Goal: Transaction & Acquisition: Purchase product/service

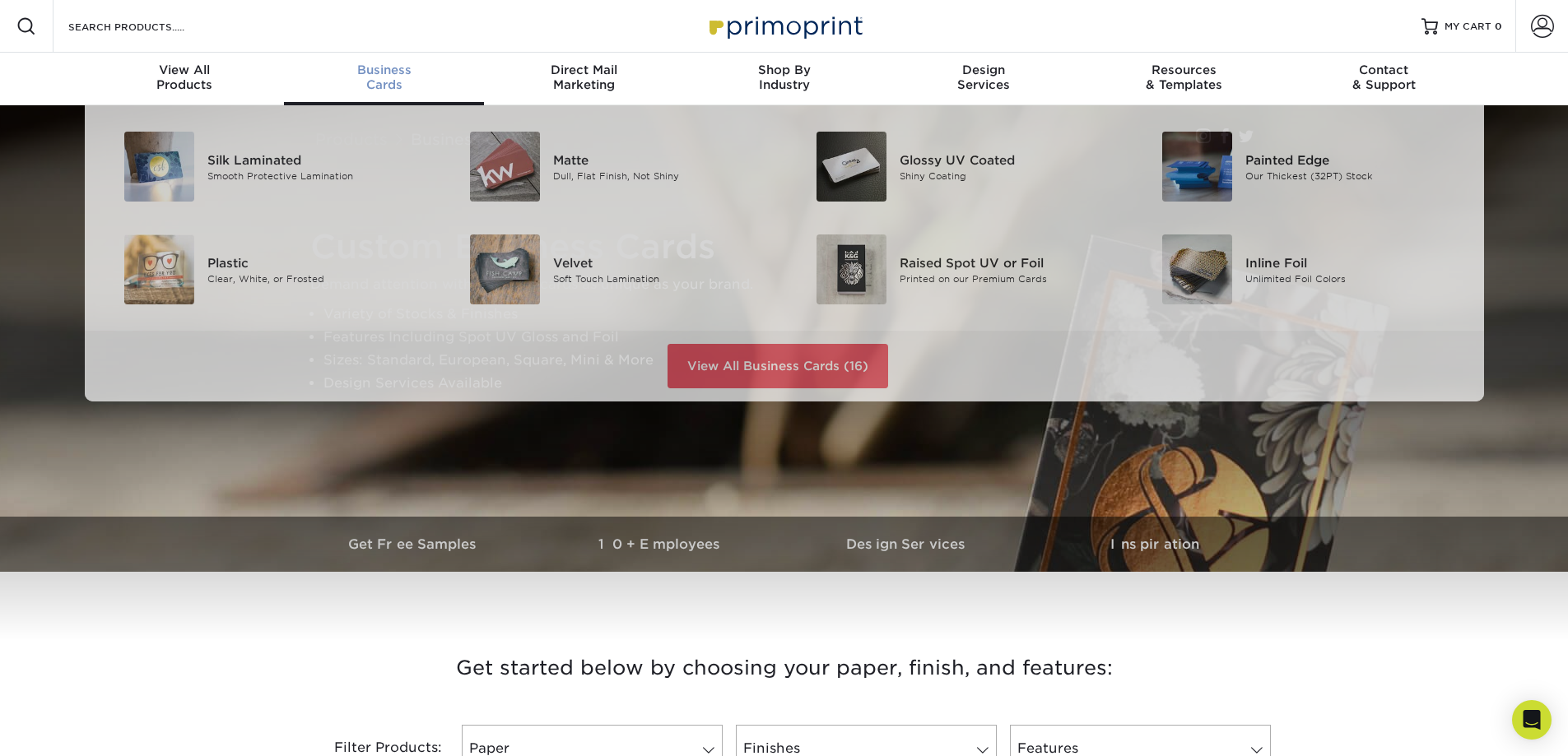
click at [399, 75] on span "Business" at bounding box center [384, 69] width 200 height 15
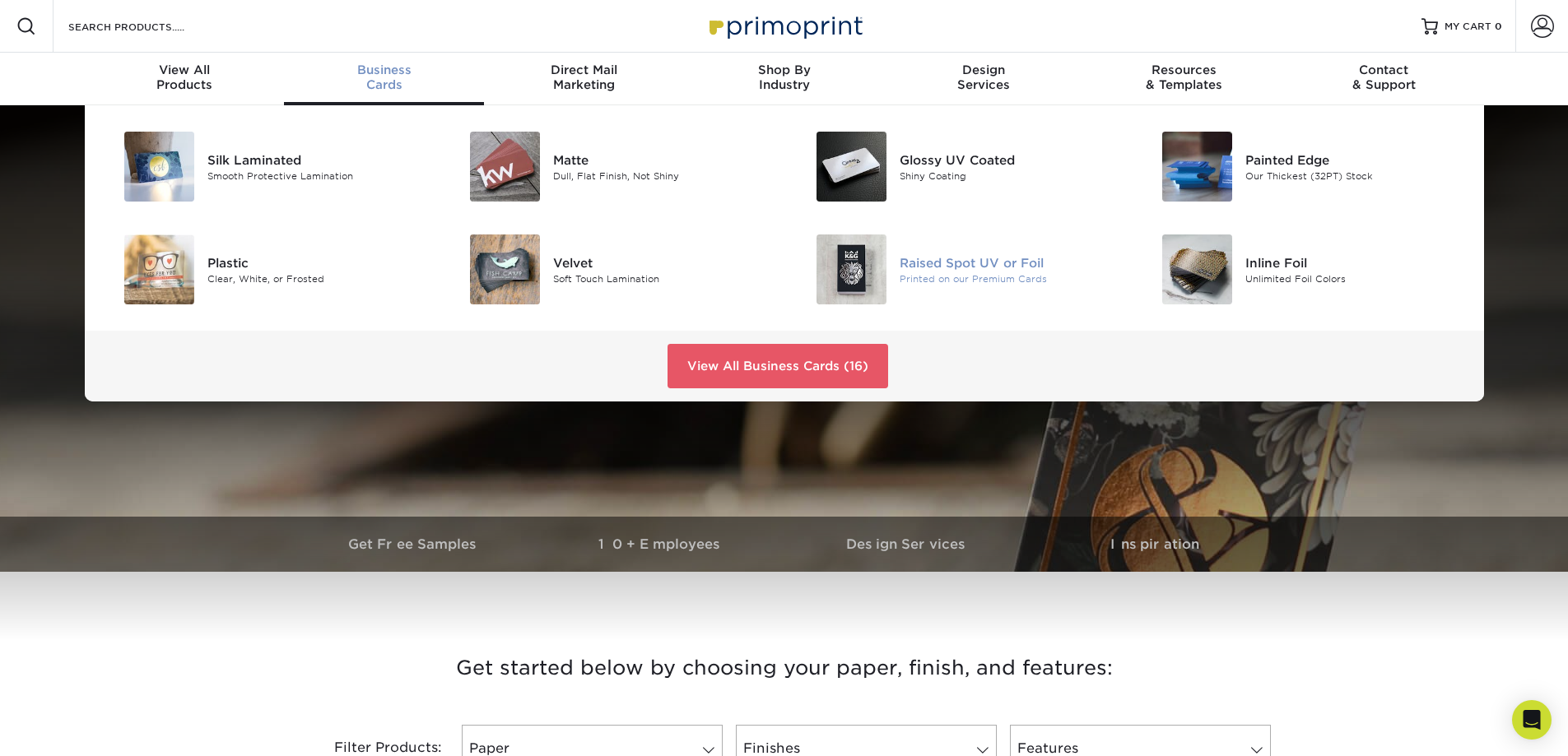
click at [863, 267] on img at bounding box center [851, 270] width 70 height 70
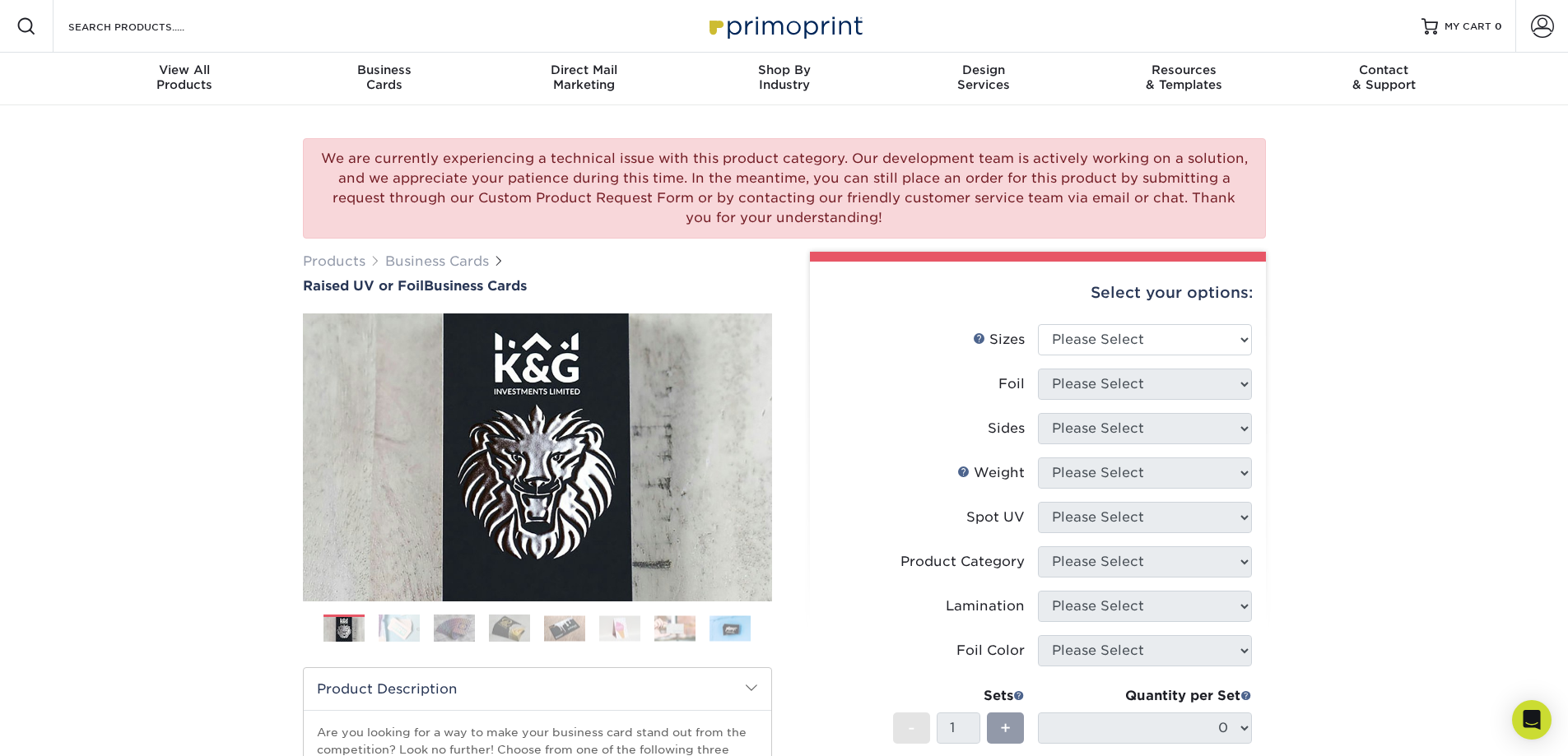
click at [413, 622] on img at bounding box center [399, 628] width 41 height 29
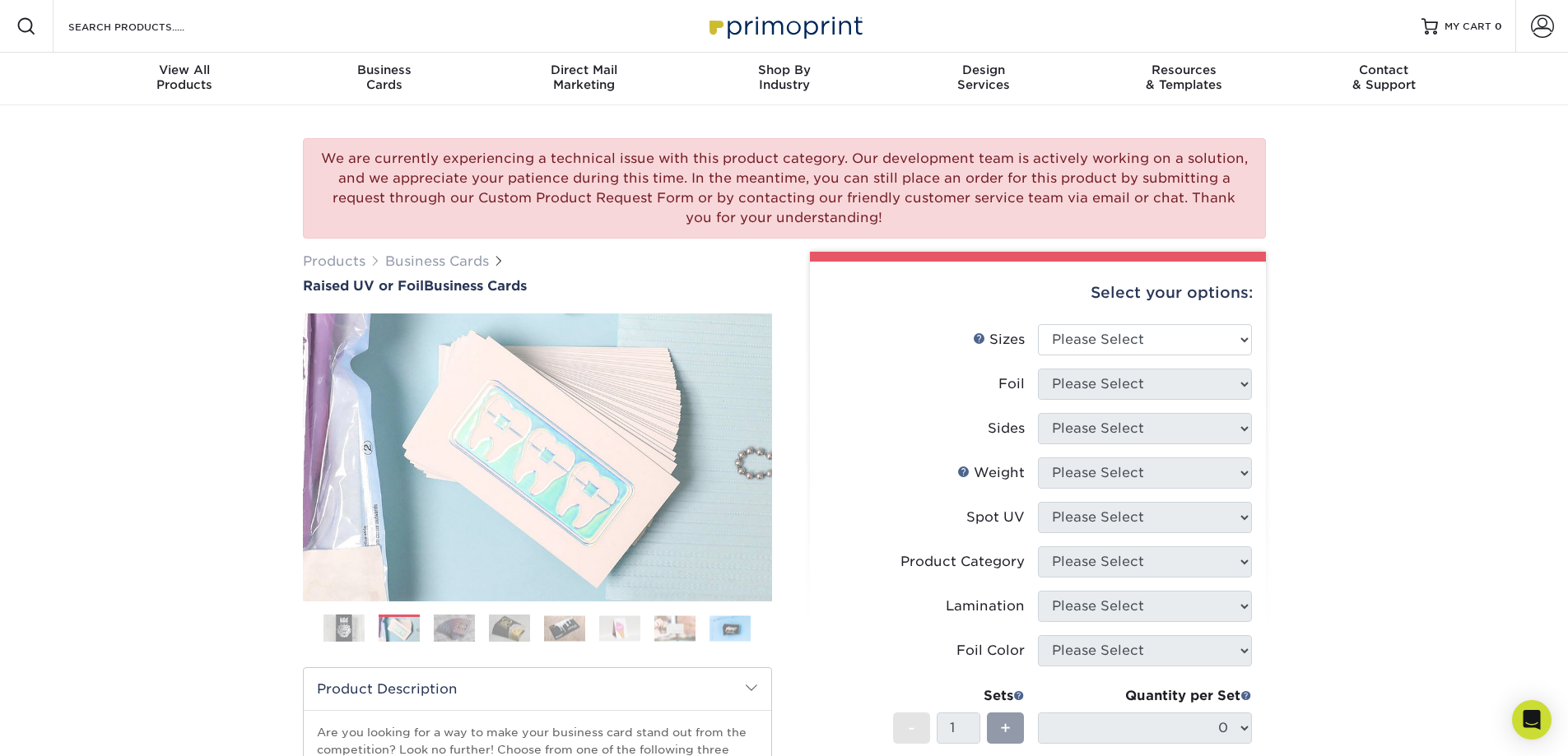
click at [446, 624] on img at bounding box center [454, 628] width 41 height 29
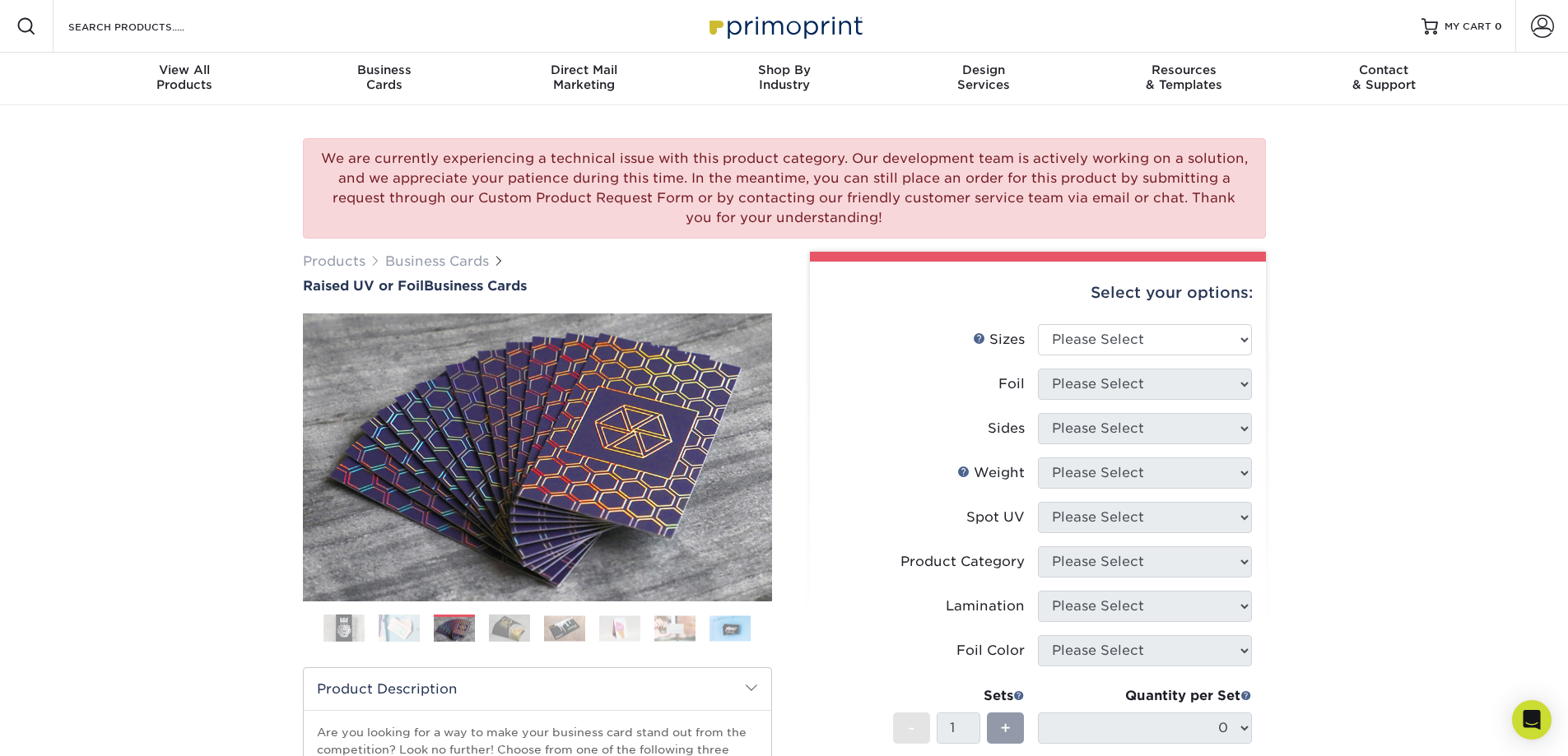
click at [512, 634] on img at bounding box center [509, 628] width 41 height 29
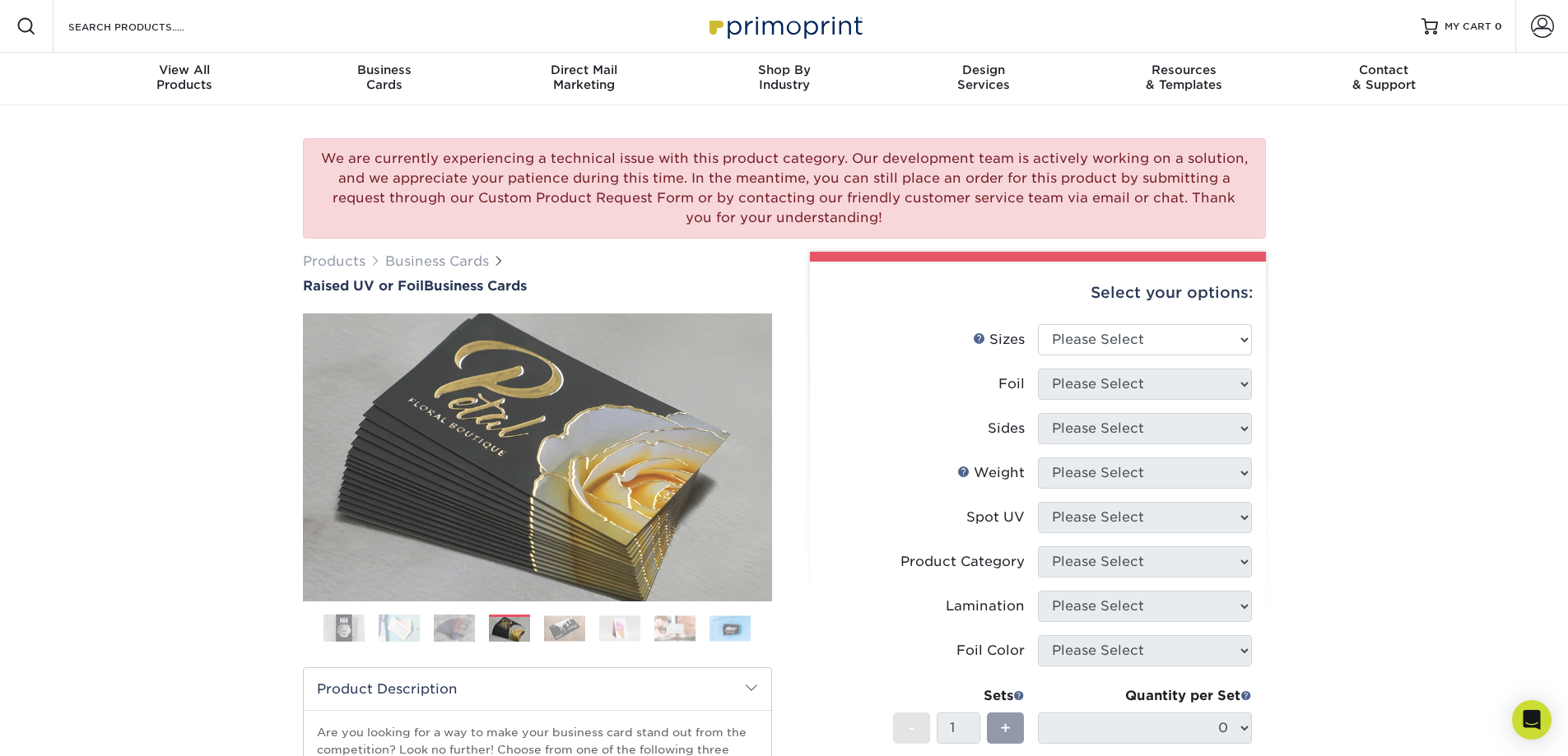
click at [563, 633] on img at bounding box center [564, 628] width 41 height 25
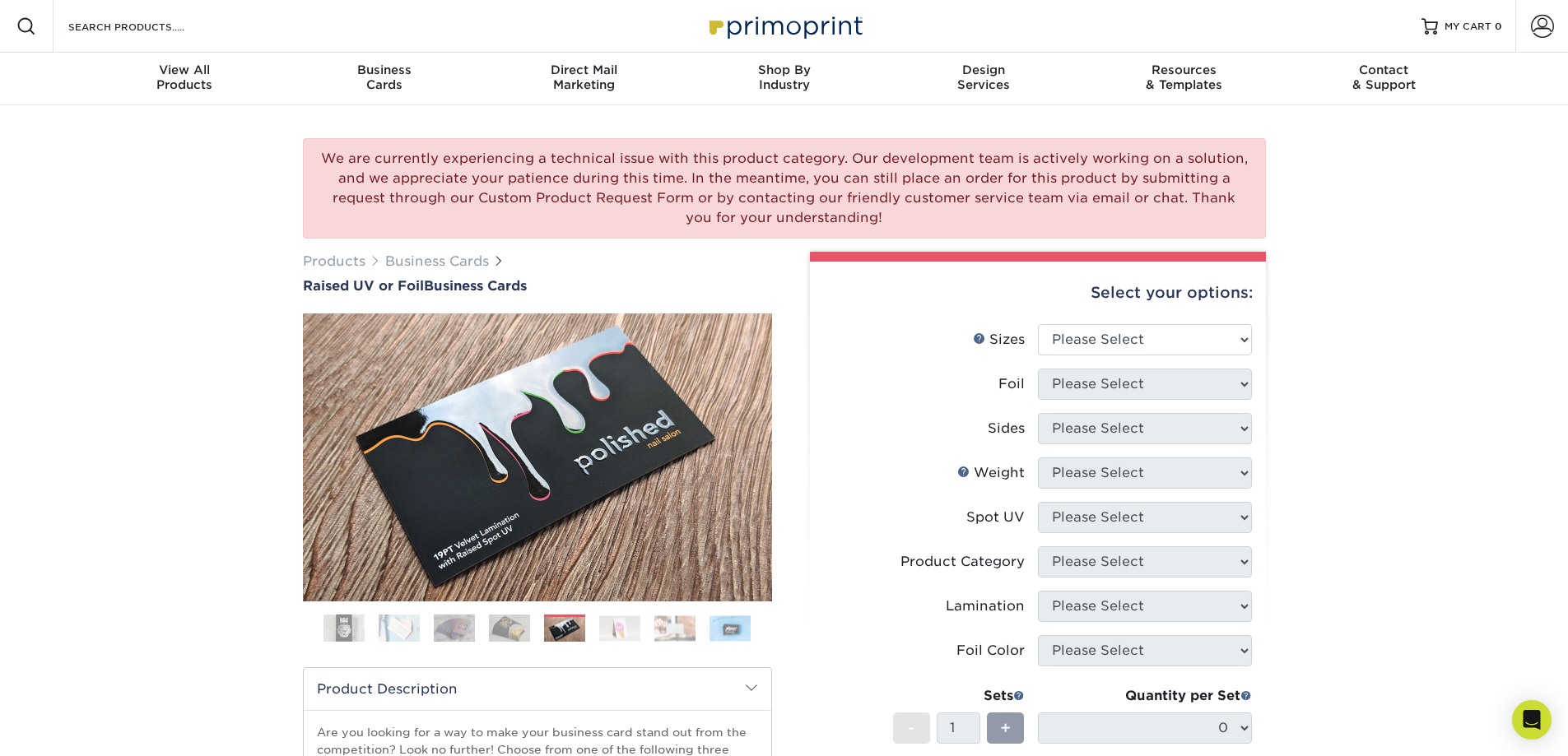
click at [635, 631] on img at bounding box center [619, 628] width 41 height 25
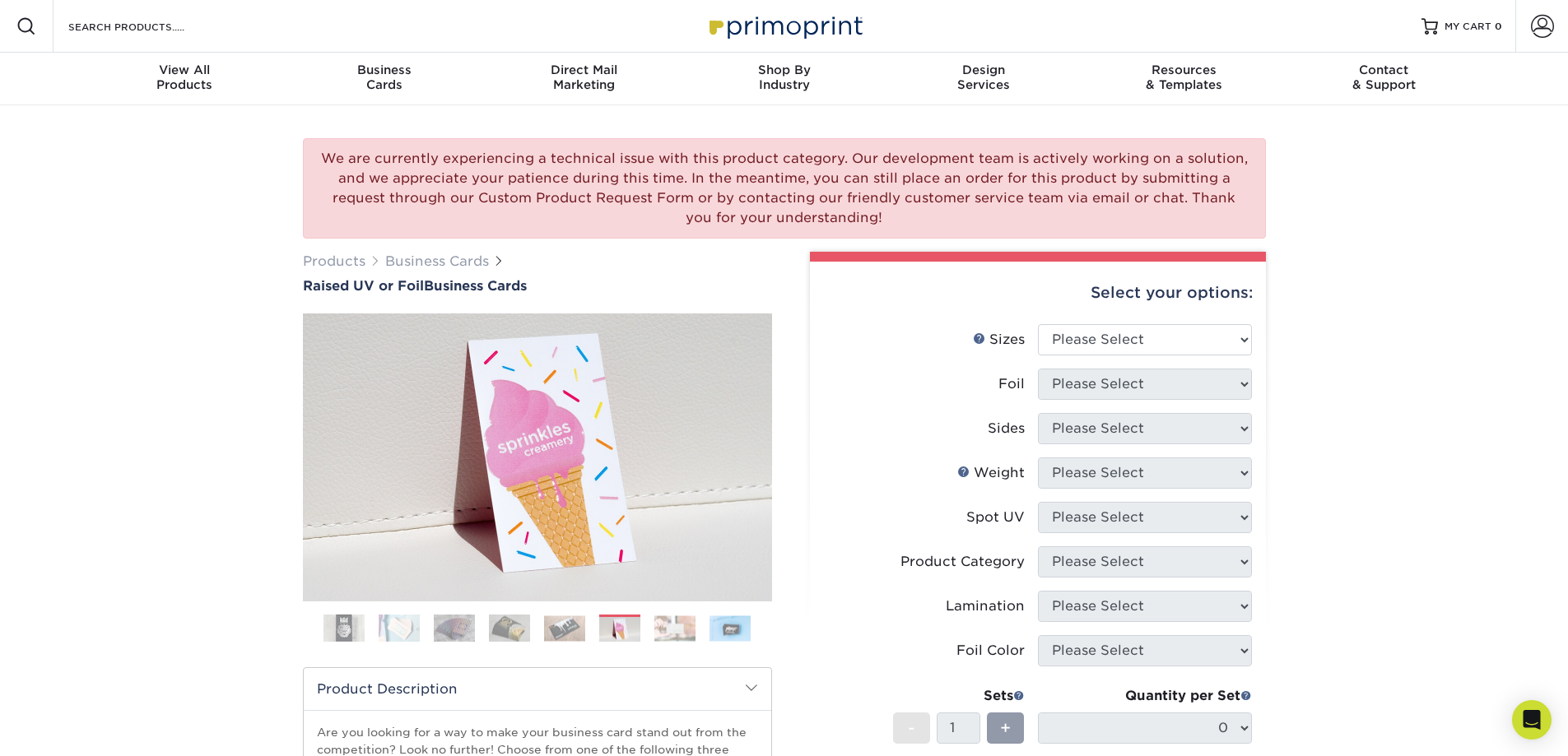
click at [658, 627] on img at bounding box center [675, 628] width 41 height 25
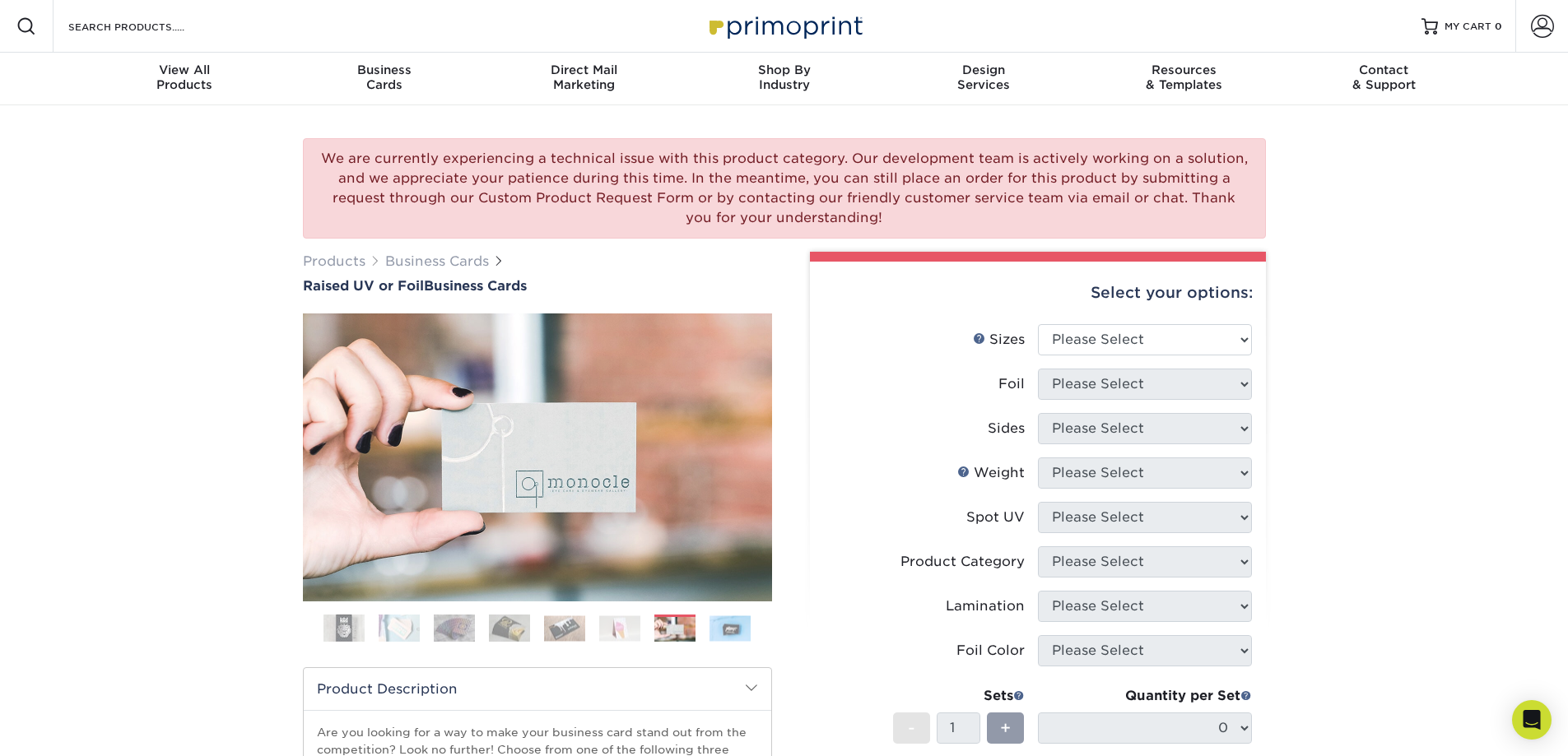
click at [735, 624] on img at bounding box center [730, 628] width 41 height 25
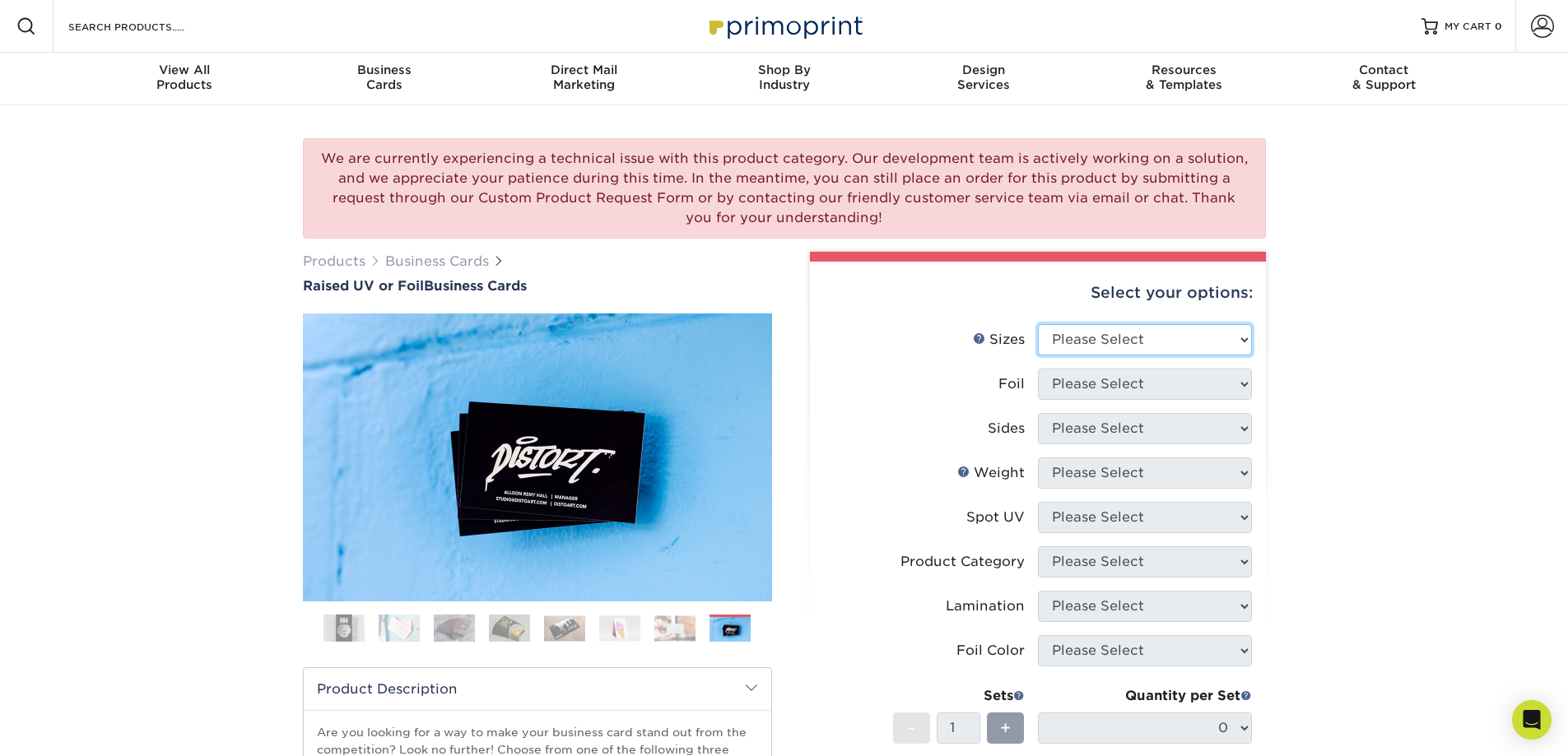
click at [1086, 347] on select "Please Select 2" x 3.5" - Standard" at bounding box center [1145, 340] width 214 height 31
select select "2.00x3.50"
click at [1038, 324] on select "Please Select 2" x 3.5" - Standard" at bounding box center [1145, 340] width 214 height 31
click at [1083, 388] on select "Please Select No Yes" at bounding box center [1145, 384] width 214 height 31
select select "1"
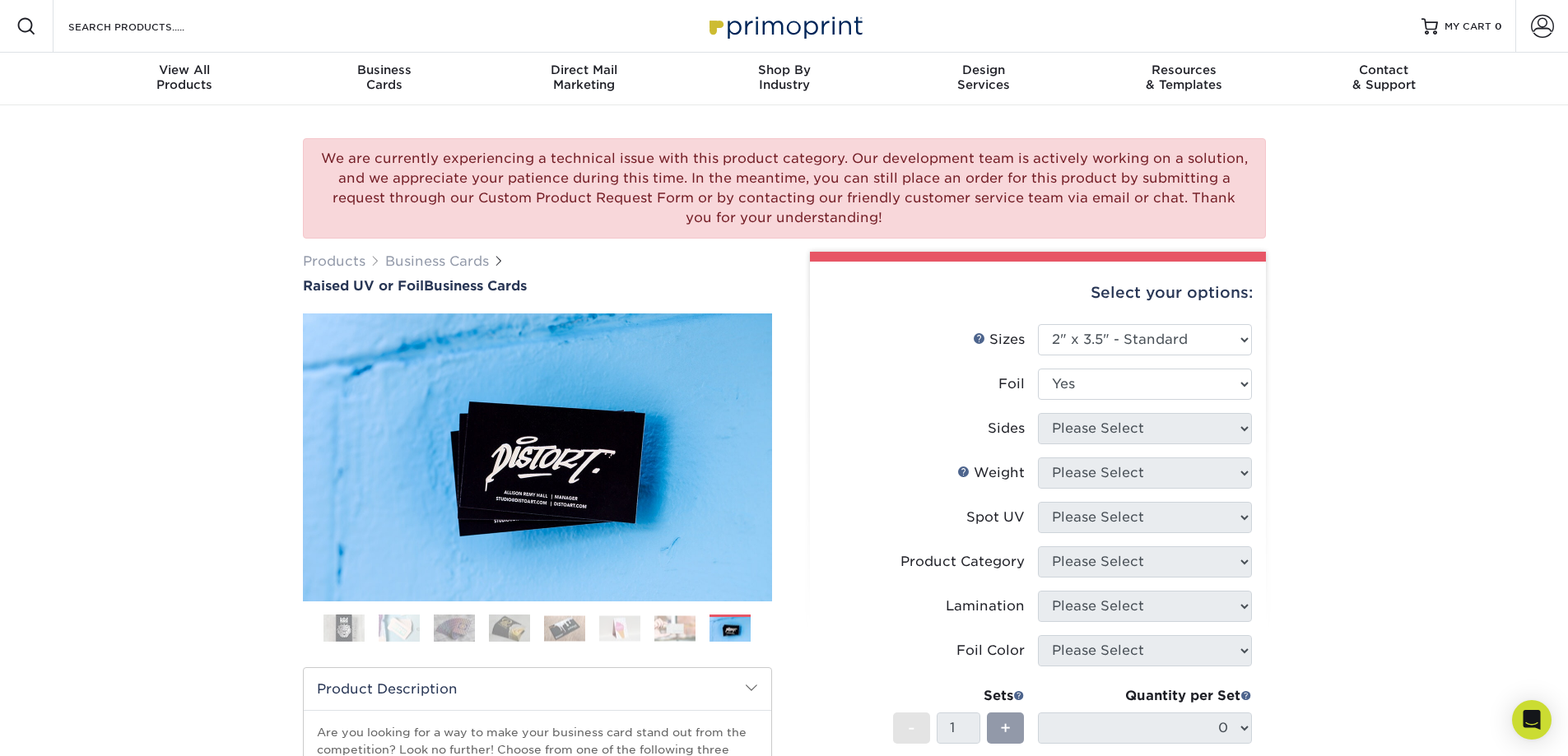
click at [1038, 369] on select "Please Select No Yes" at bounding box center [1145, 384] width 214 height 31
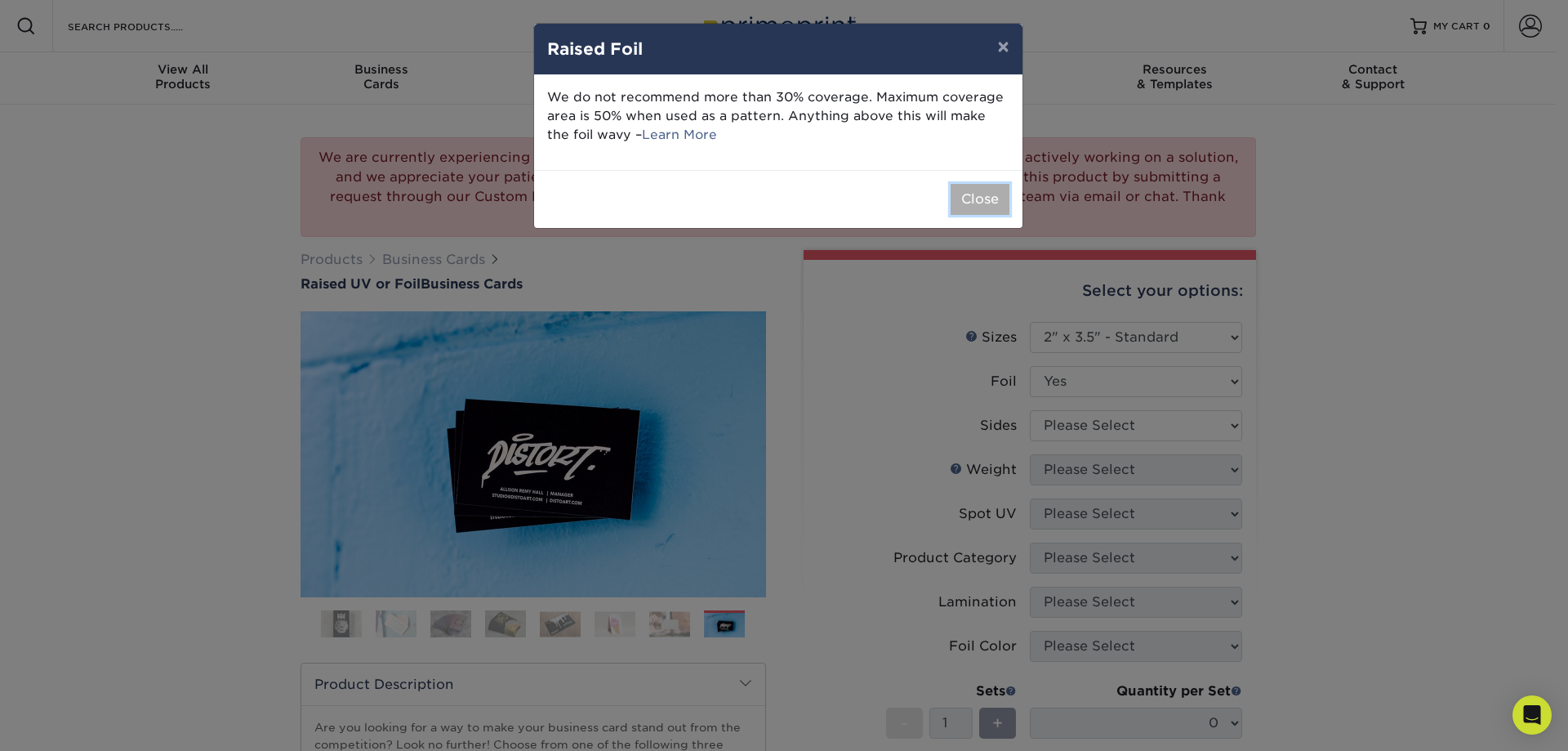
click at [983, 207] on button "Close" at bounding box center [980, 200] width 59 height 31
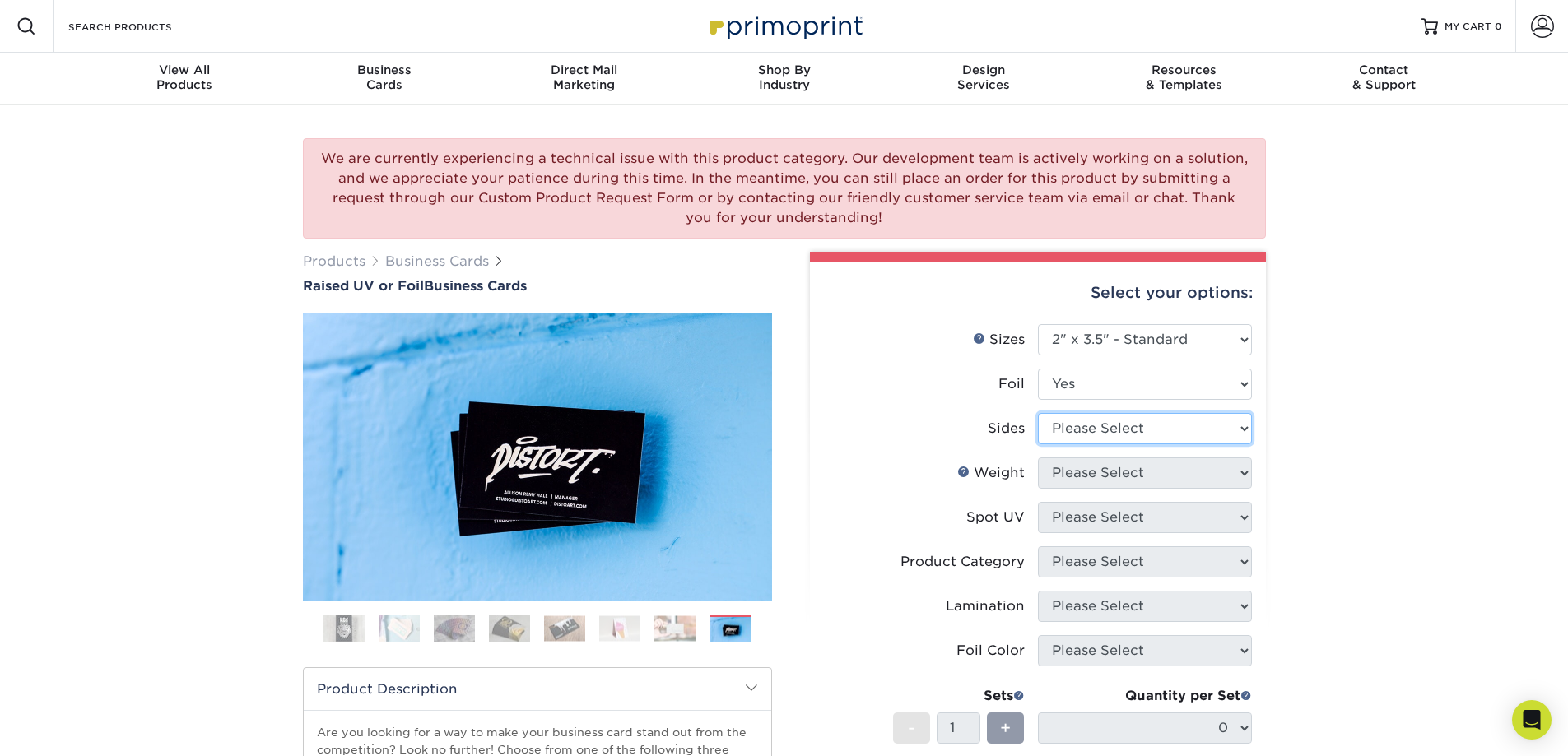
click at [1067, 429] on select "Please Select Print Both Sides - Foil Both Sides Print Both Sides - Foil Front …" at bounding box center [1145, 428] width 214 height 31
select select "34527644-b4fd-4ffb-9092-1318eefcd9d9"
click at [1038, 412] on select "Please Select Print Both Sides - Foil Both Sides Print Both Sides - Foil Front …" at bounding box center [1145, 428] width 214 height 31
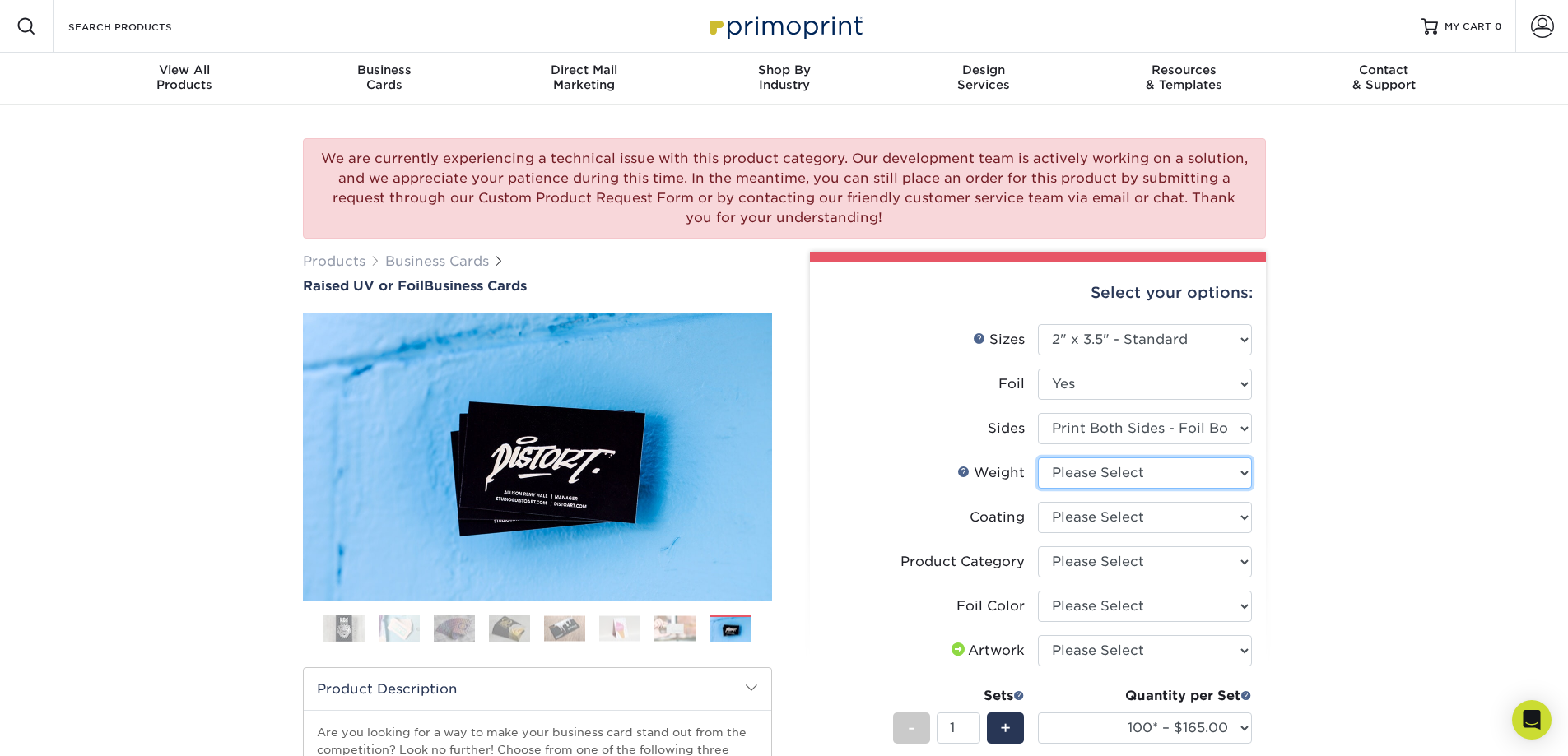
click at [1120, 470] on select "Please Select 16PT" at bounding box center [1145, 473] width 214 height 31
select select "16PT"
click at [1038, 457] on select "Please Select 16PT" at bounding box center [1145, 473] width 214 height 31
click at [1114, 516] on select at bounding box center [1145, 517] width 214 height 31
select select "3e7618de-abca-4bda-9f97-8b9129e913d8"
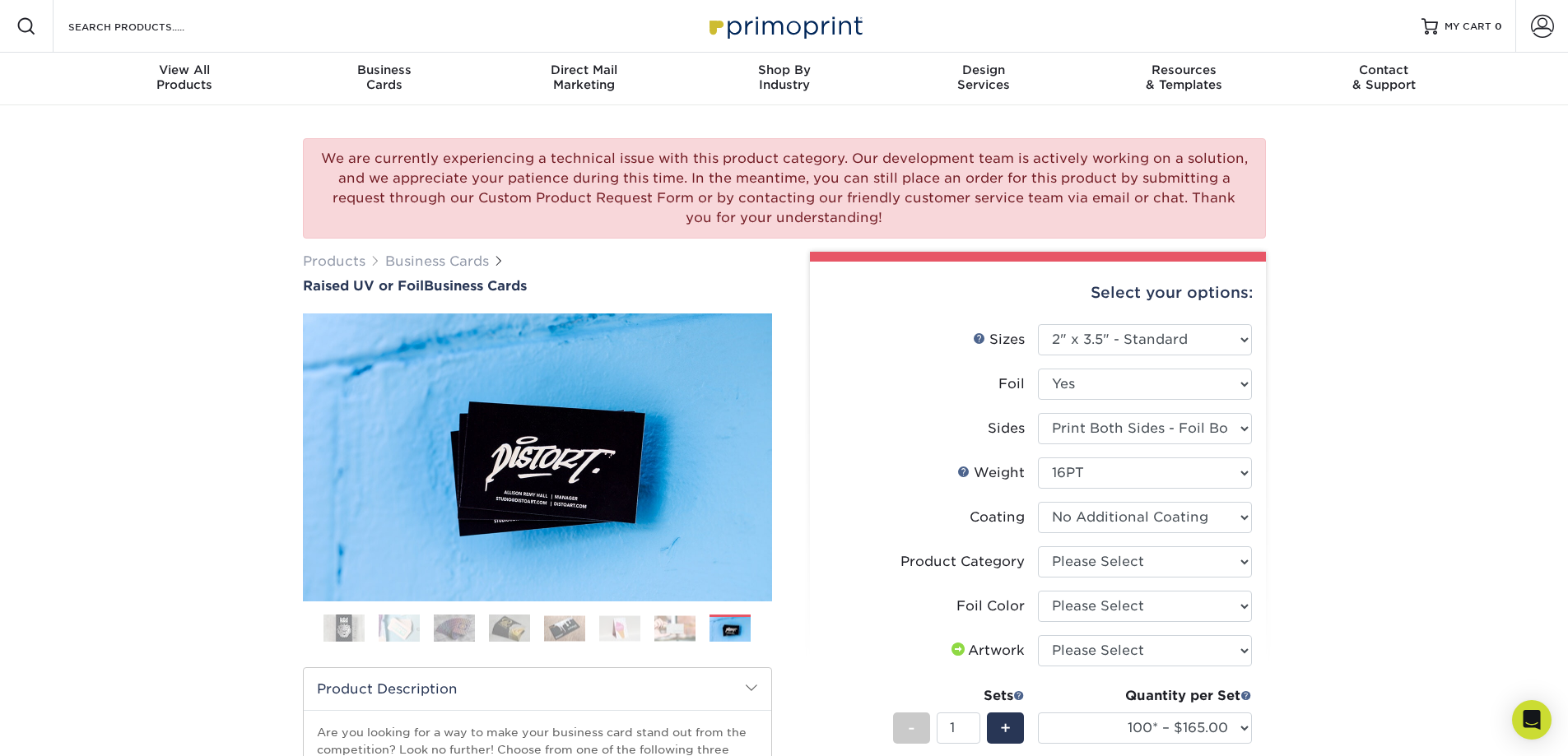
click at [1038, 502] on select at bounding box center [1145, 517] width 214 height 31
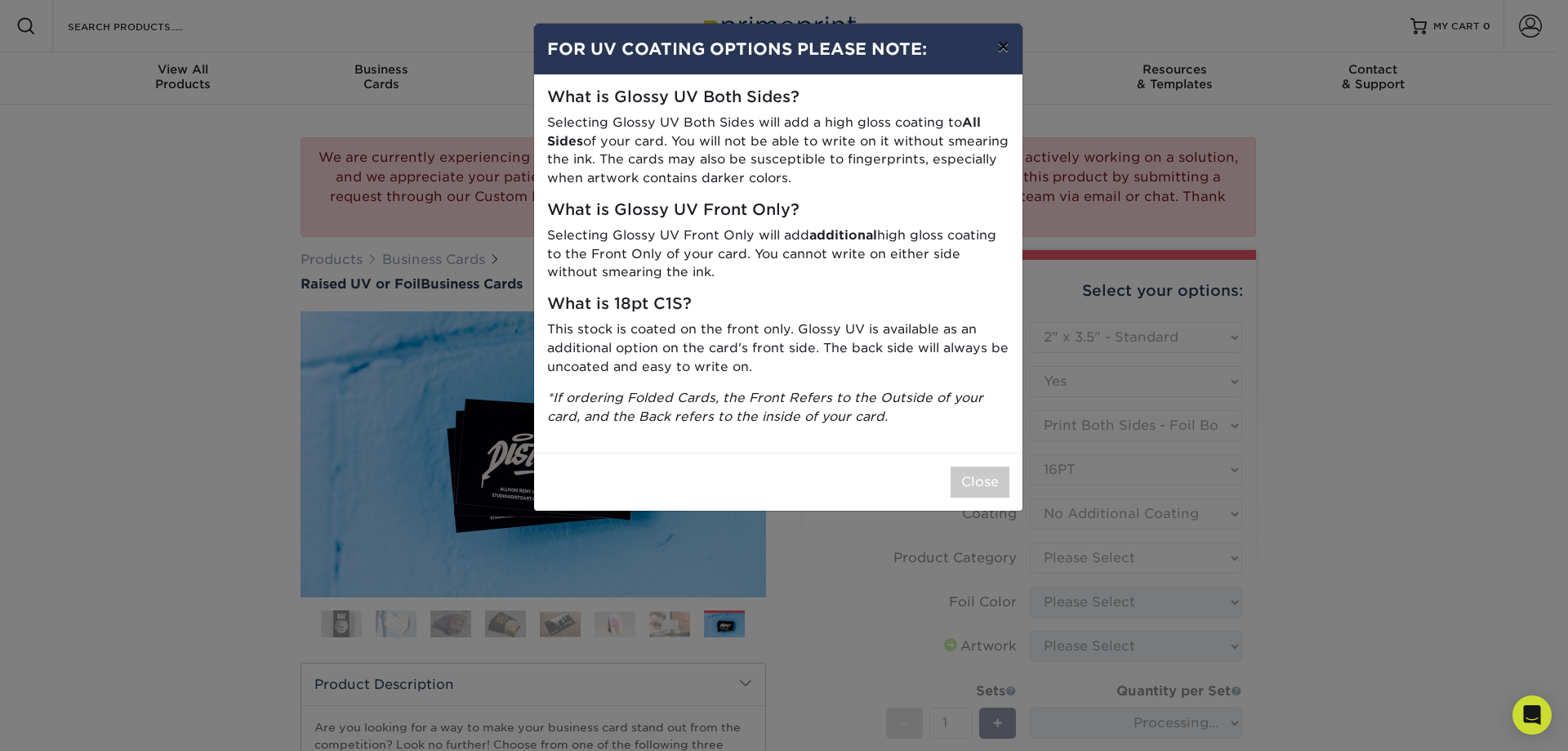
click at [1009, 40] on button "×" at bounding box center [1002, 46] width 38 height 45
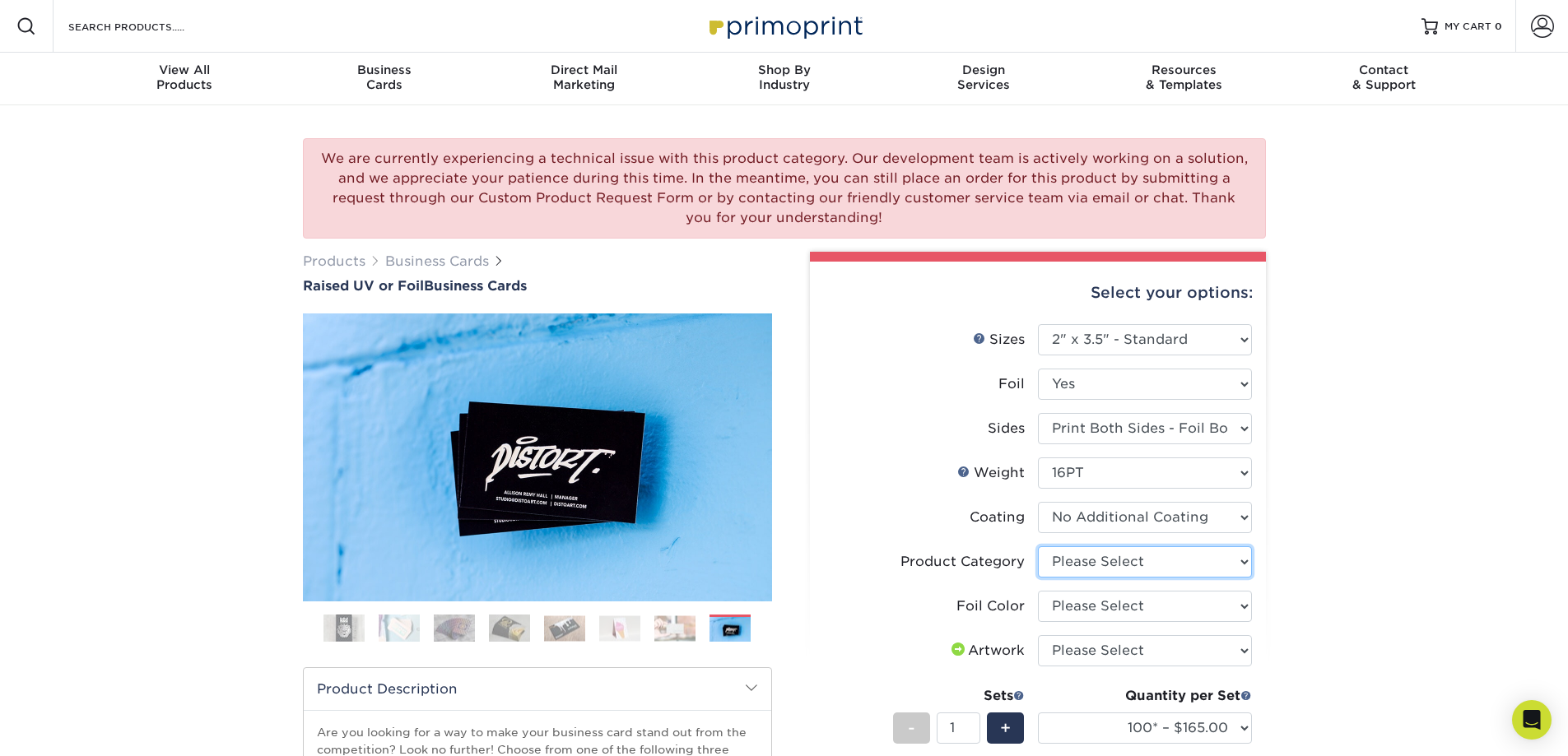
click at [1083, 568] on select "Please Select Business Cards" at bounding box center [1145, 562] width 214 height 31
select select "3b5148f1-0588-4f88-a218-97bcfdce65c1"
click at [1038, 546] on select "Please Select Business Cards" at bounding box center [1145, 562] width 214 height 31
click at [1092, 602] on select "Please Select Silver Foil Gold Foil Holographic Foil" at bounding box center [1145, 607] width 214 height 31
select select "070be916-f238-4bbb-84b5-b64a15a64c9f"
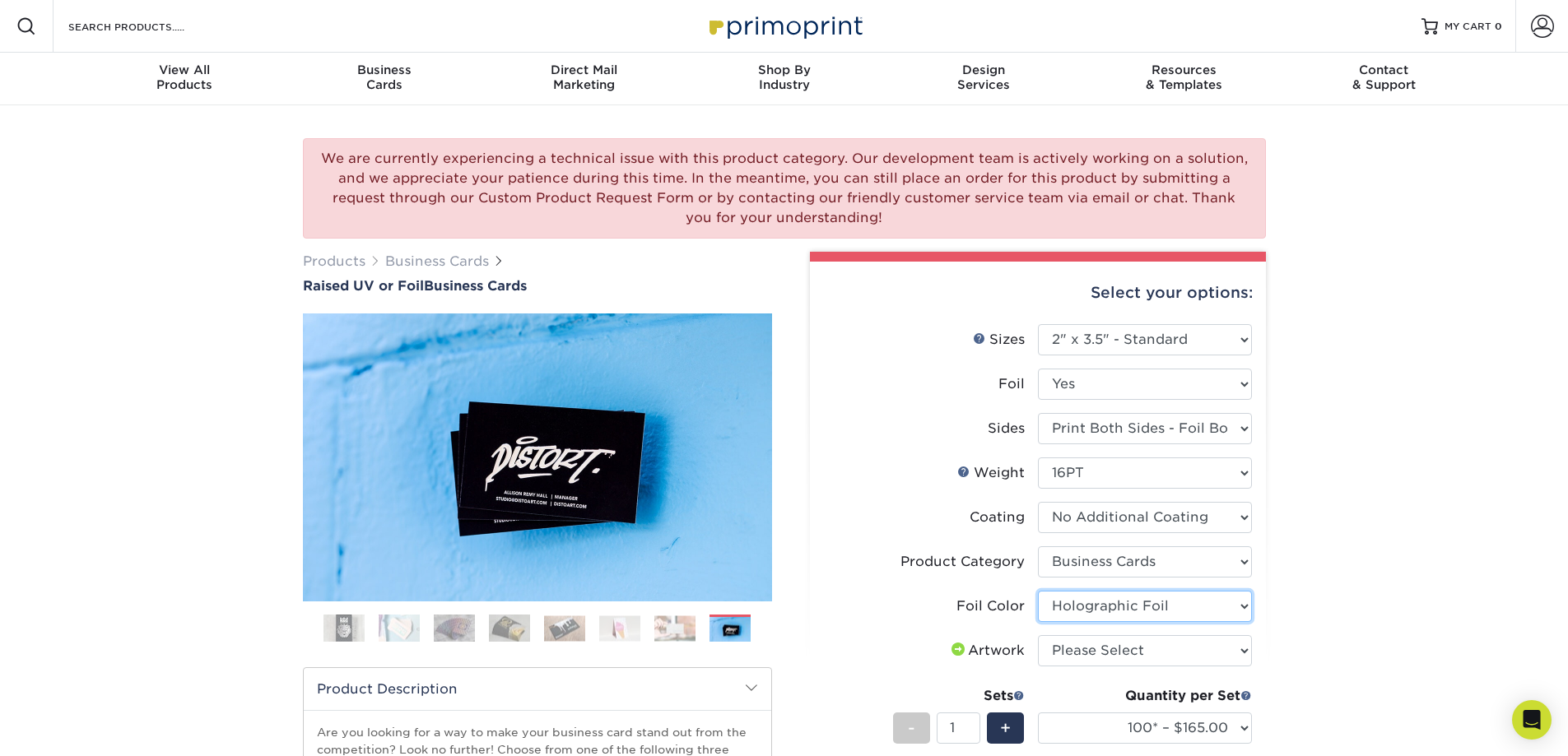
click at [1038, 591] on select "Please Select Silver Foil Gold Foil Holographic Foil" at bounding box center [1145, 607] width 214 height 31
click at [1090, 641] on select "Please Select I will upload files I need a design - $100" at bounding box center [1145, 650] width 214 height 31
select select "upload"
click at [1038, 635] on select "Please Select I will upload files I need a design - $100" at bounding box center [1145, 650] width 214 height 31
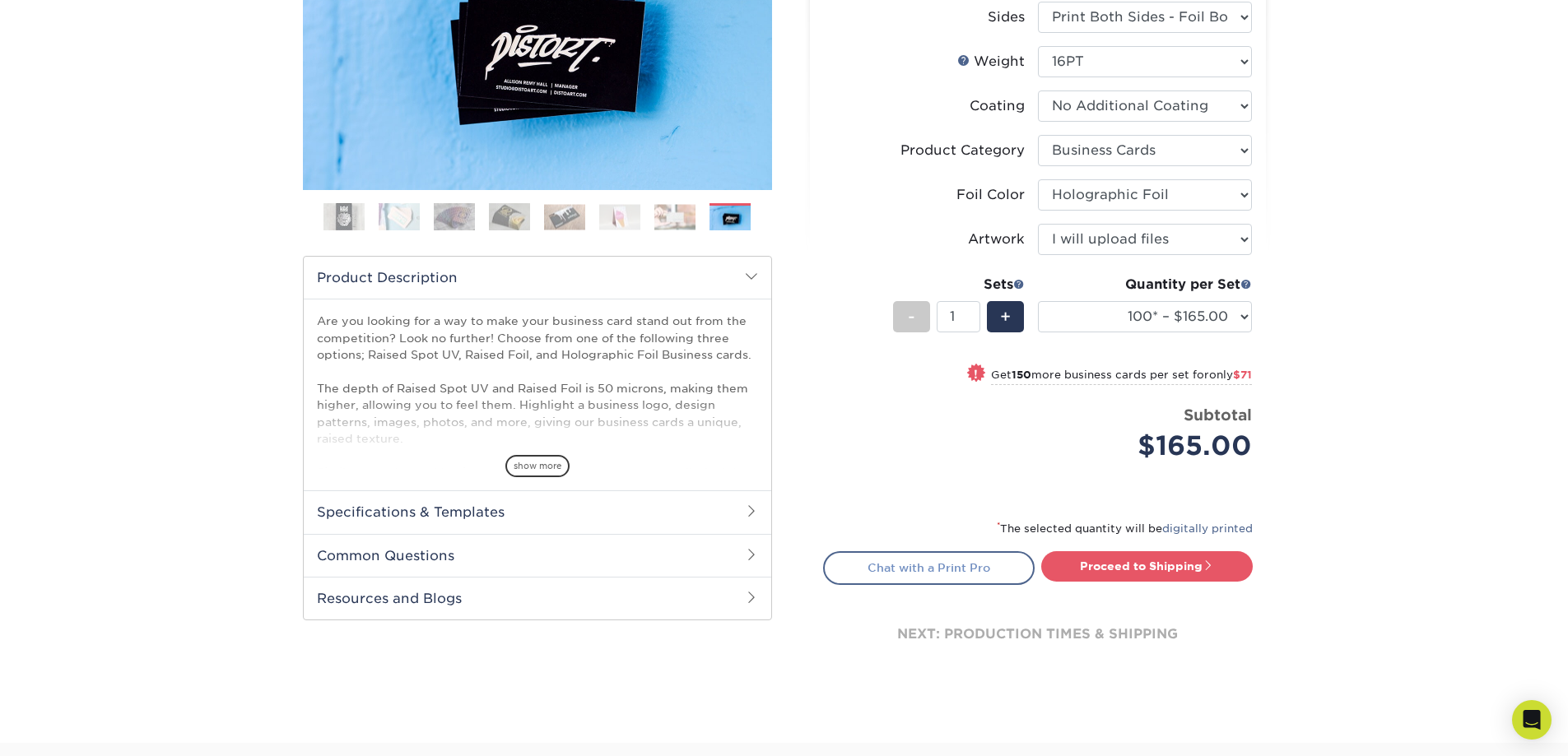
click at [990, 570] on link "Chat with a Print Pro" at bounding box center [929, 568] width 212 height 33
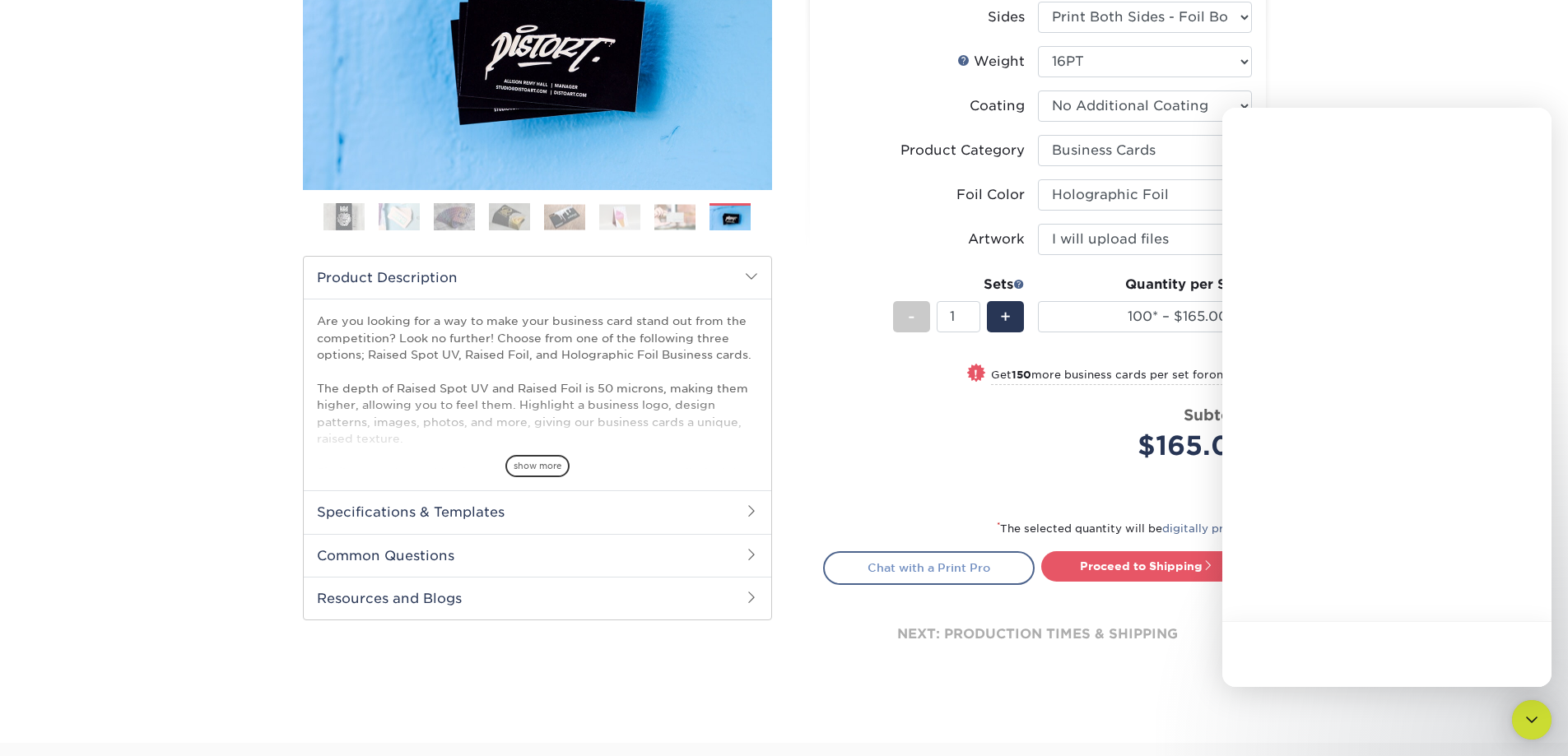
scroll to position [0, 0]
click at [1525, 126] on icon "Close" at bounding box center [1526, 129] width 14 height 14
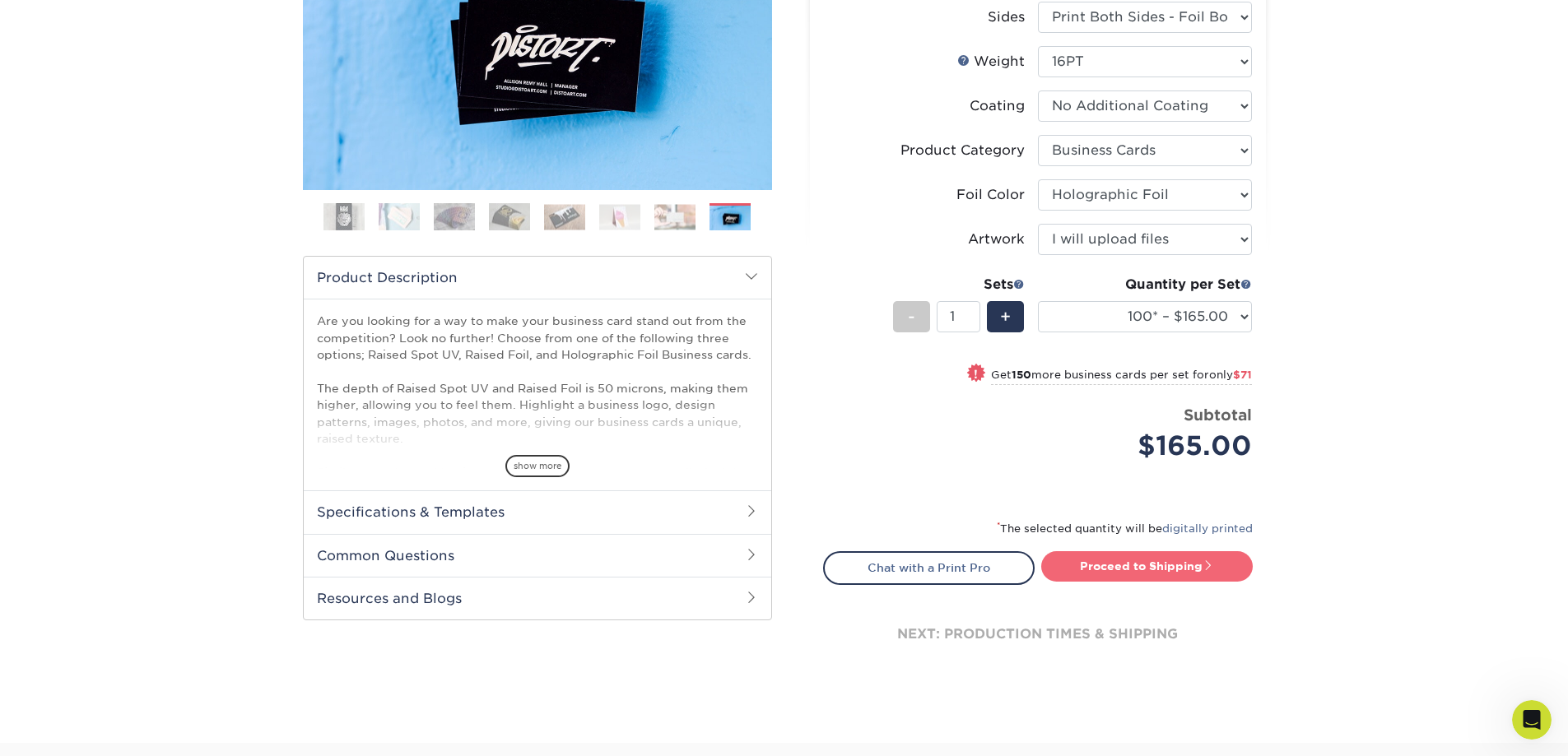
click at [1147, 571] on link "Proceed to Shipping" at bounding box center [1147, 566] width 212 height 30
type input "Set 1"
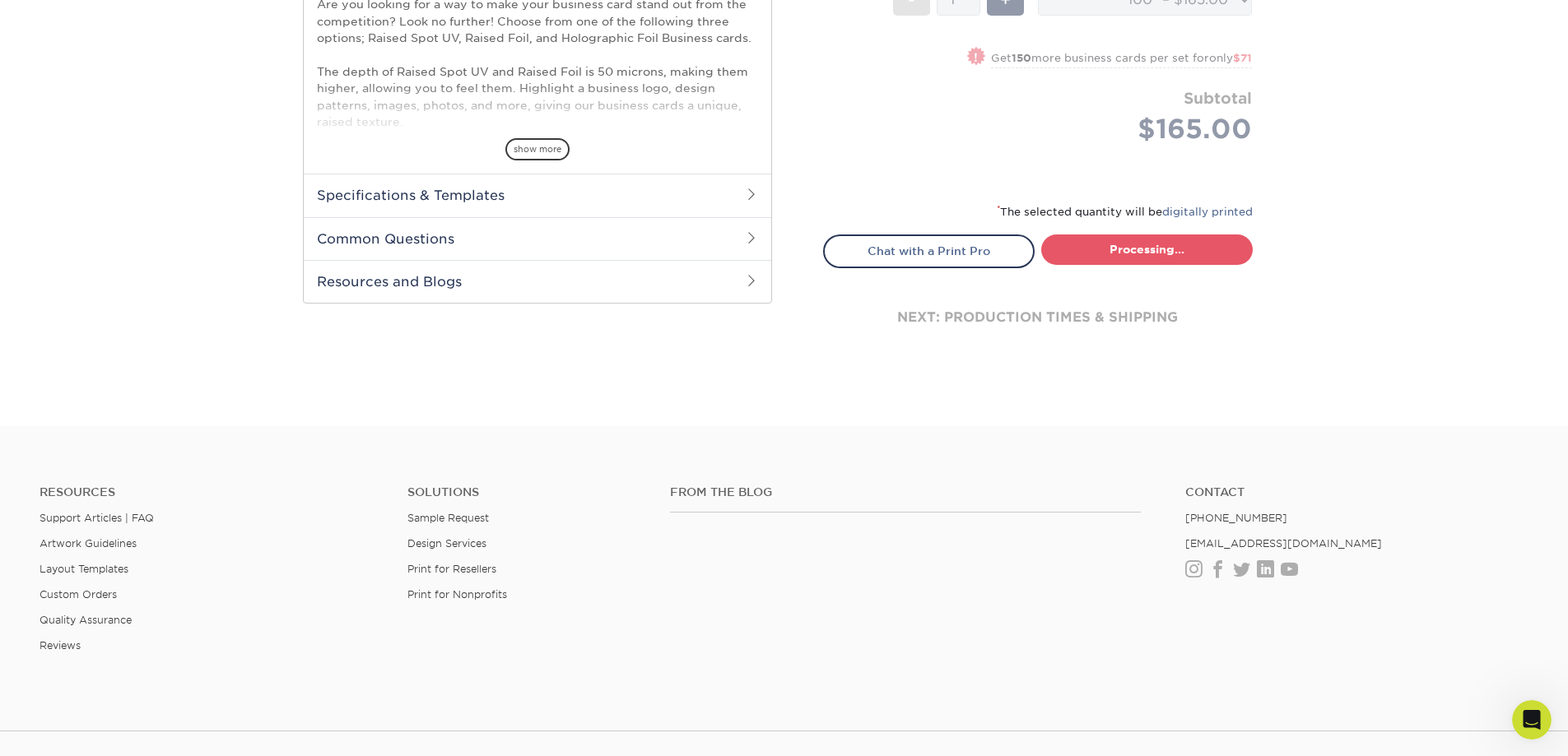
select select "7059d6da-37d2-4ff9-b756-13218de958cb"
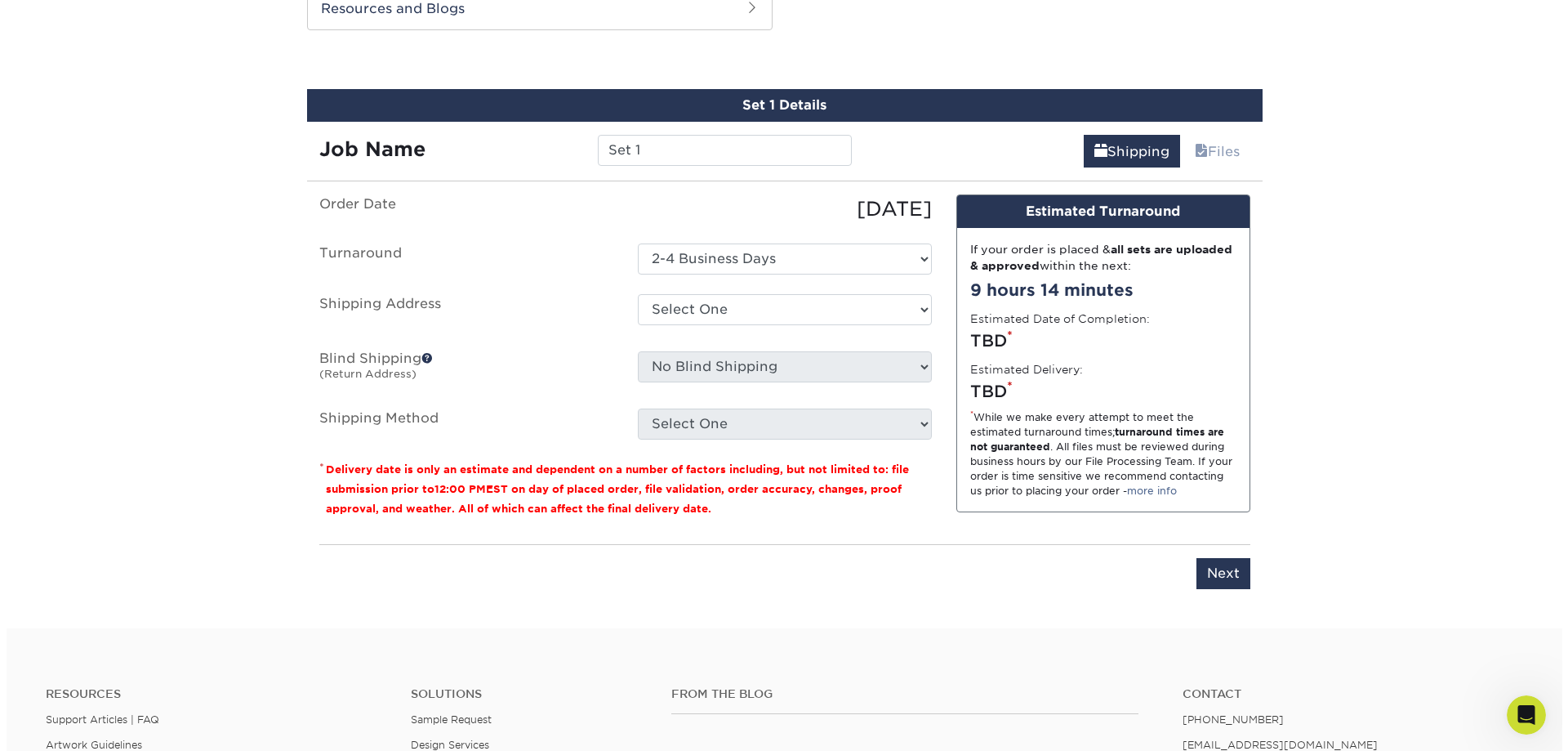
scroll to position [1001, 0]
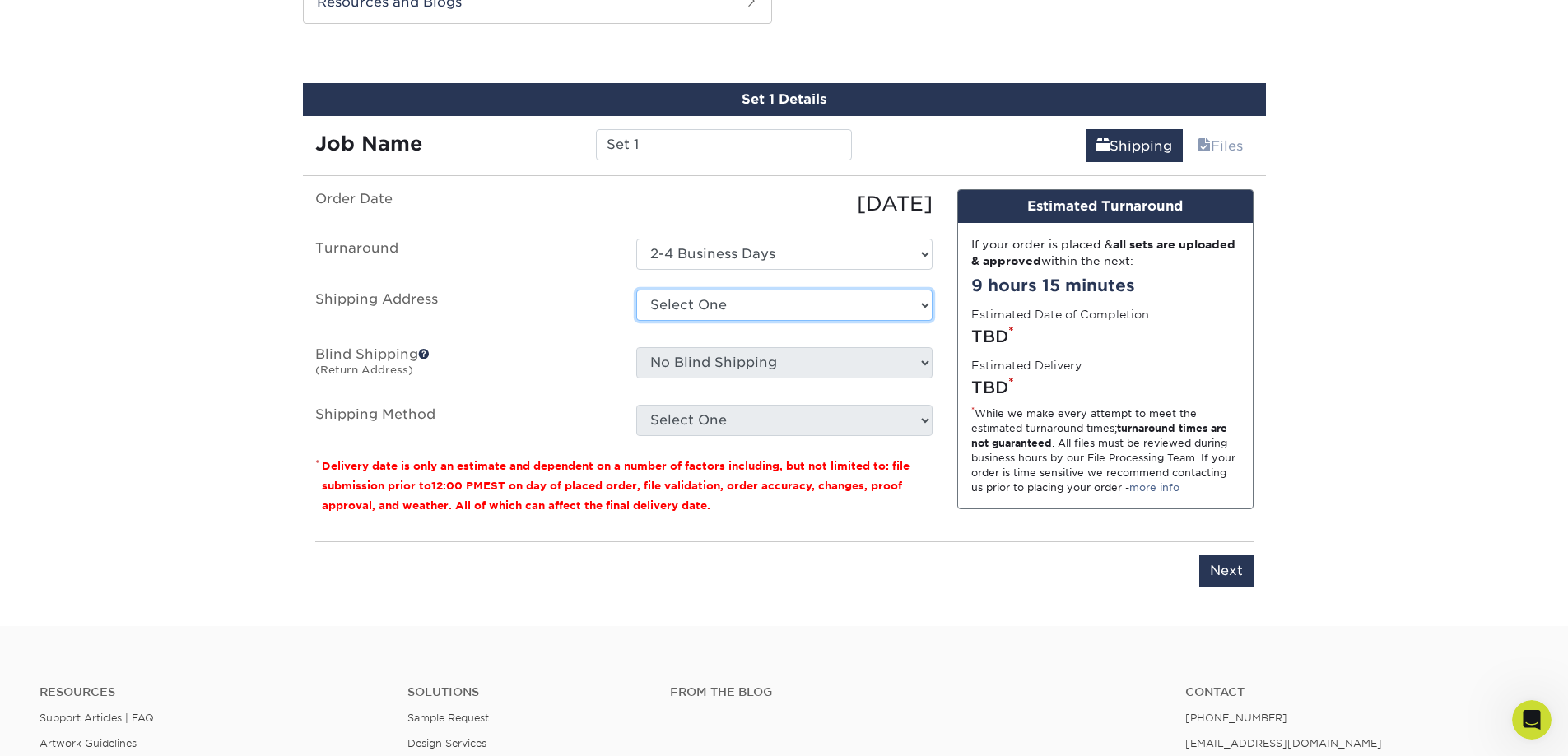
click at [821, 311] on select "Select One + Add New Address - Login" at bounding box center [784, 305] width 296 height 31
select select "newaddress"
click at [636, 289] on select "Select One + Add New Address - Login" at bounding box center [784, 305] width 296 height 31
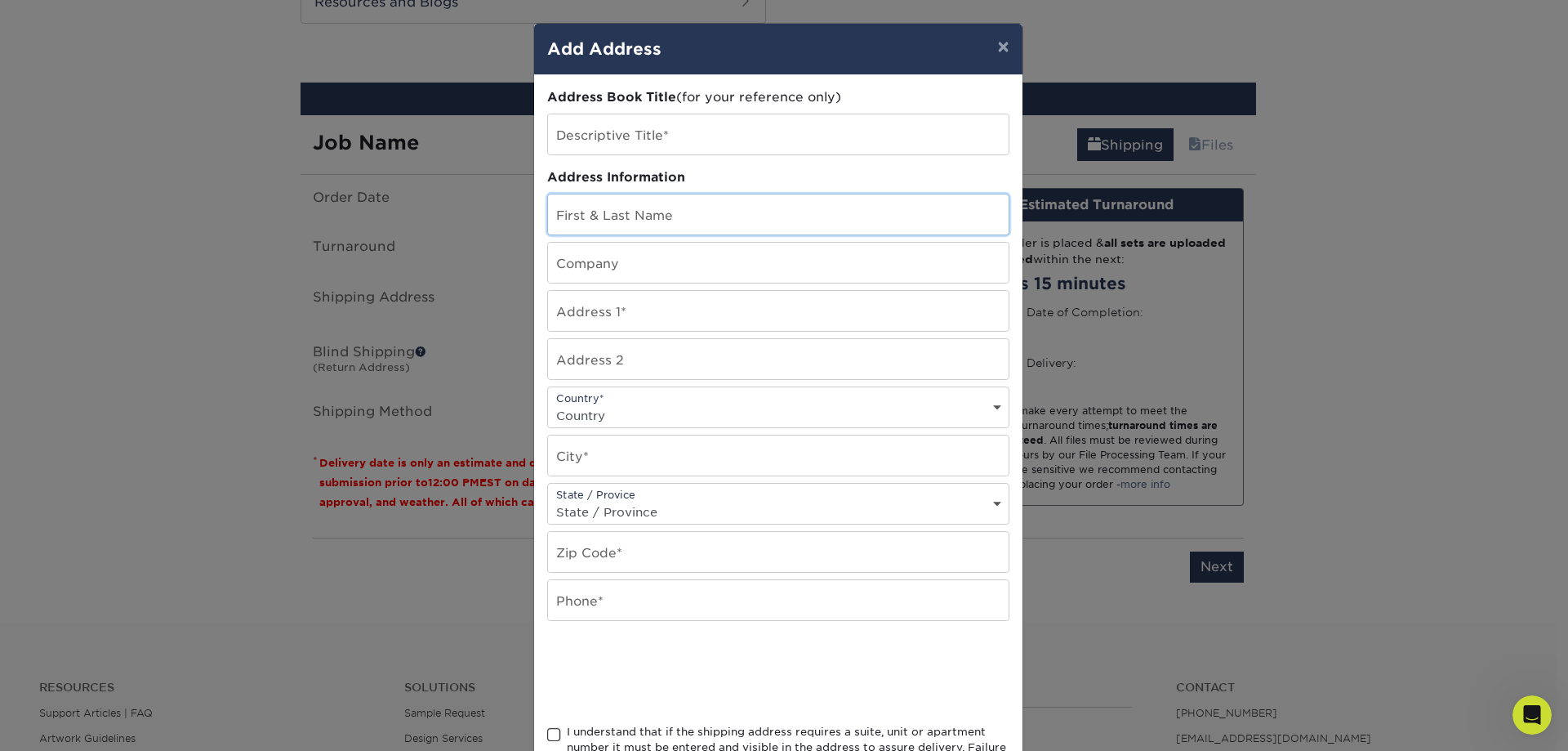
click at [625, 204] on input "text" at bounding box center [779, 215] width 461 height 40
type input "Andrey Victorovich Lyubar"
type input "238210"
type input "10506 NE 67th AVE"
select select "US"
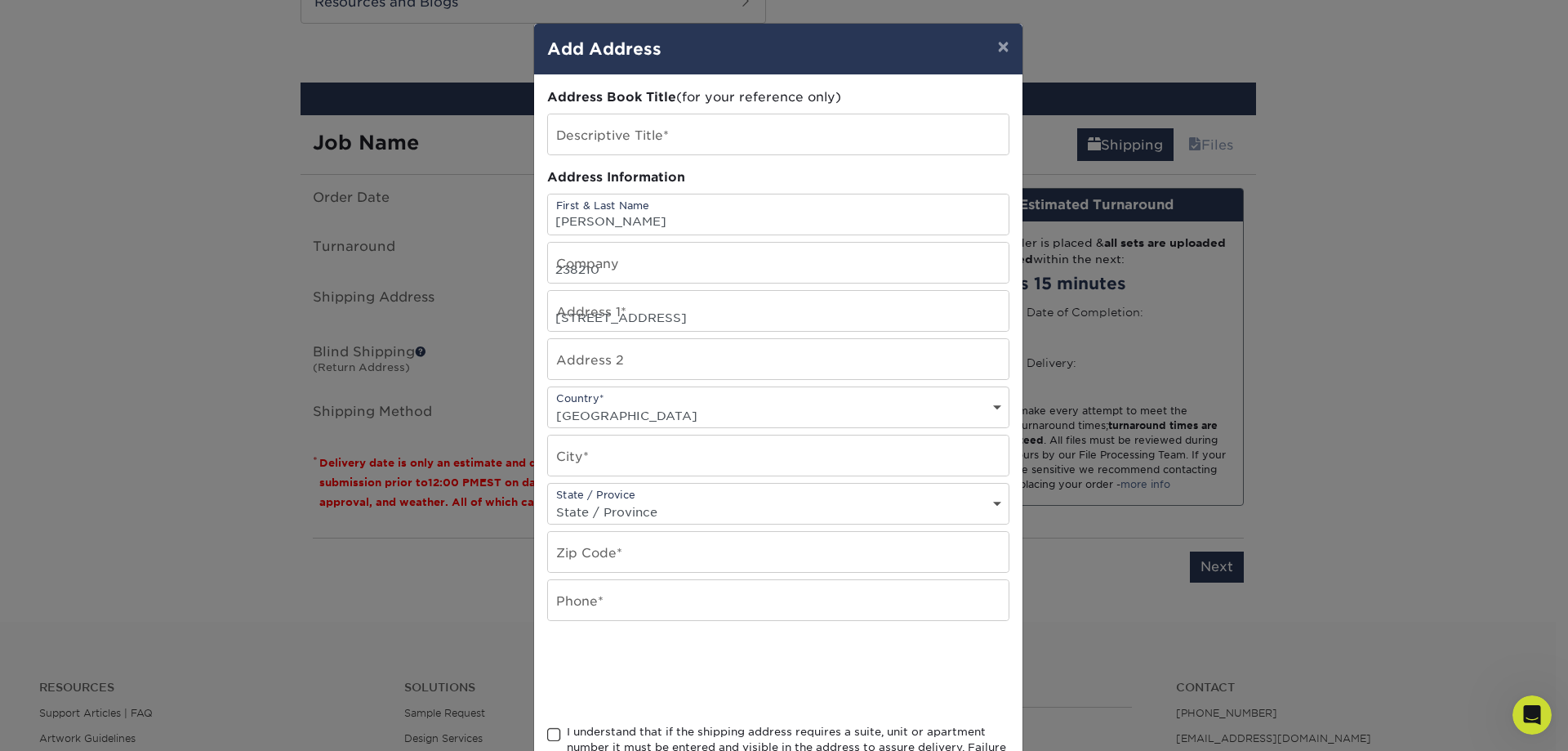
type input "Vancouver"
select select "WA"
type input "98686"
type input "3608312692"
click at [625, 274] on input "238210" at bounding box center [779, 263] width 461 height 40
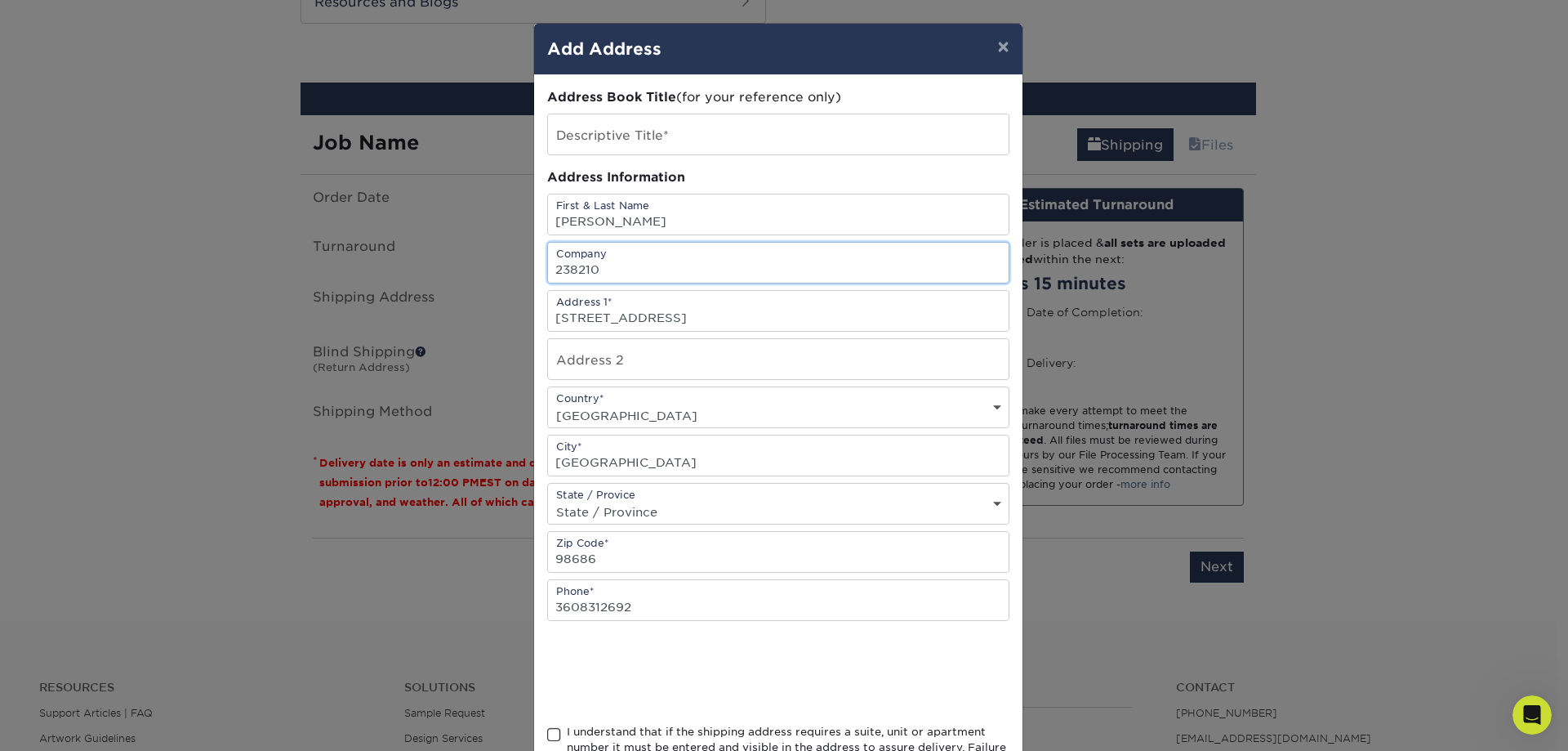
click at [625, 274] on input "238210" at bounding box center [779, 263] width 461 height 40
type input "Lumex Electric, LLC"
click at [633, 123] on input "text" at bounding box center [779, 135] width 461 height 40
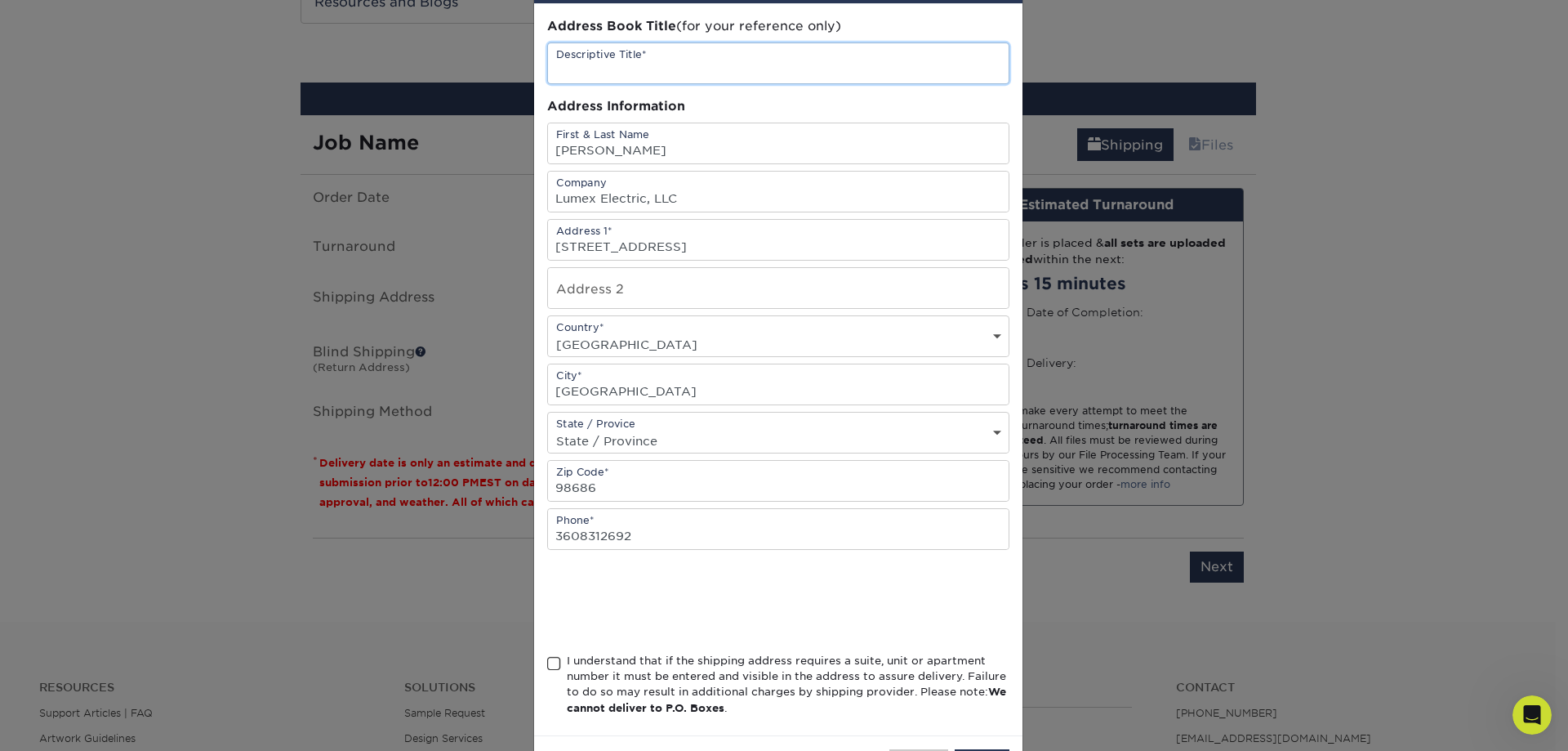
scroll to position [137, 0]
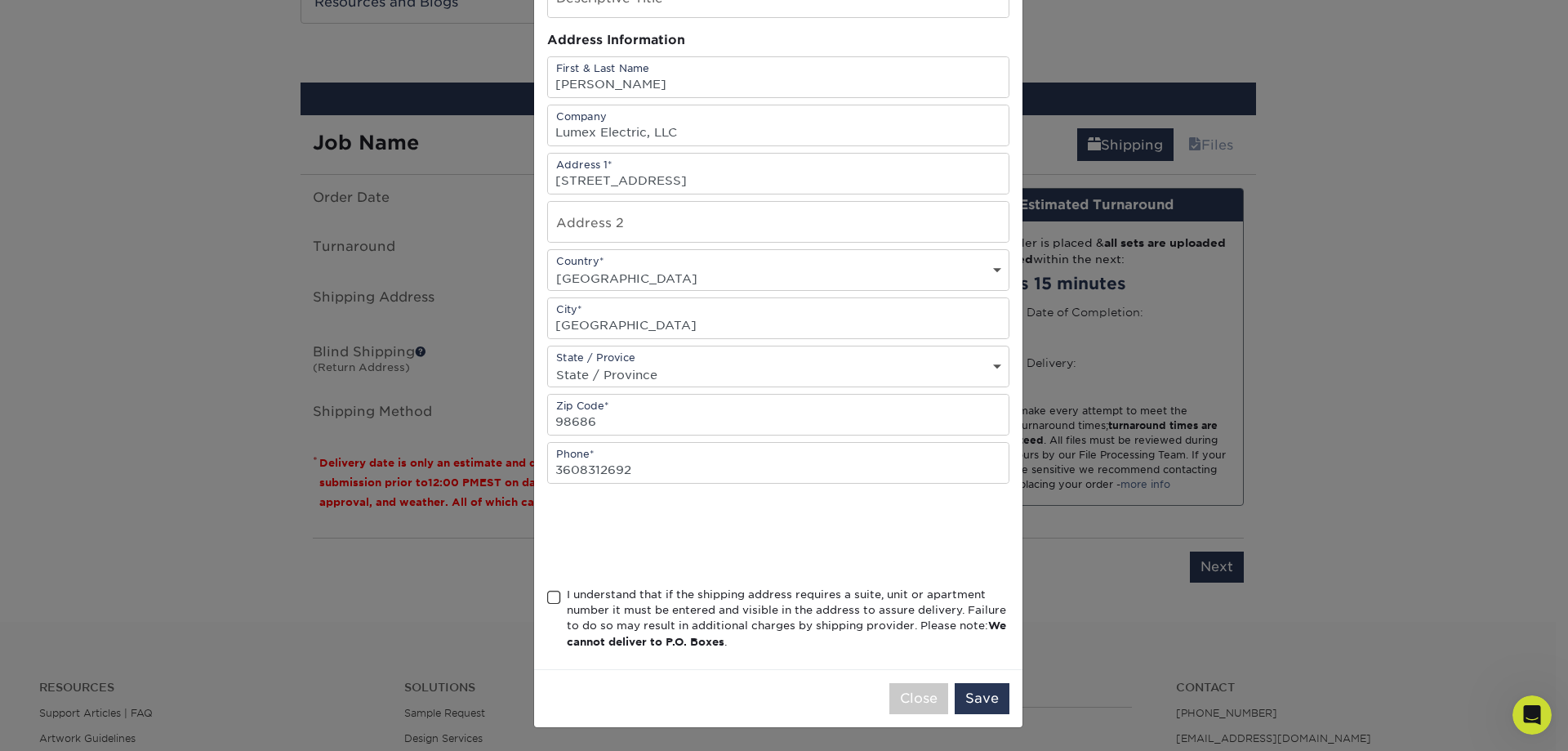
click at [551, 596] on span at bounding box center [554, 598] width 13 height 15
click at [0, 0] on input "I understand that if the shipping address requires a suite, unit or apartment n…" at bounding box center [0, 0] width 0 height 0
click at [989, 709] on button "Save" at bounding box center [982, 699] width 55 height 31
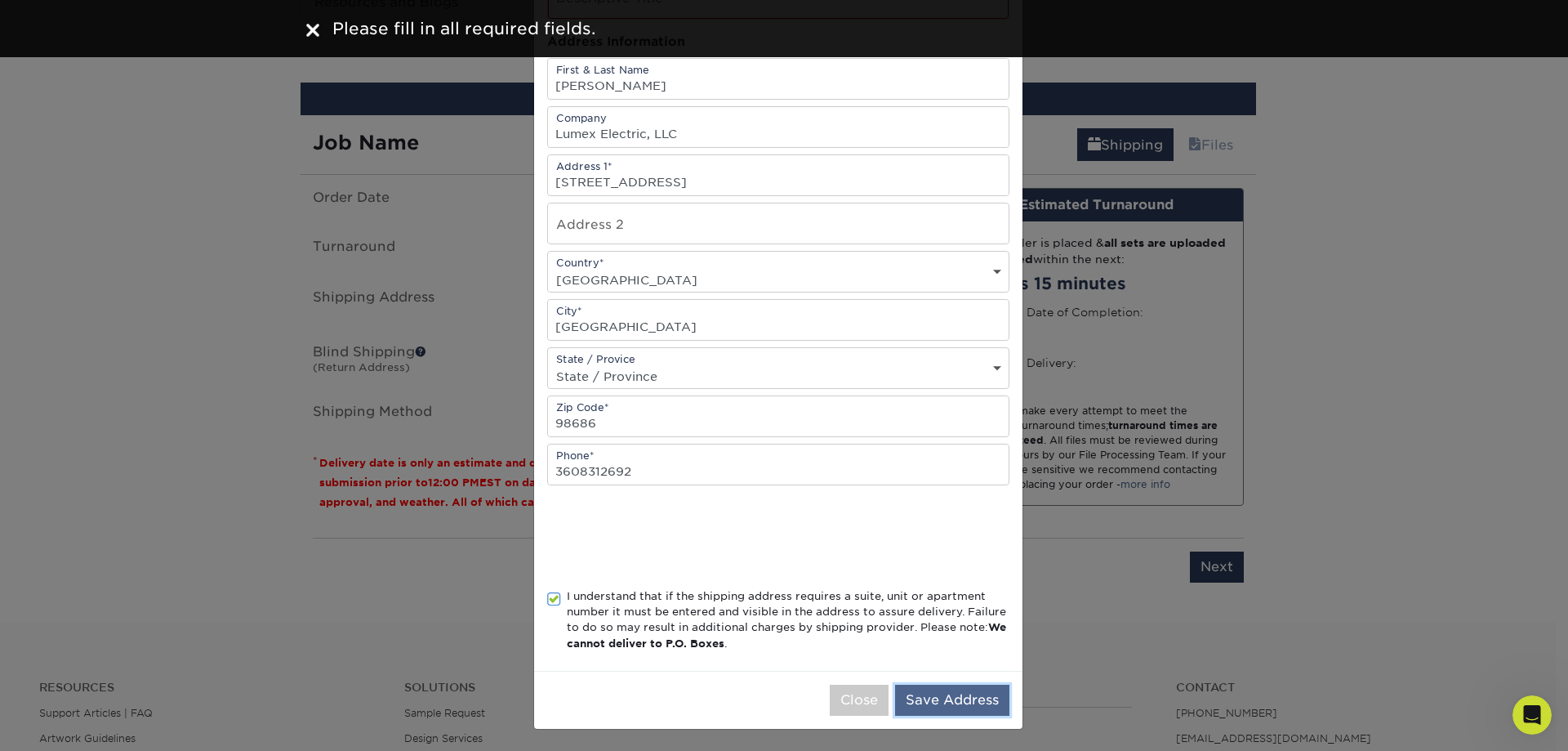
click at [930, 698] on button "Save Address" at bounding box center [952, 700] width 115 height 31
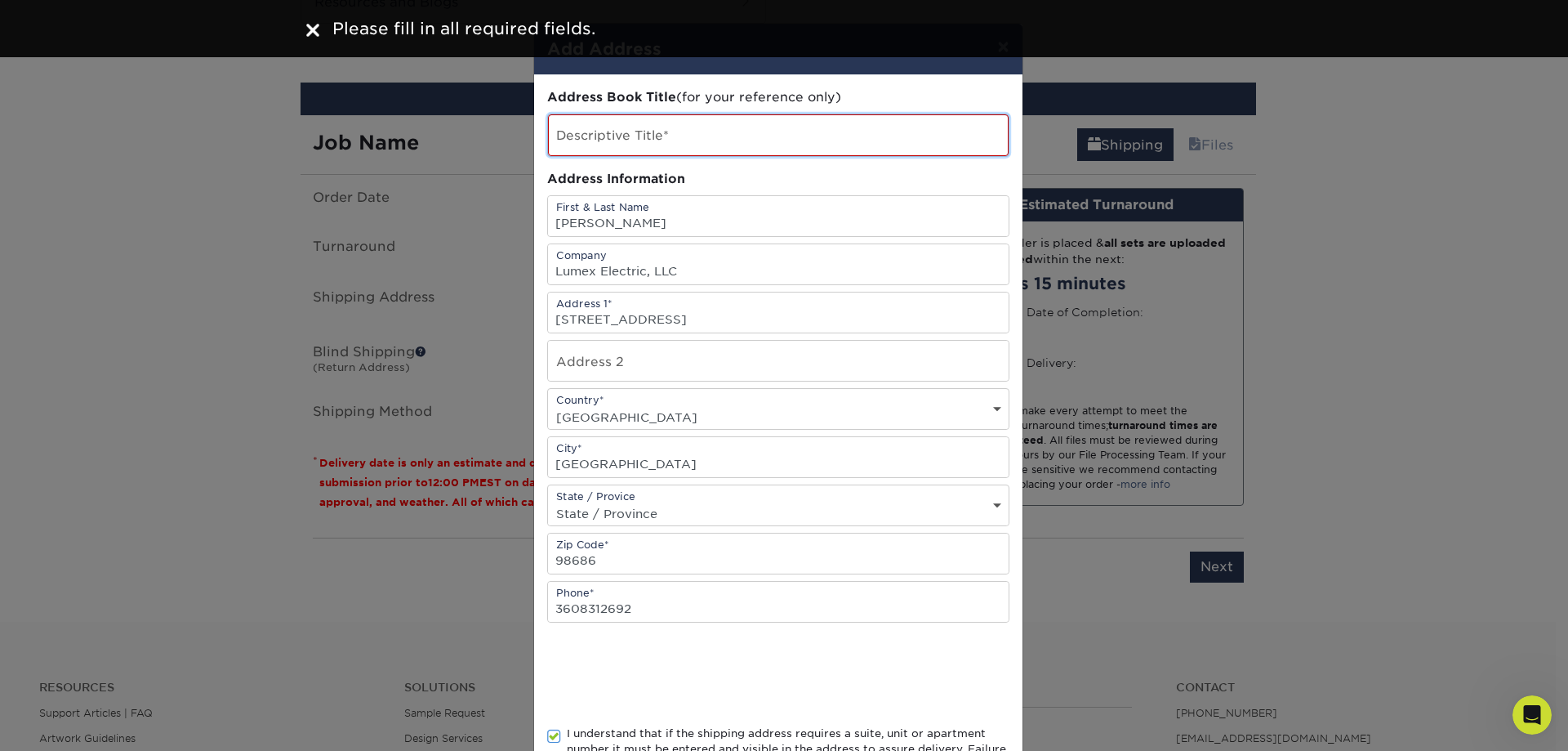
click at [686, 142] on input "text" at bounding box center [779, 135] width 461 height 41
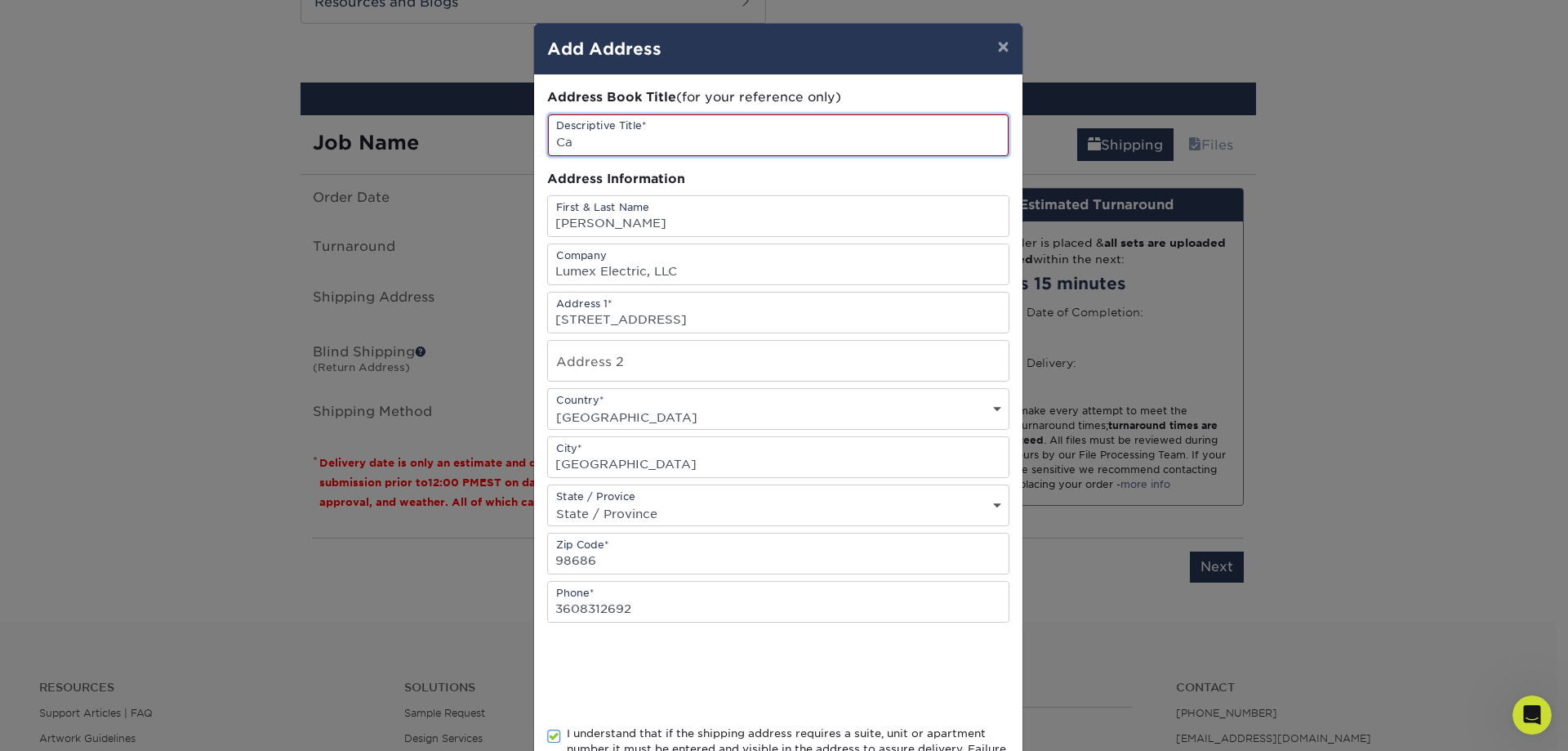
type input "C"
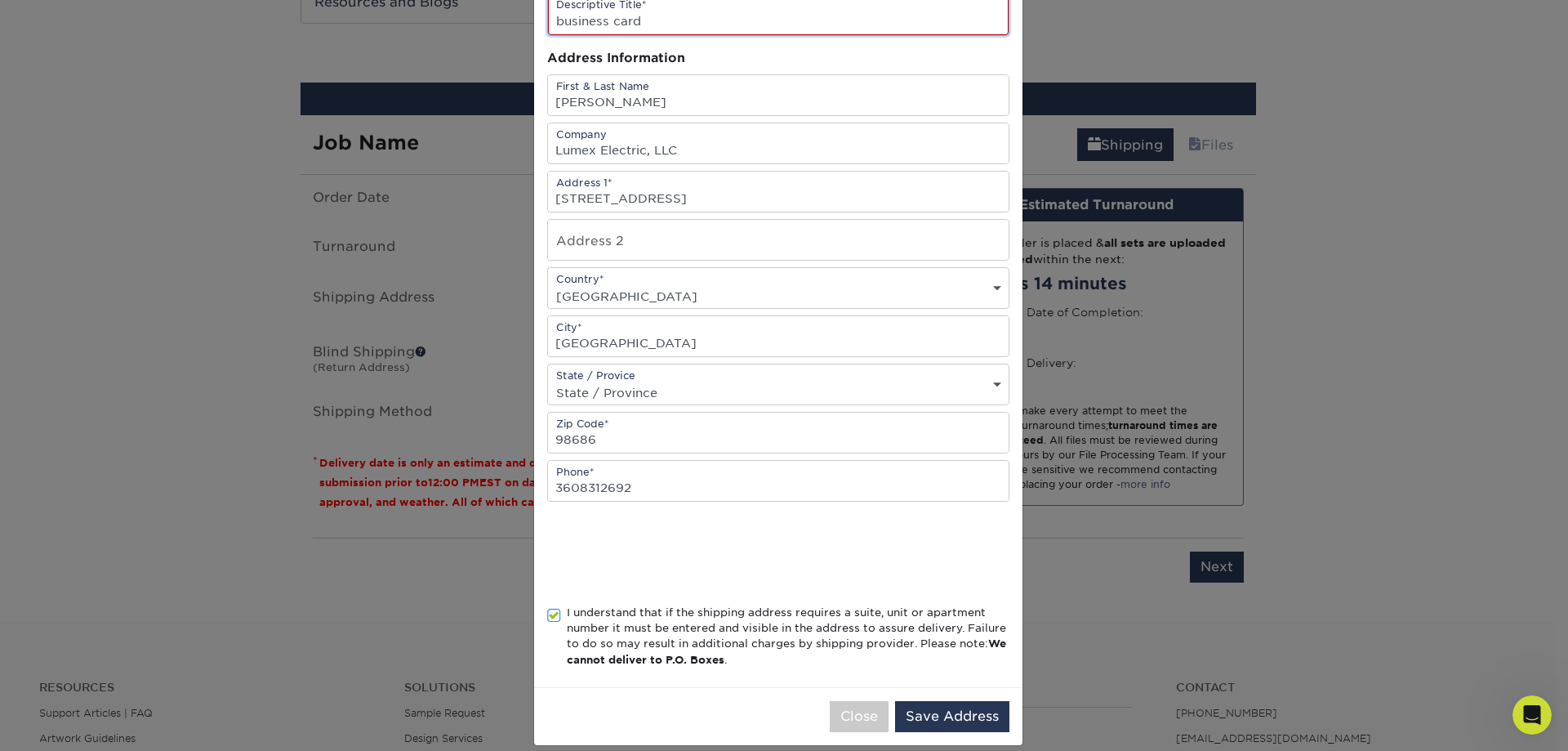
scroll to position [139, 0]
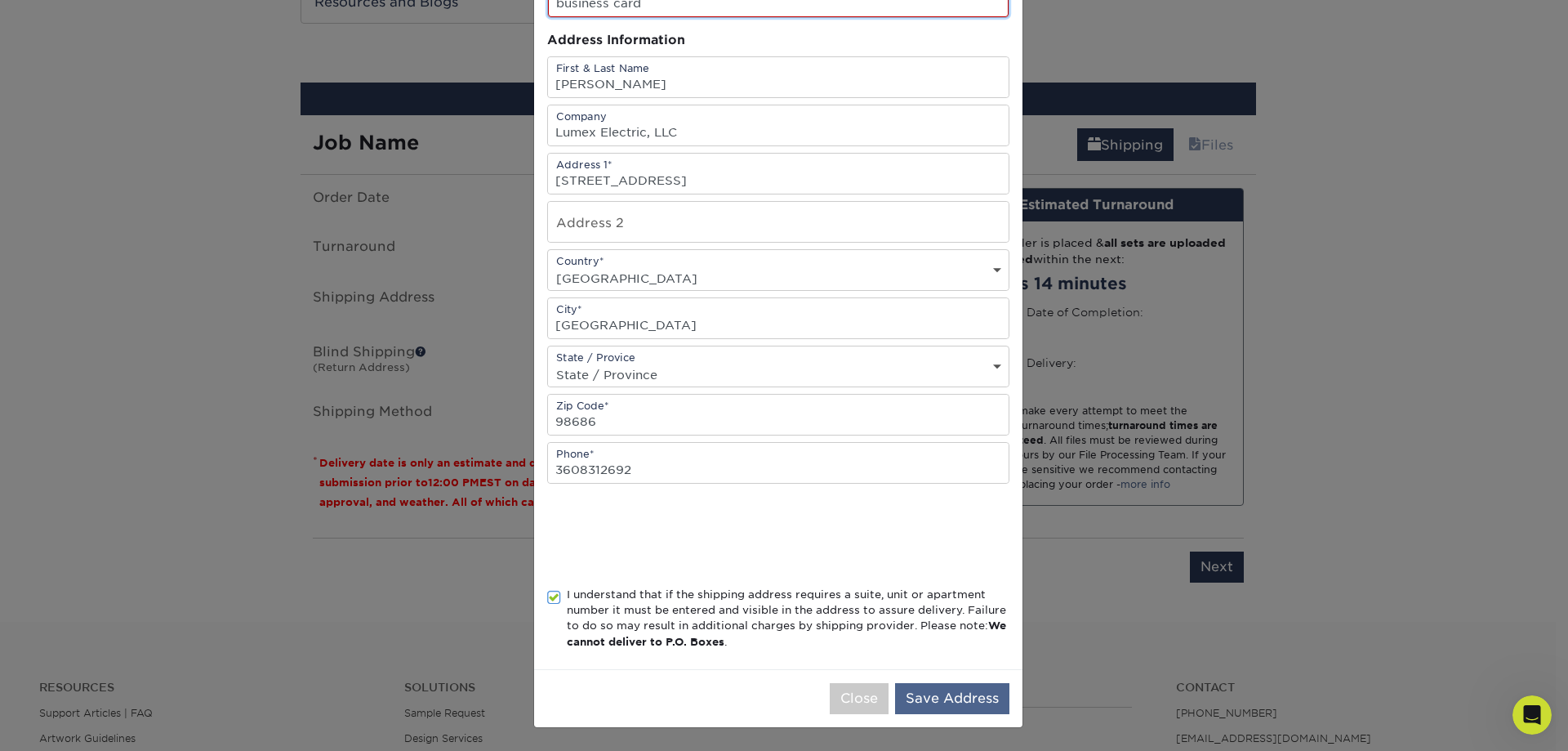
type input "business card"
drag, startPoint x: 951, startPoint y: 704, endPoint x: 942, endPoint y: 699, distance: 10.3
click at [950, 703] on button "Save Address" at bounding box center [952, 699] width 115 height 31
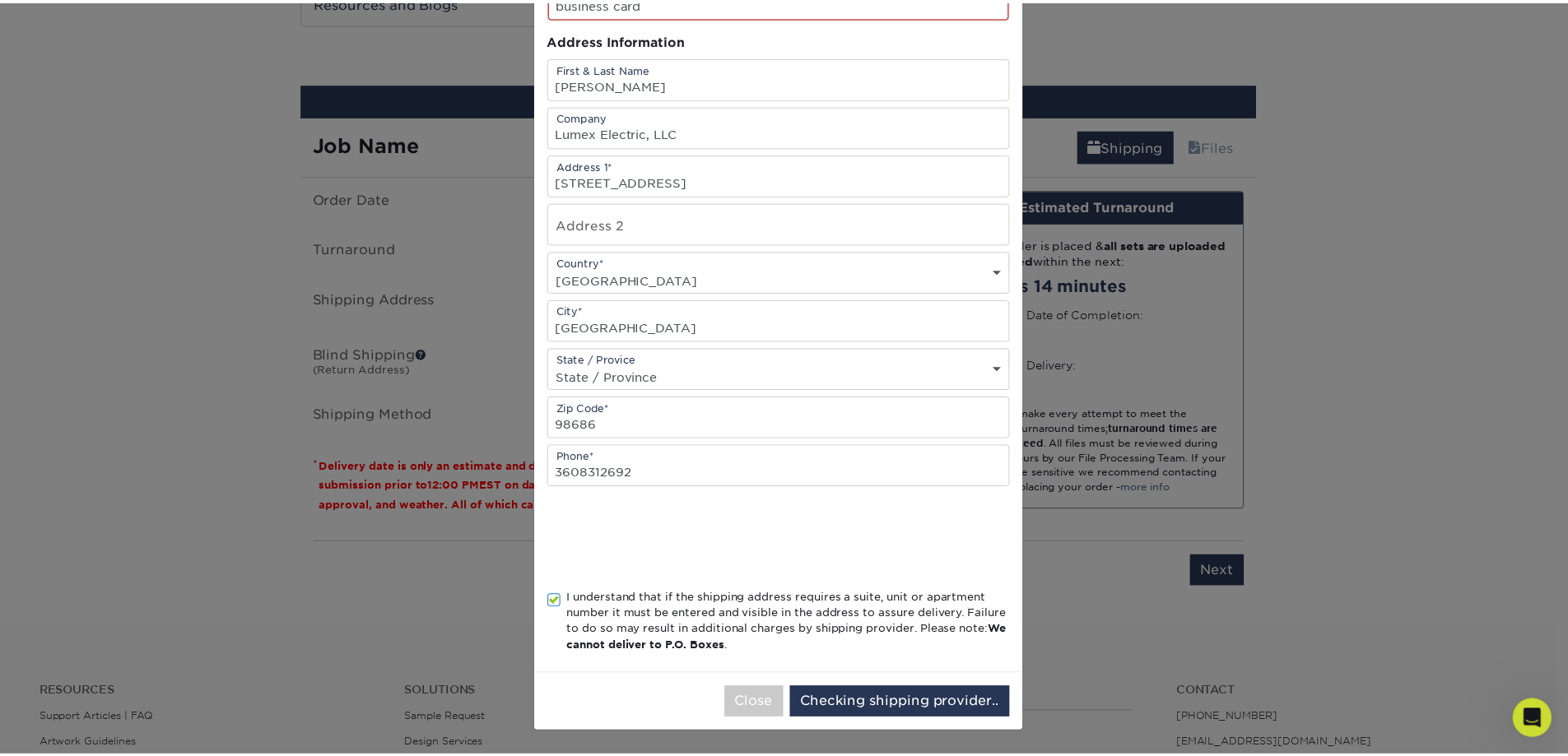
scroll to position [0, 0]
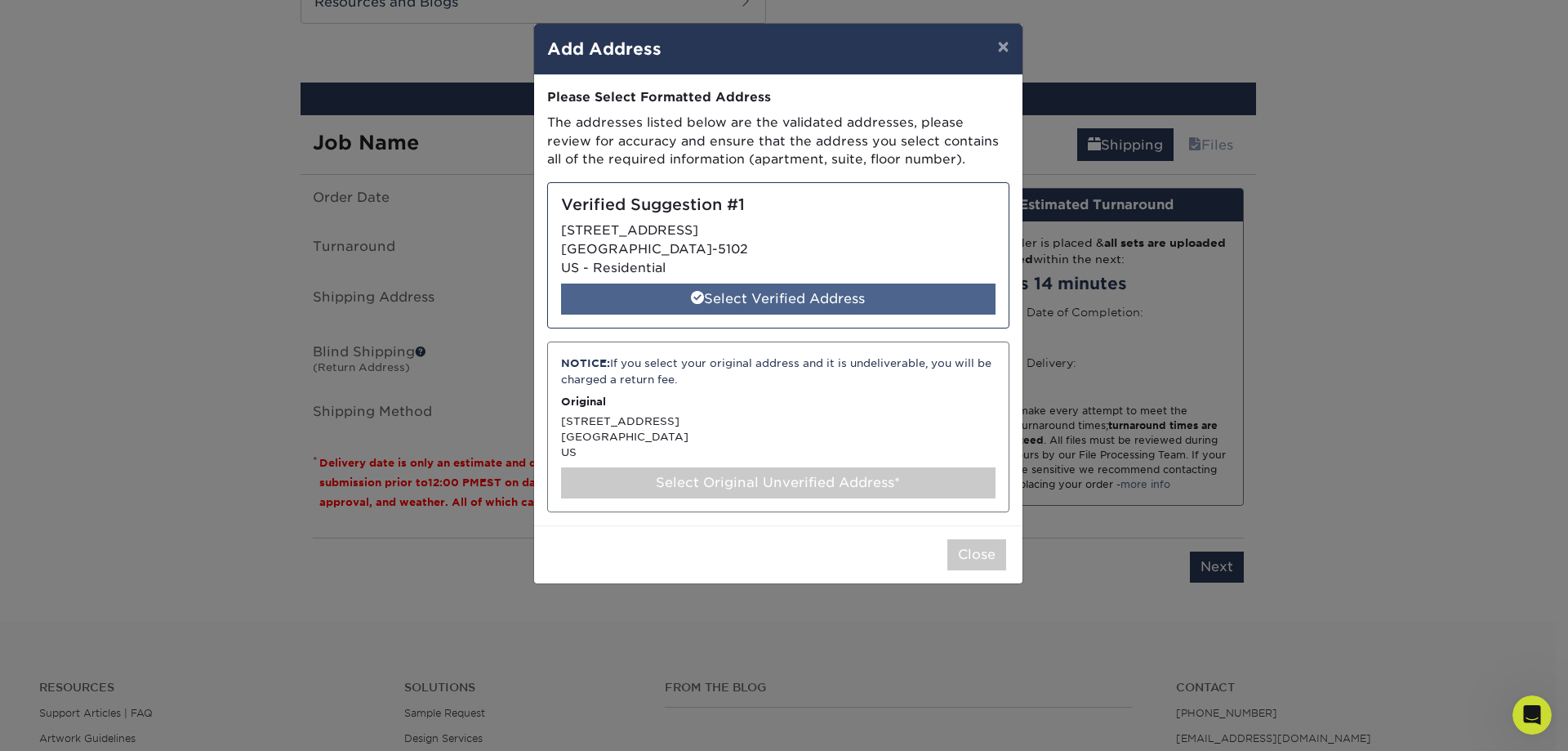
click at [838, 308] on div "Select Verified Address" at bounding box center [778, 299] width 435 height 31
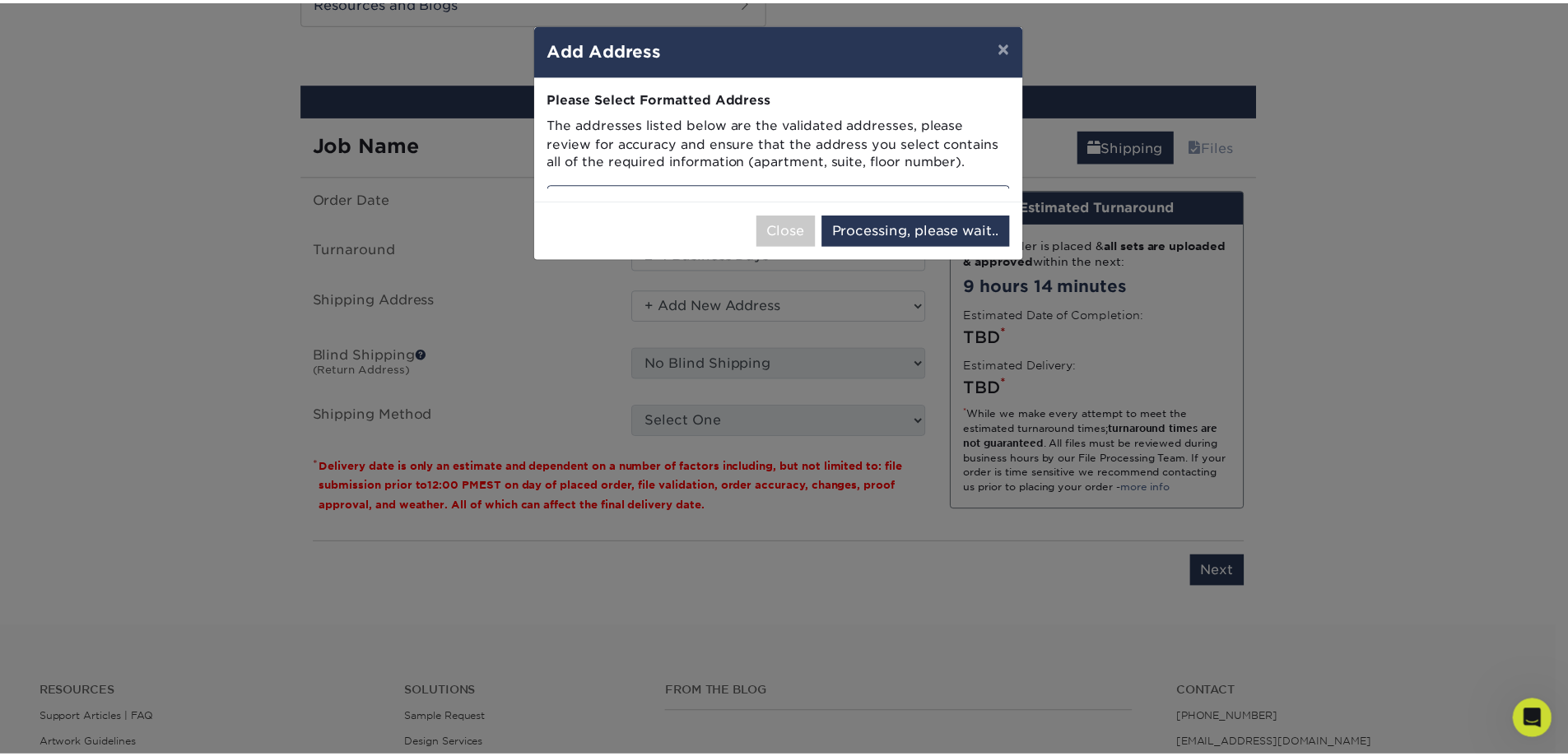
select select "286329"
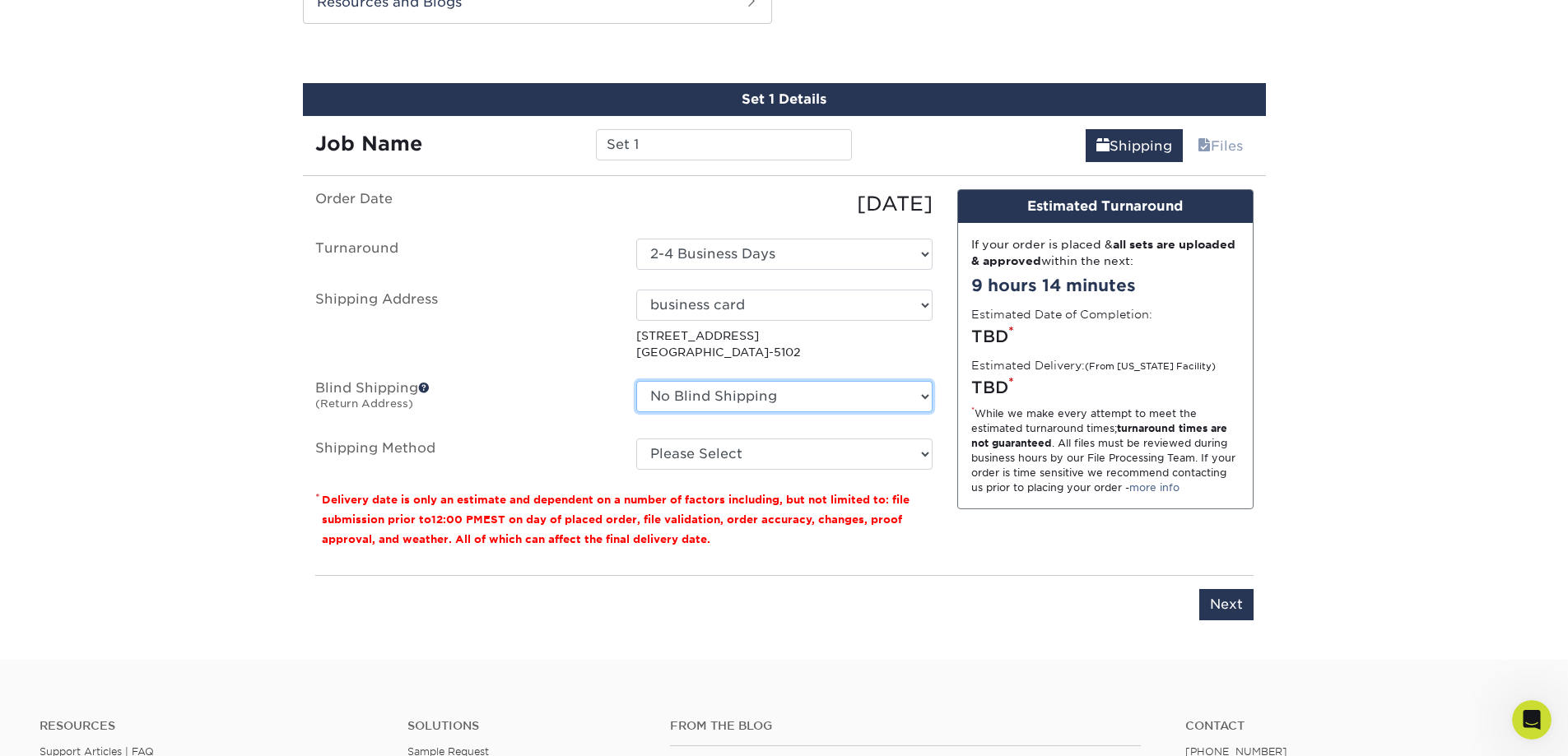
click at [909, 400] on select "No Blind Shipping + Add New Address" at bounding box center [784, 396] width 296 height 31
click at [922, 353] on p "10506 NE 67TH AVE VANCOUVER, WA 98686-5102" at bounding box center [784, 344] width 296 height 34
click at [862, 466] on select "Please Select Ground Shipping (+$7.84) 3 Day Shipping Service (+$20.04) 2 Day A…" at bounding box center [784, 454] width 296 height 31
select select "13"
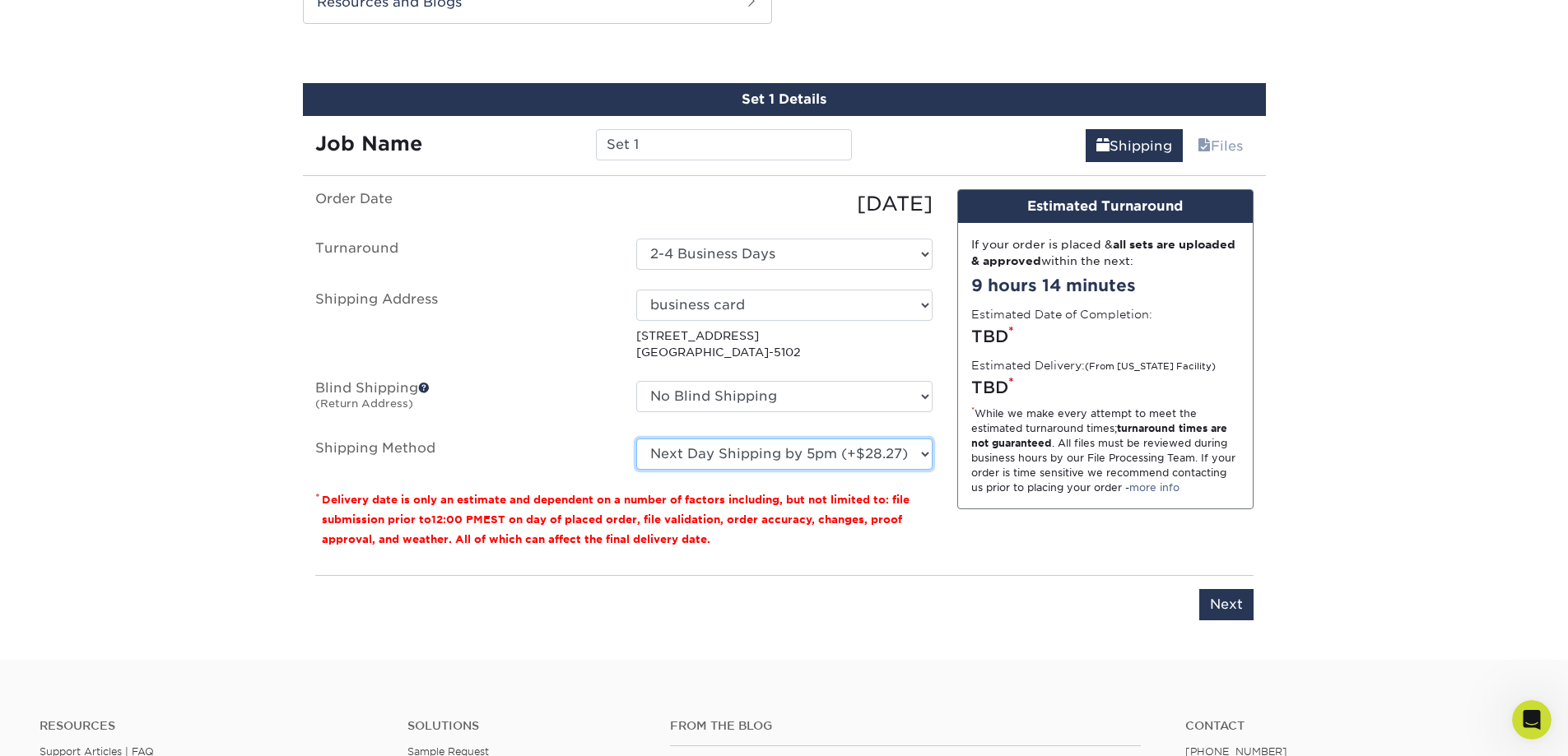
click at [636, 439] on select "Please Select Ground Shipping (+$7.84) 3 Day Shipping Service (+$20.04) 2 Day A…" at bounding box center [784, 454] width 296 height 31
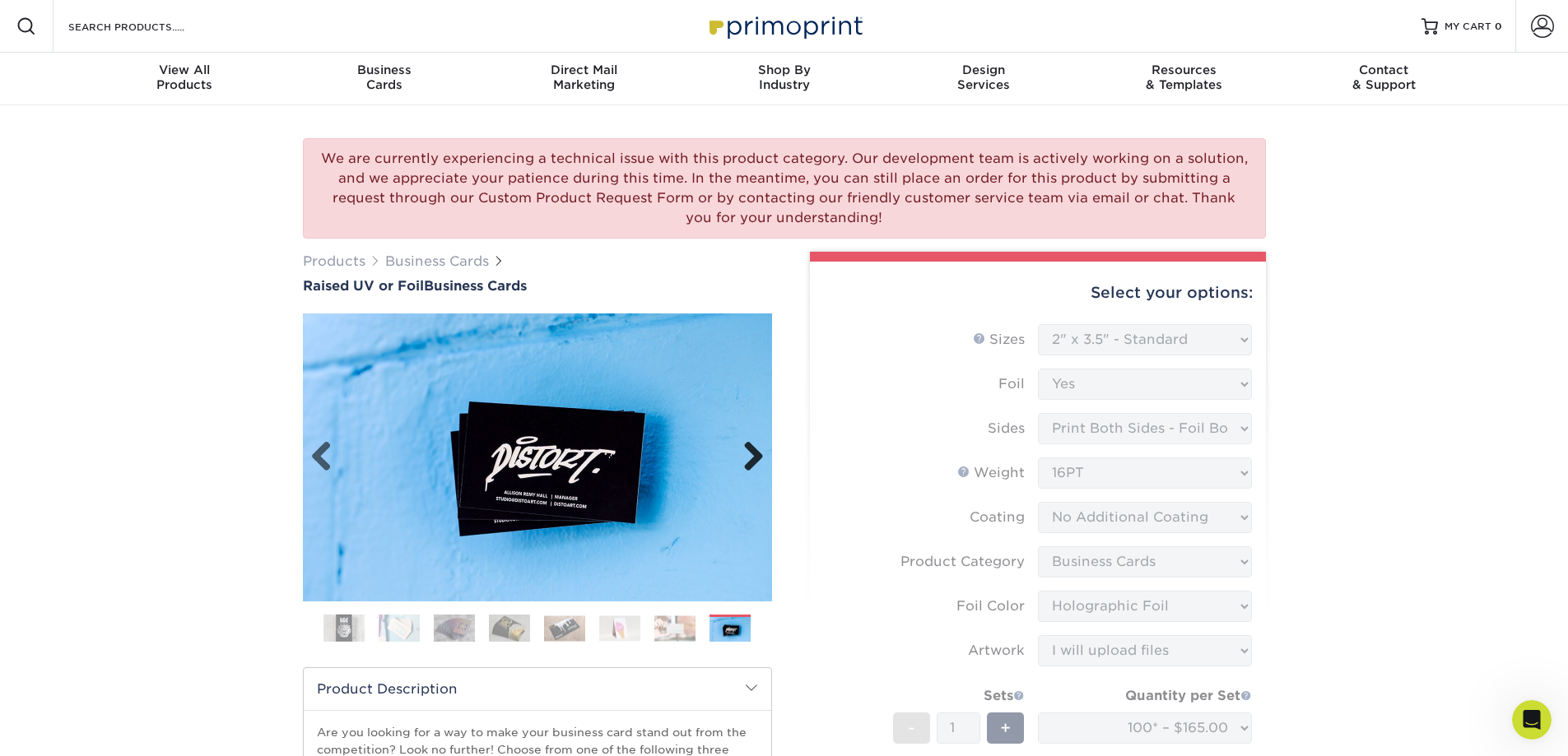
click at [749, 456] on link "Next" at bounding box center [748, 457] width 33 height 33
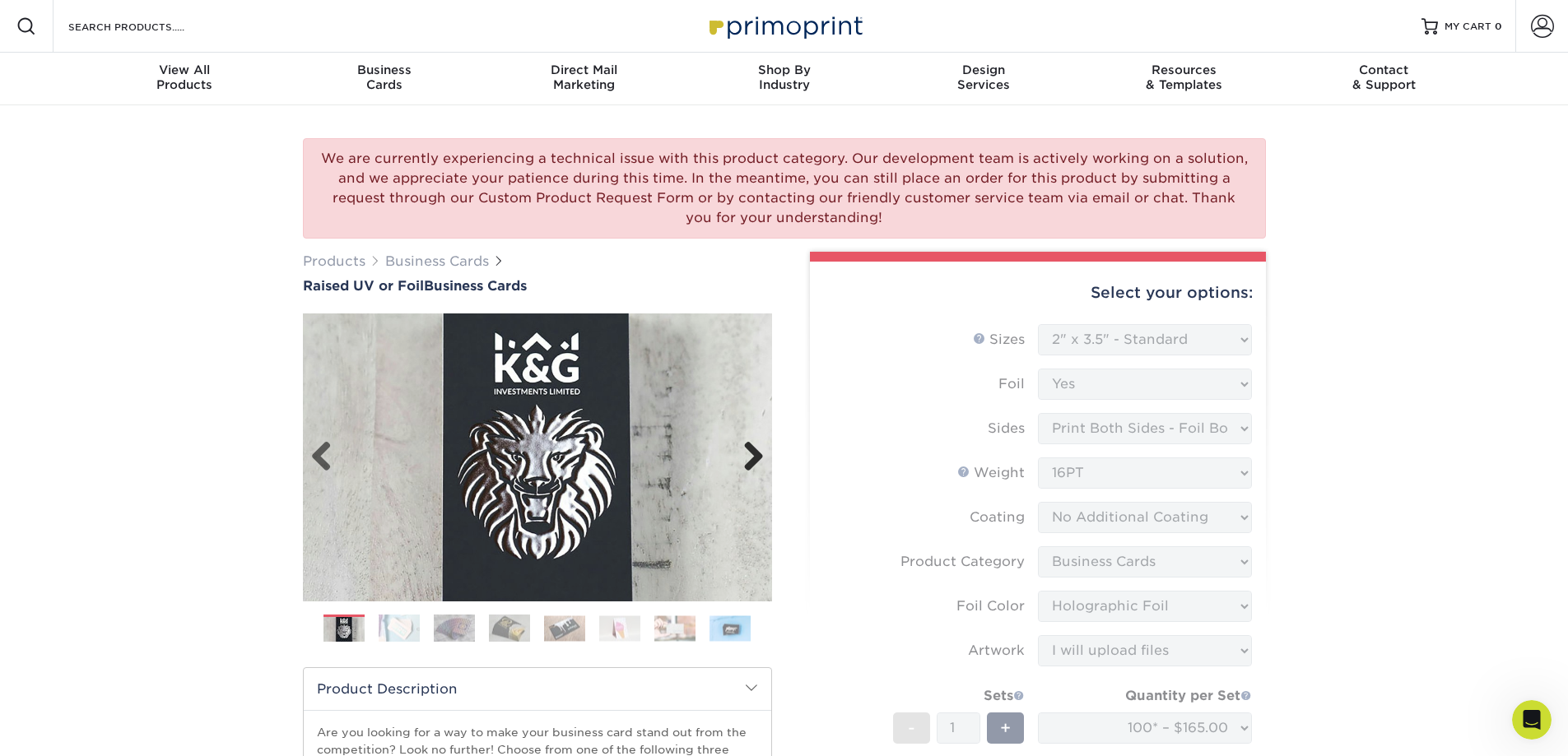
click at [749, 456] on link "Next" at bounding box center [748, 457] width 33 height 33
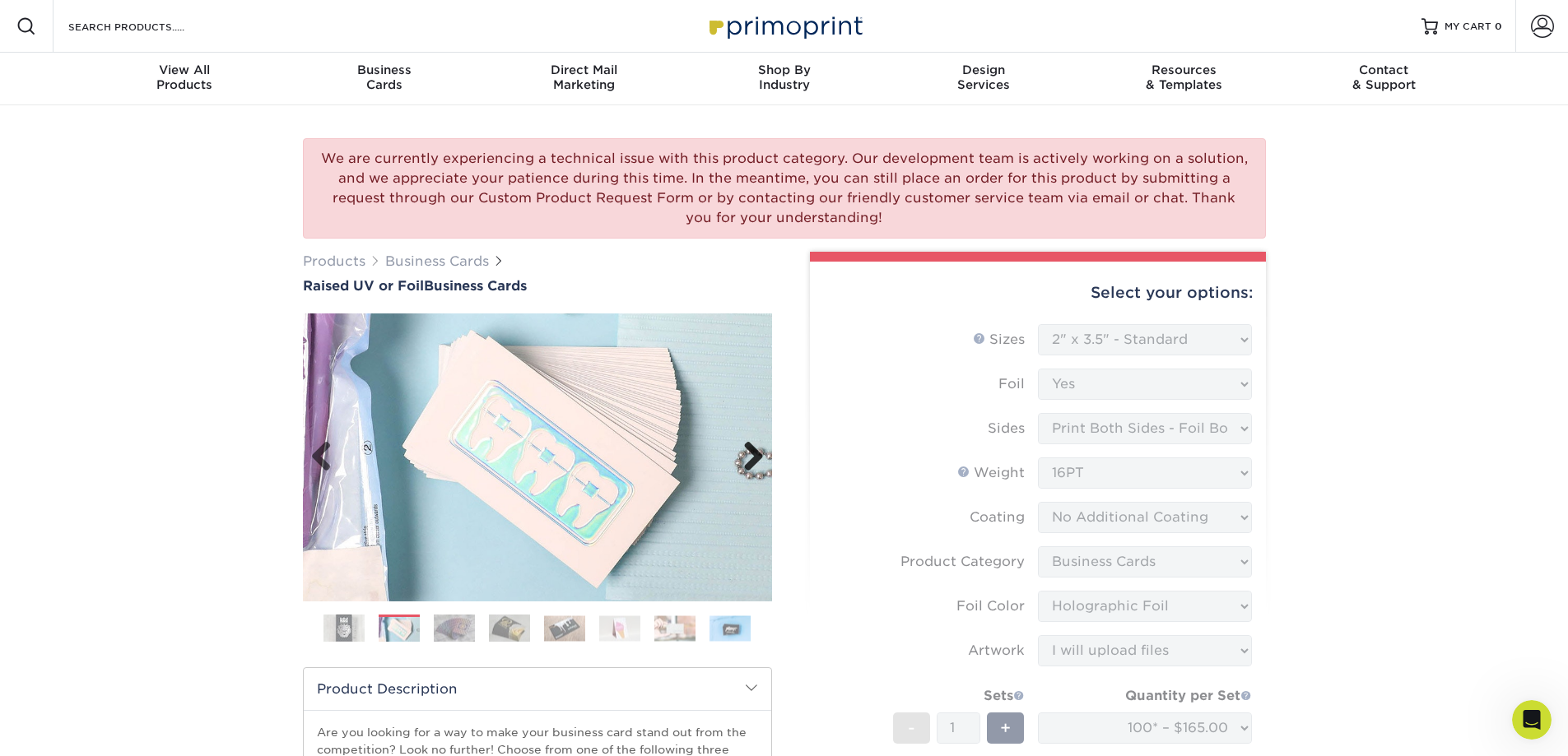
click at [749, 456] on link "Next" at bounding box center [748, 457] width 33 height 33
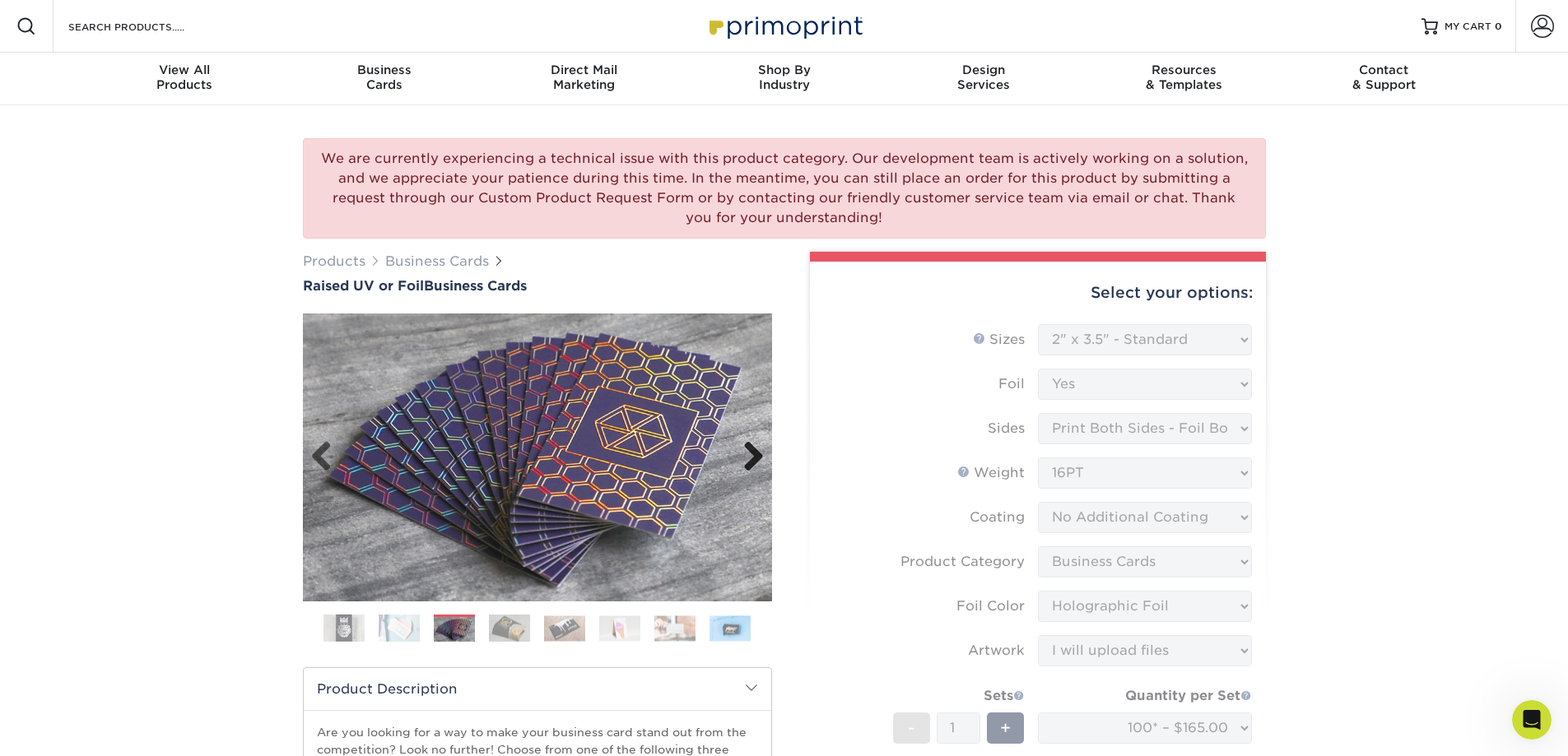
click at [749, 456] on link "Next" at bounding box center [748, 457] width 33 height 33
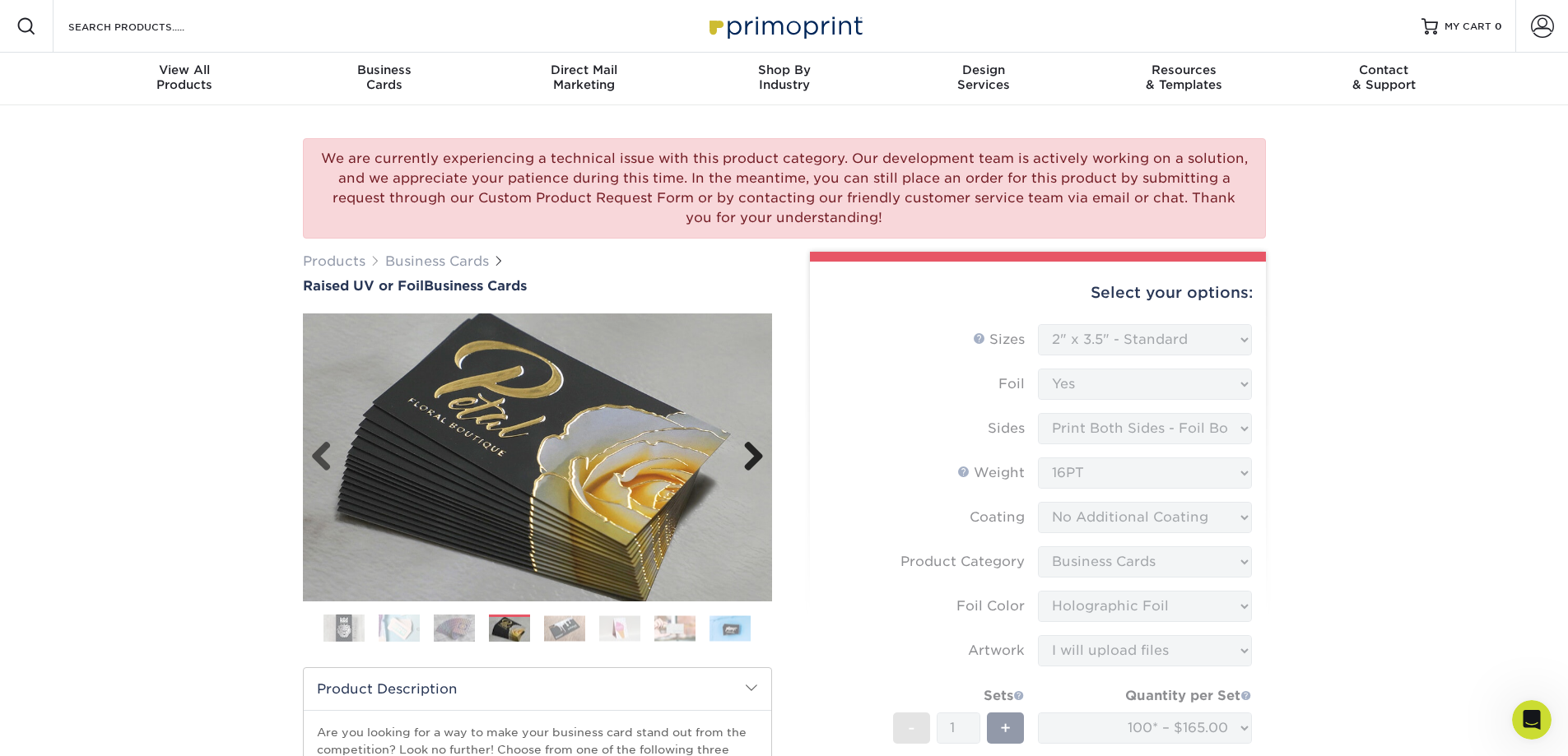
click at [749, 456] on link "Next" at bounding box center [748, 457] width 33 height 33
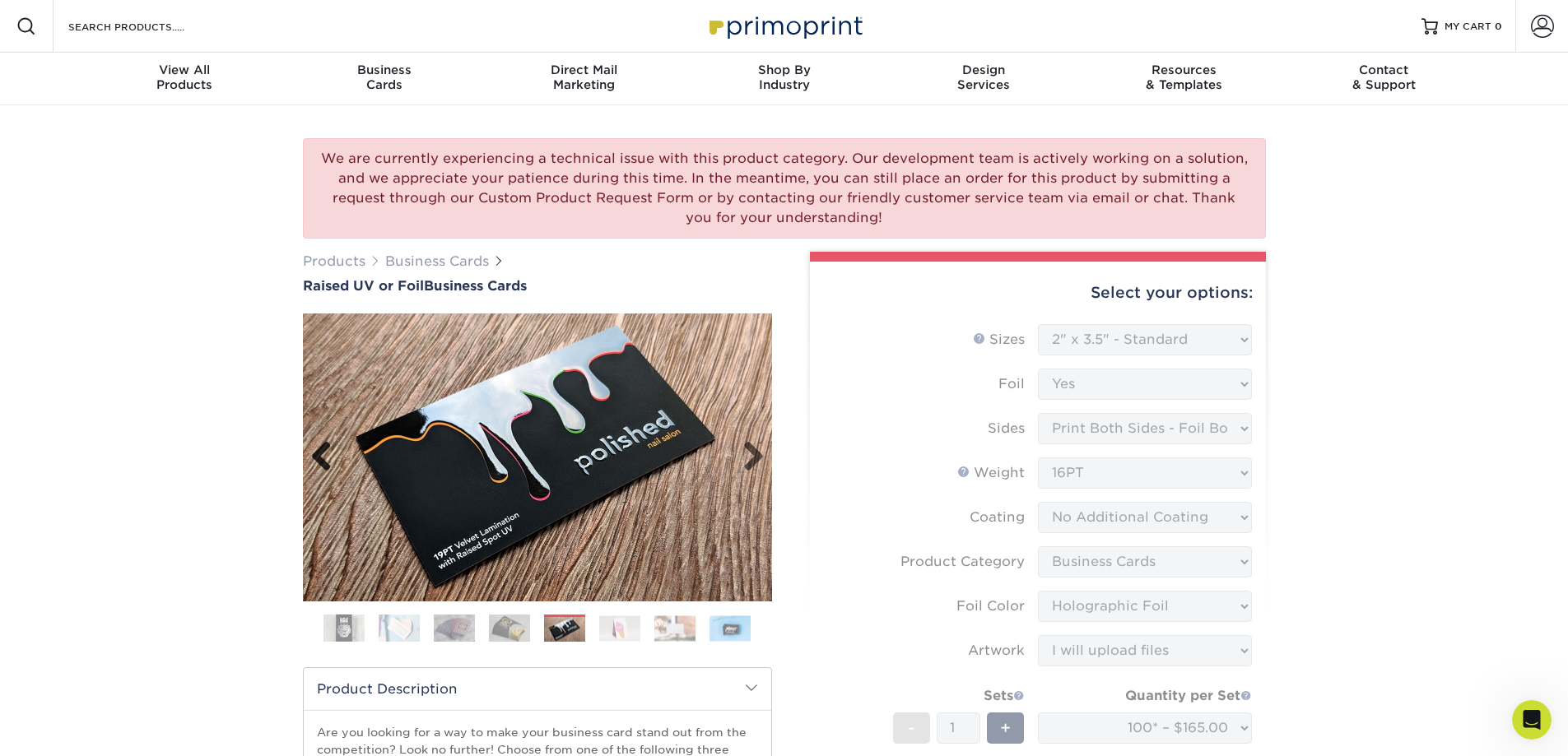
click at [324, 450] on link "Previous" at bounding box center [327, 457] width 33 height 33
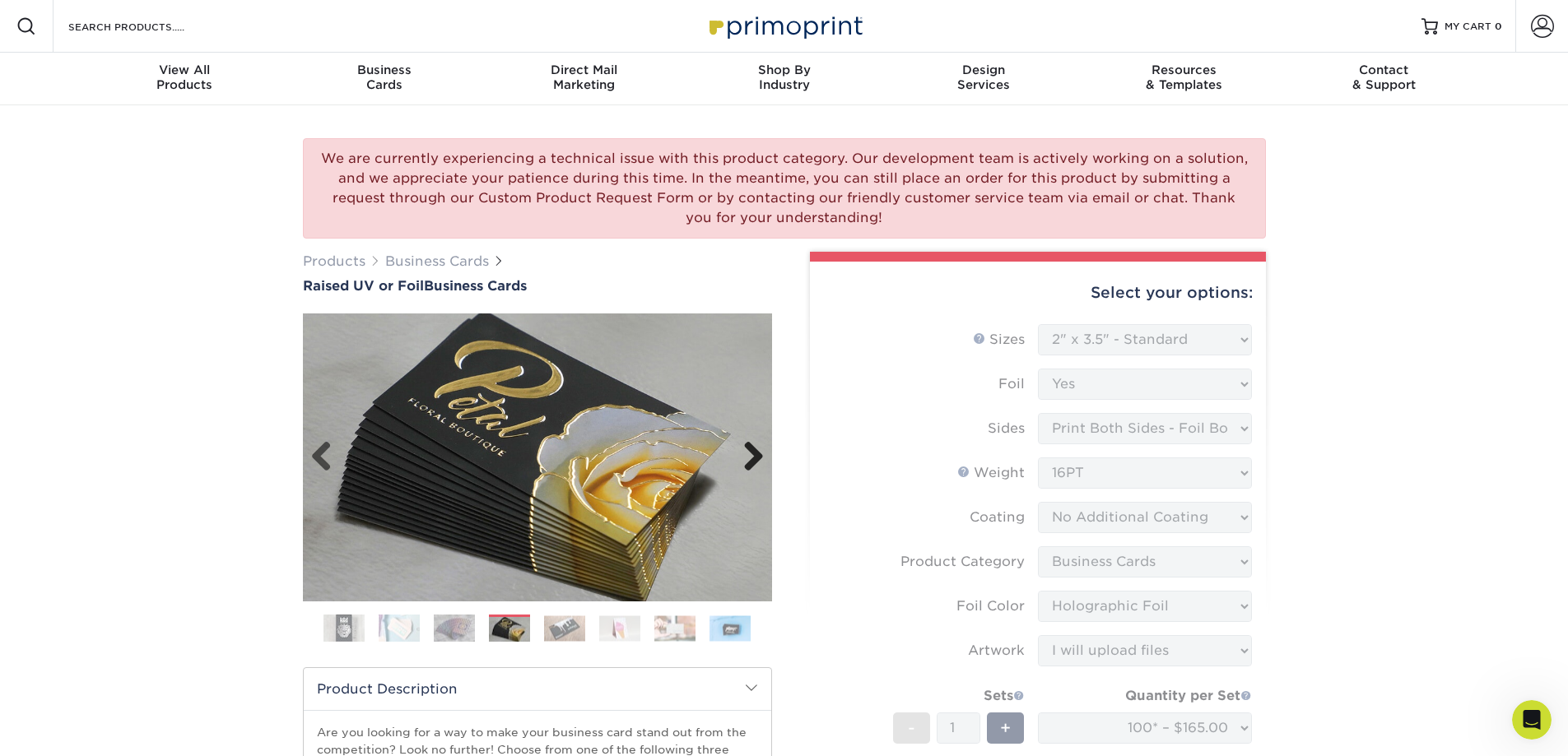
click at [755, 450] on link "Next" at bounding box center [748, 457] width 33 height 33
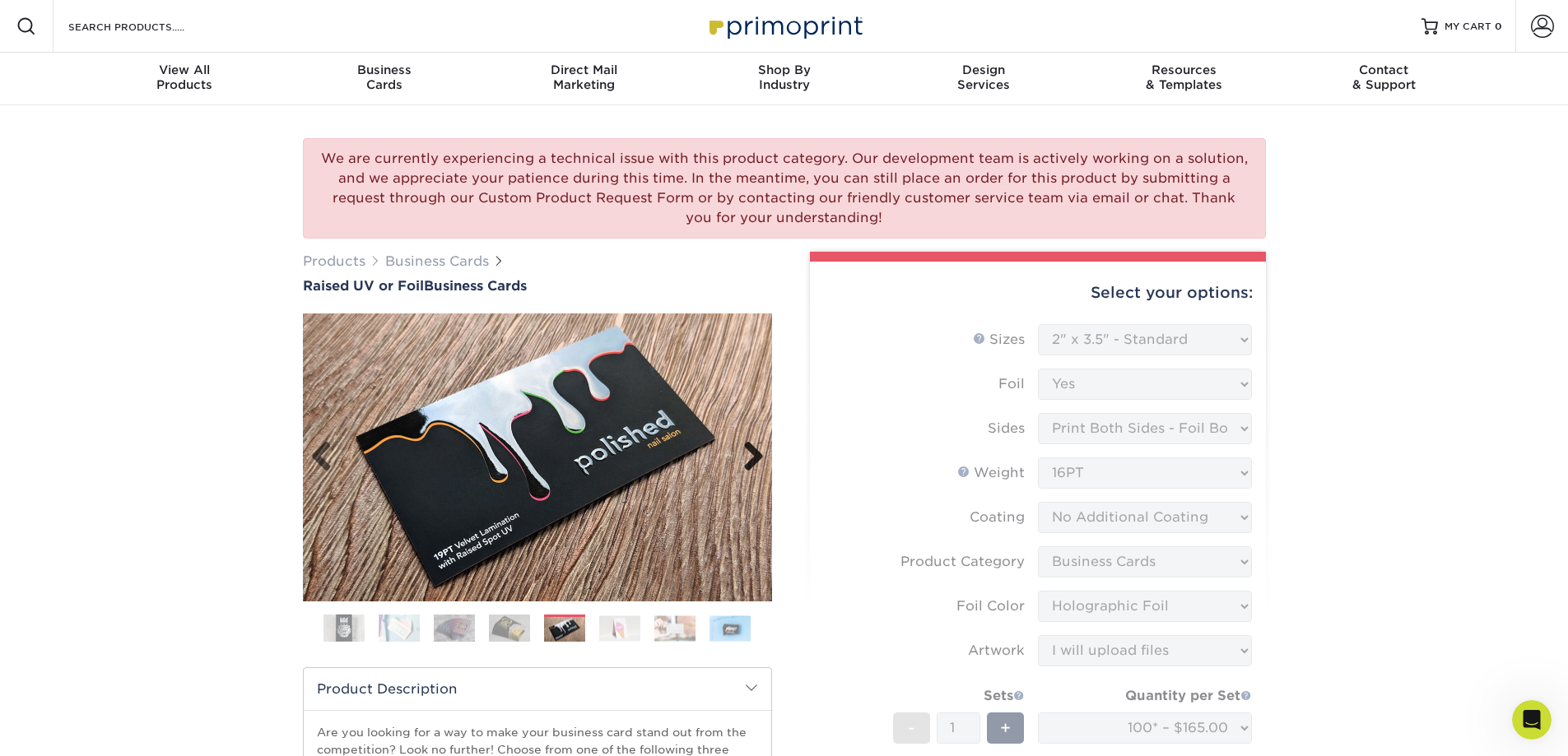
click at [753, 452] on link "Next" at bounding box center [748, 457] width 33 height 33
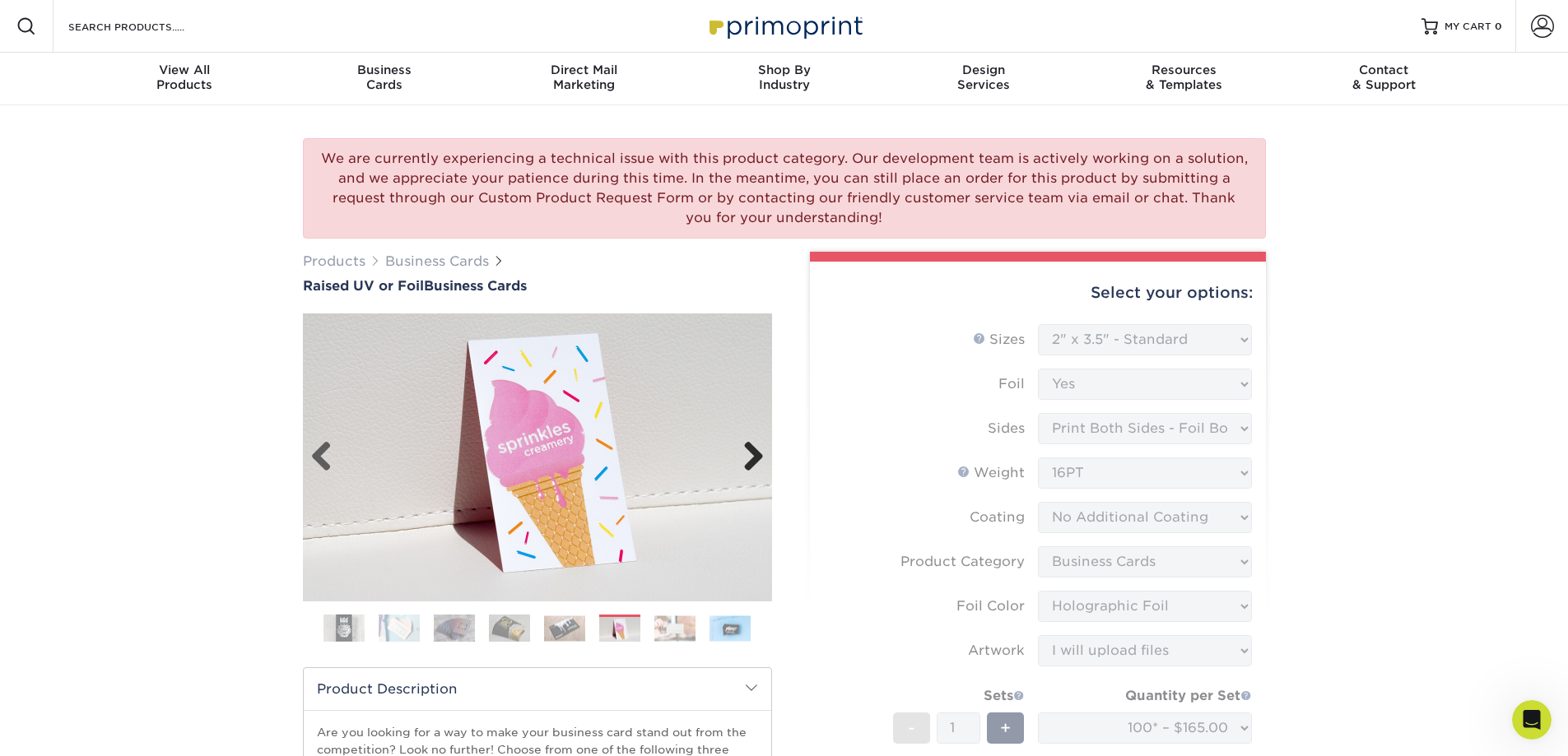
click at [753, 452] on link "Next" at bounding box center [748, 457] width 33 height 33
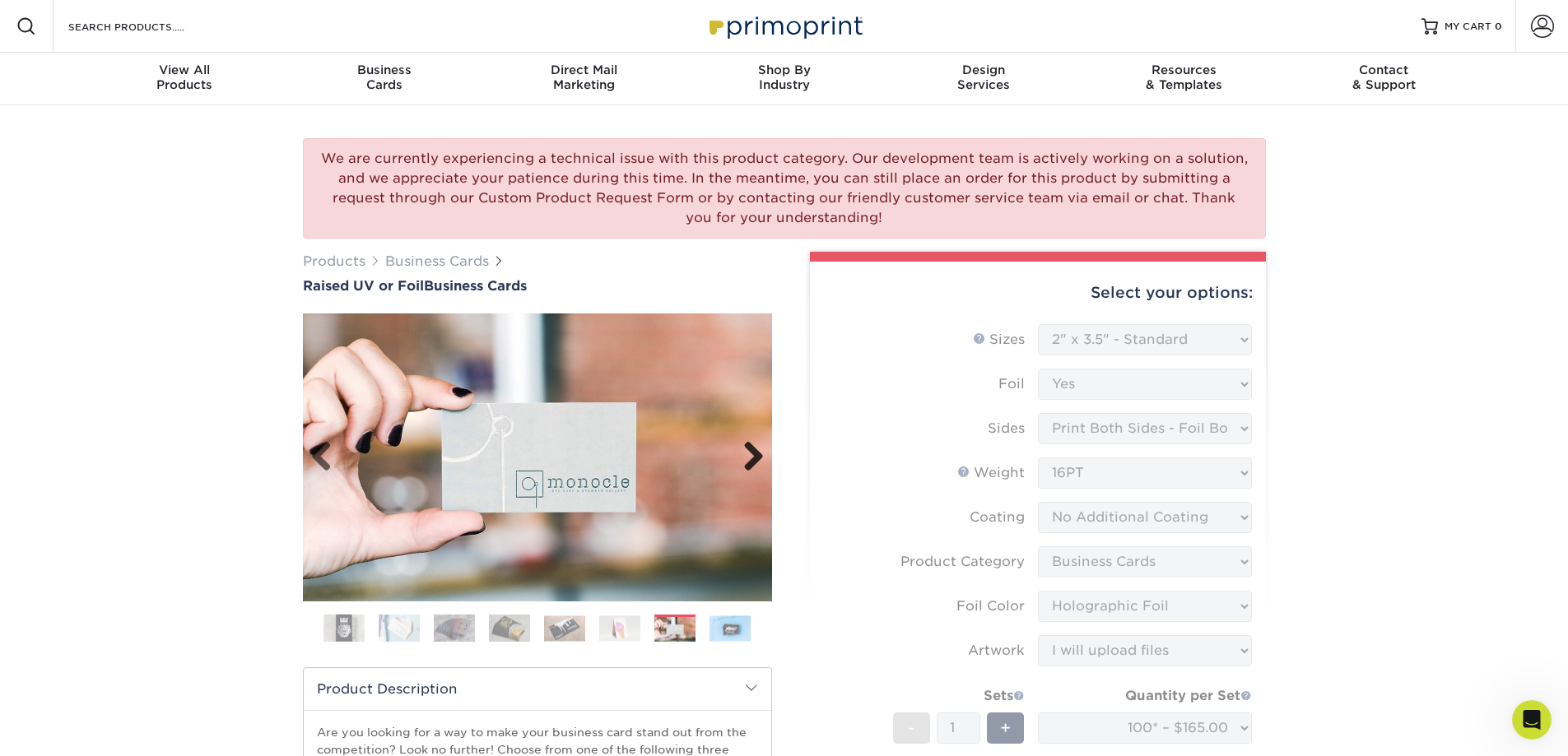
click at [753, 452] on link "Next" at bounding box center [748, 457] width 33 height 33
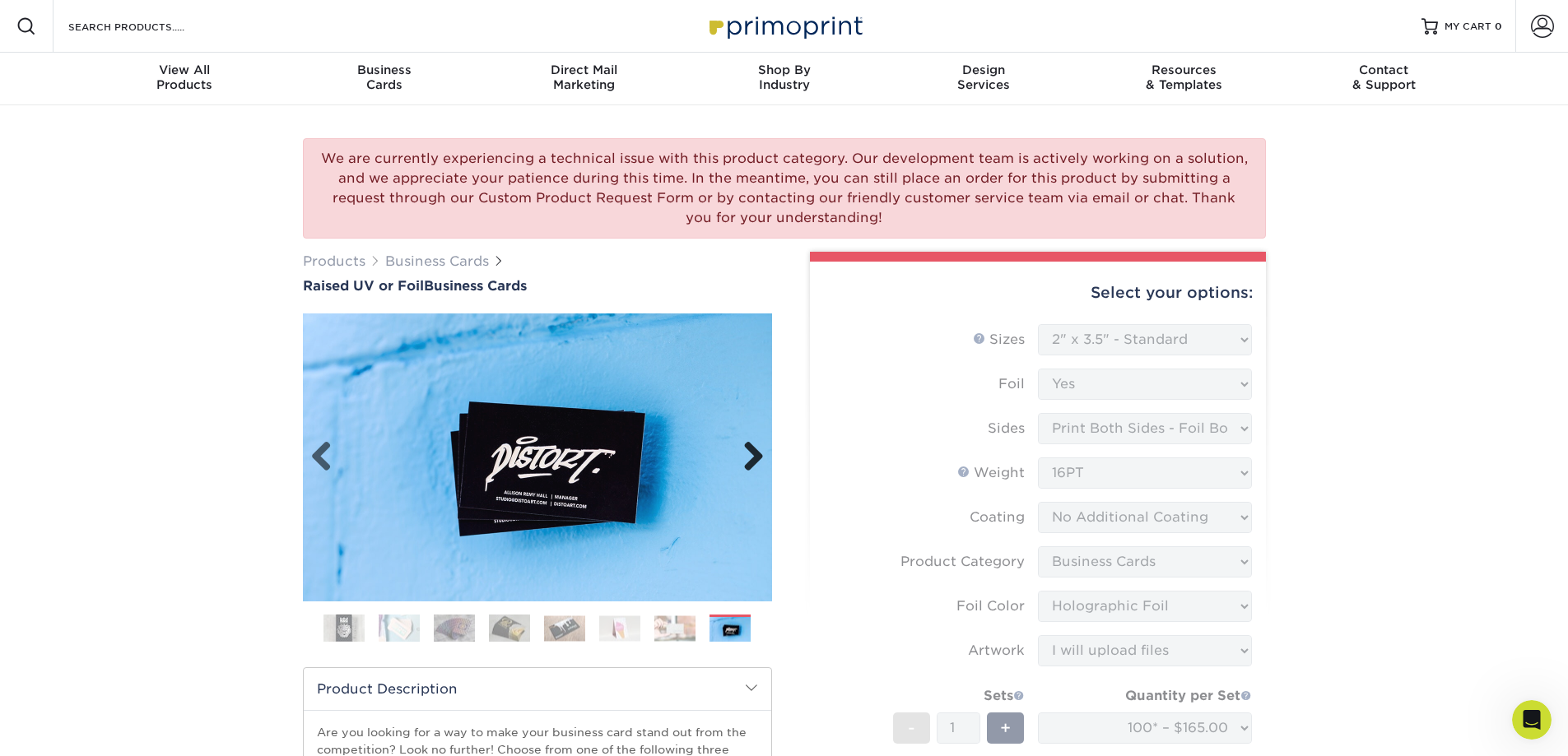
click at [753, 452] on link "Next" at bounding box center [748, 457] width 33 height 33
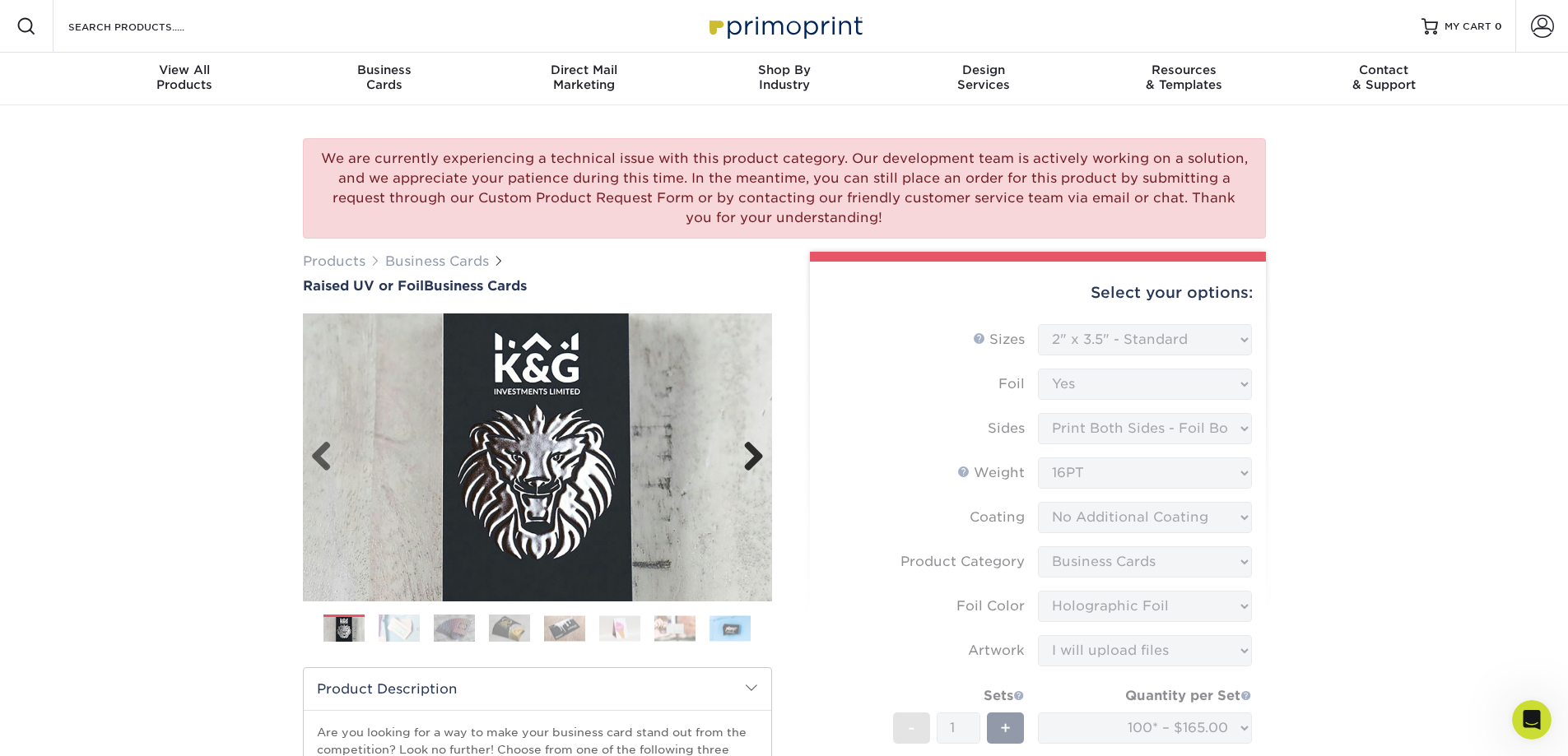
click at [753, 452] on link "Next" at bounding box center [748, 457] width 33 height 33
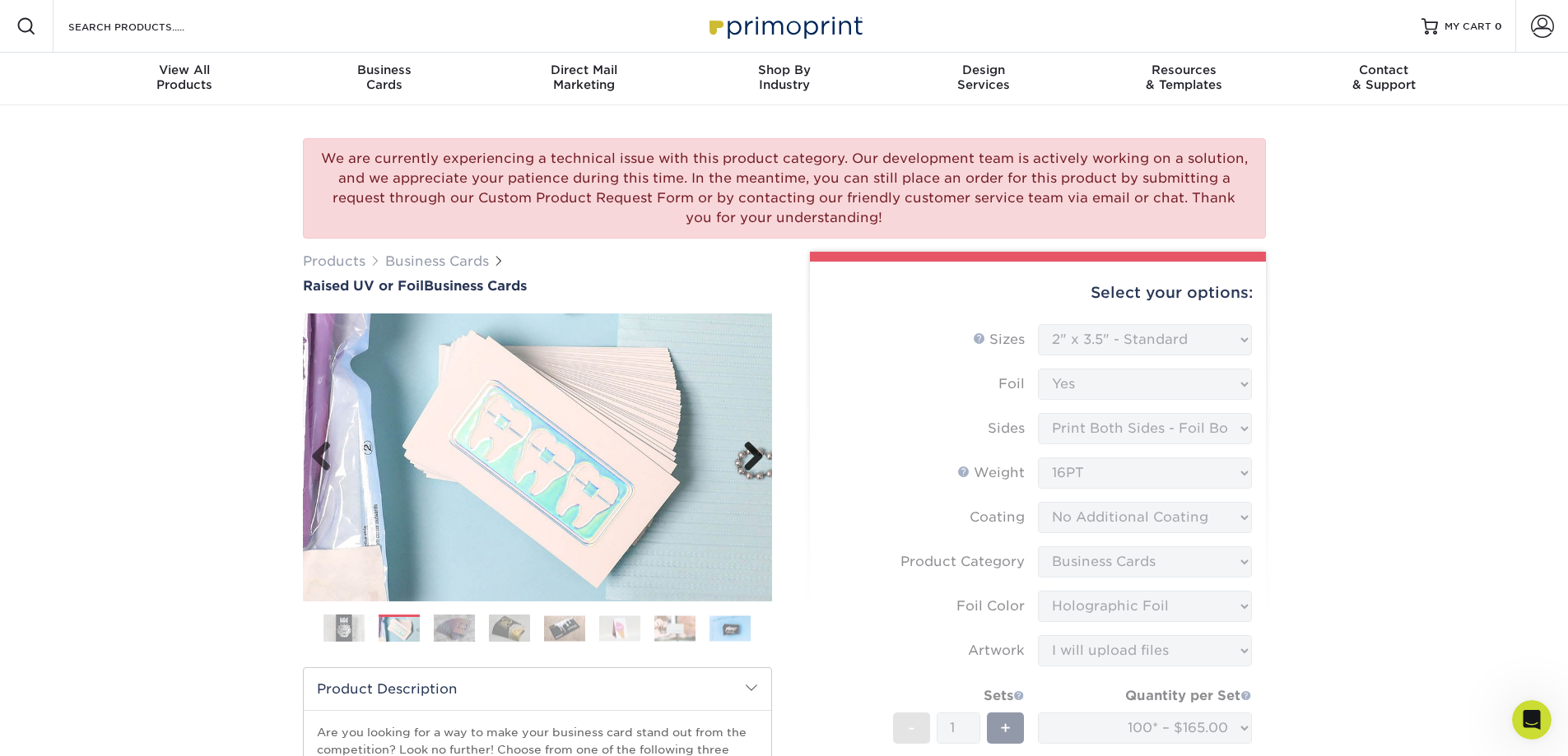
click at [753, 452] on link "Next" at bounding box center [748, 457] width 33 height 33
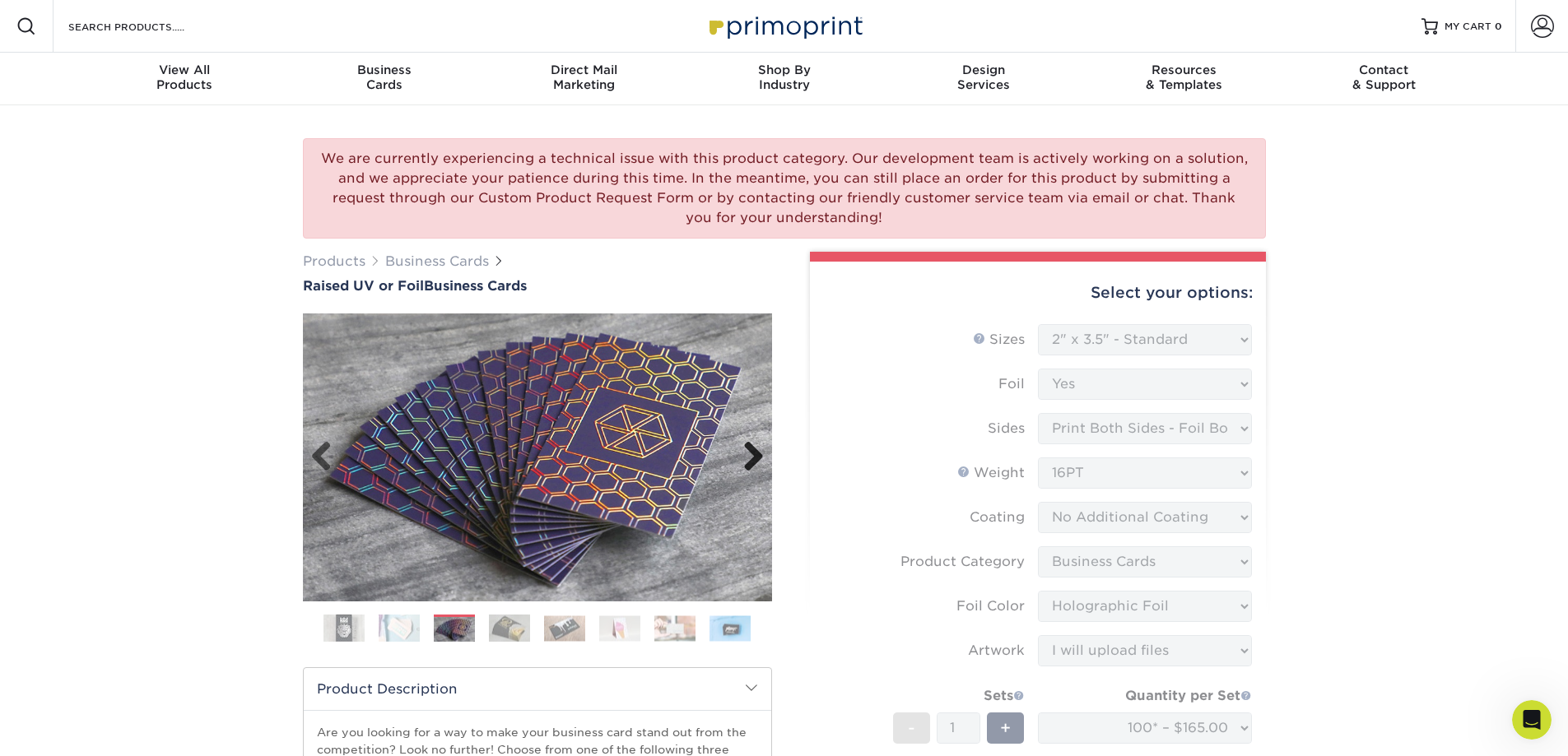
click at [753, 452] on link "Next" at bounding box center [748, 457] width 33 height 33
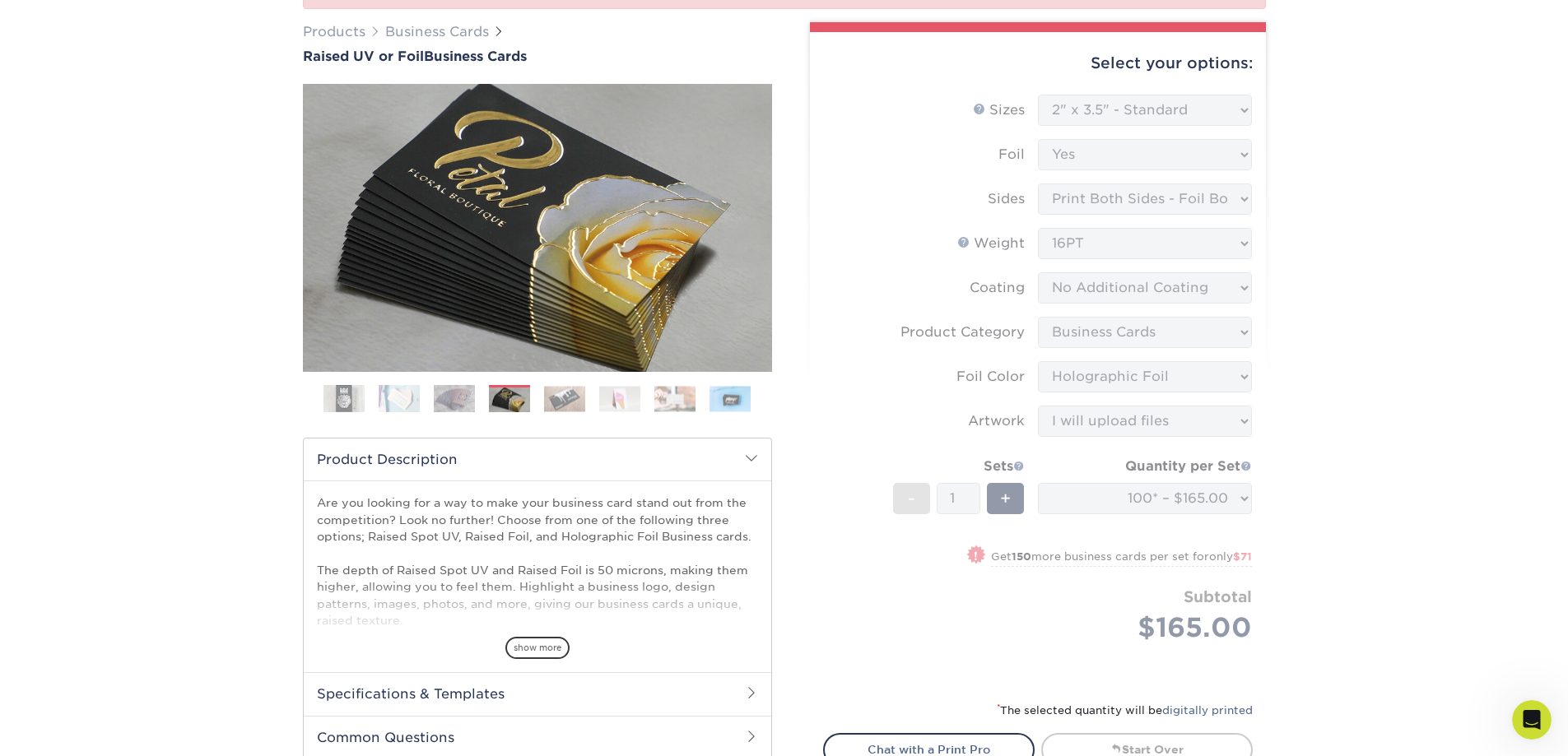
scroll to position [411, 0]
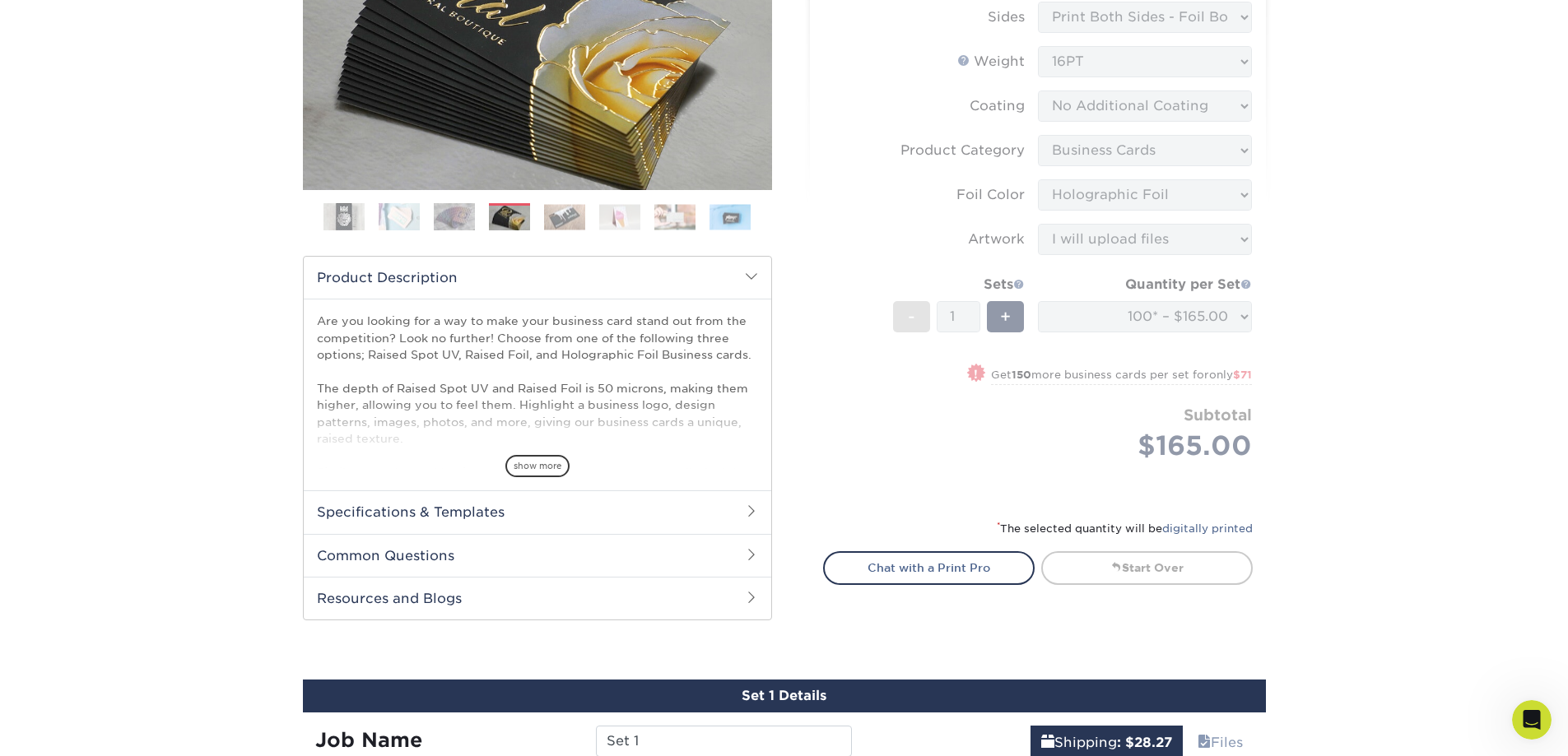
click at [458, 509] on h2 "Specifications & Templates" at bounding box center [537, 511] width 467 height 43
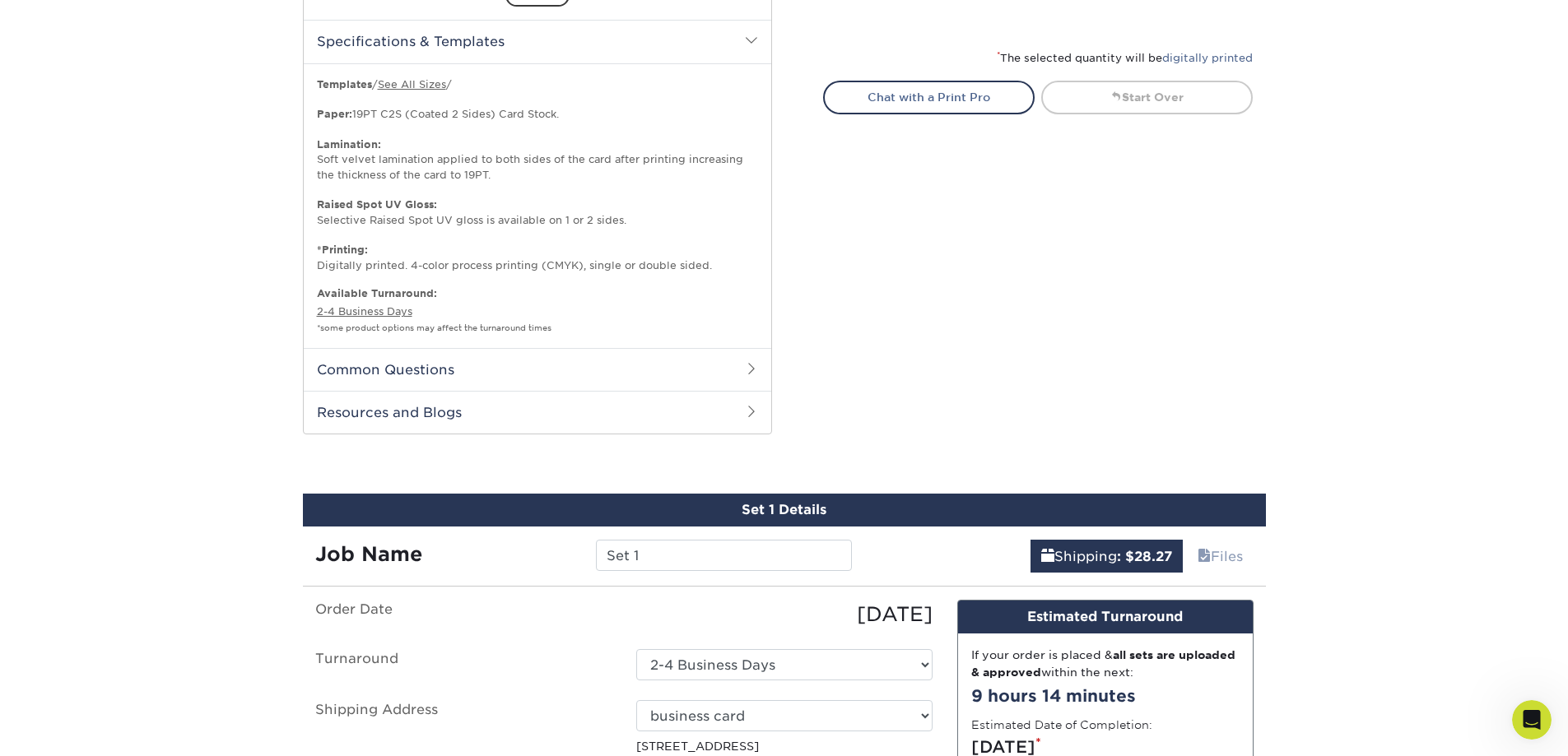
scroll to position [904, 0]
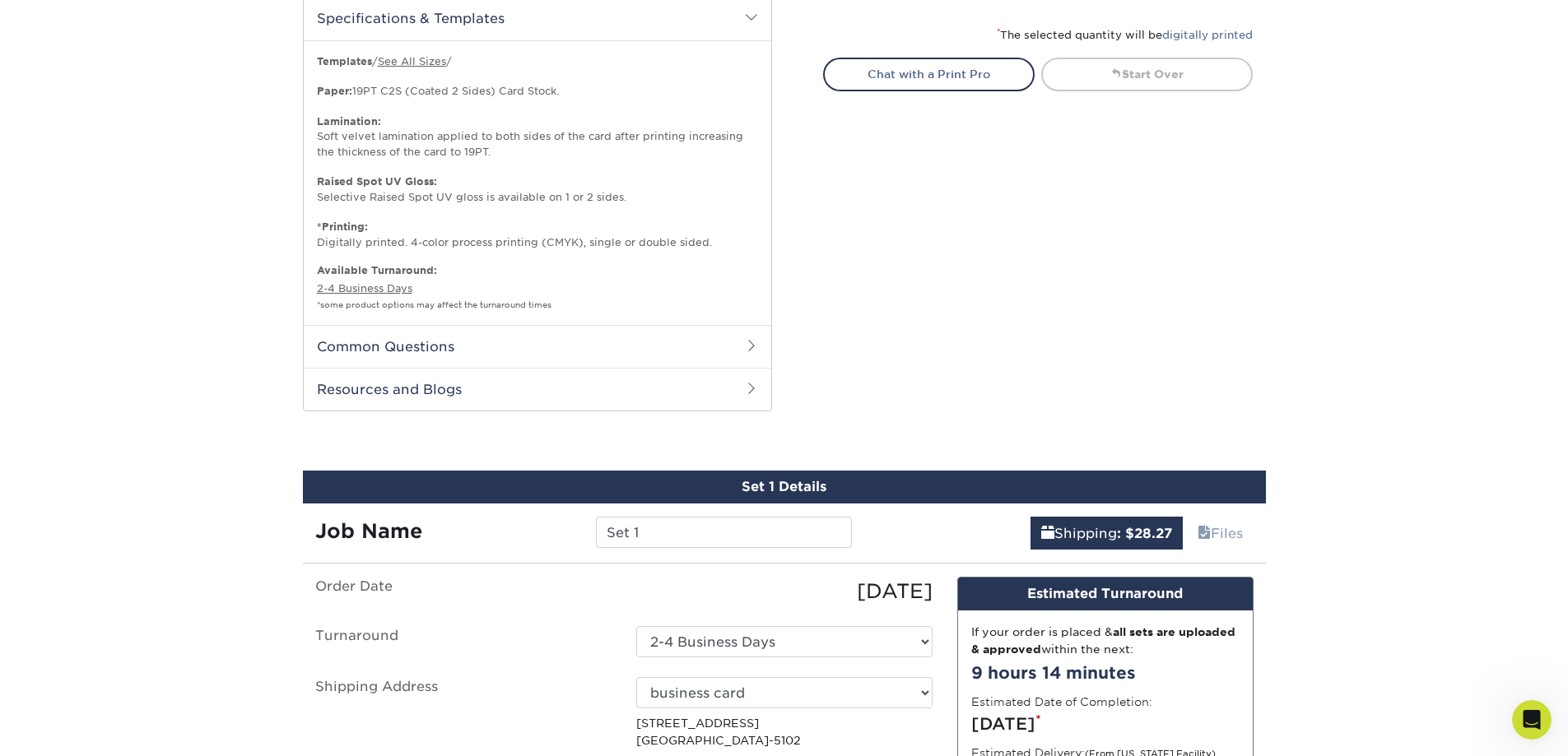
click at [417, 341] on h2 "Common Questions" at bounding box center [537, 346] width 467 height 43
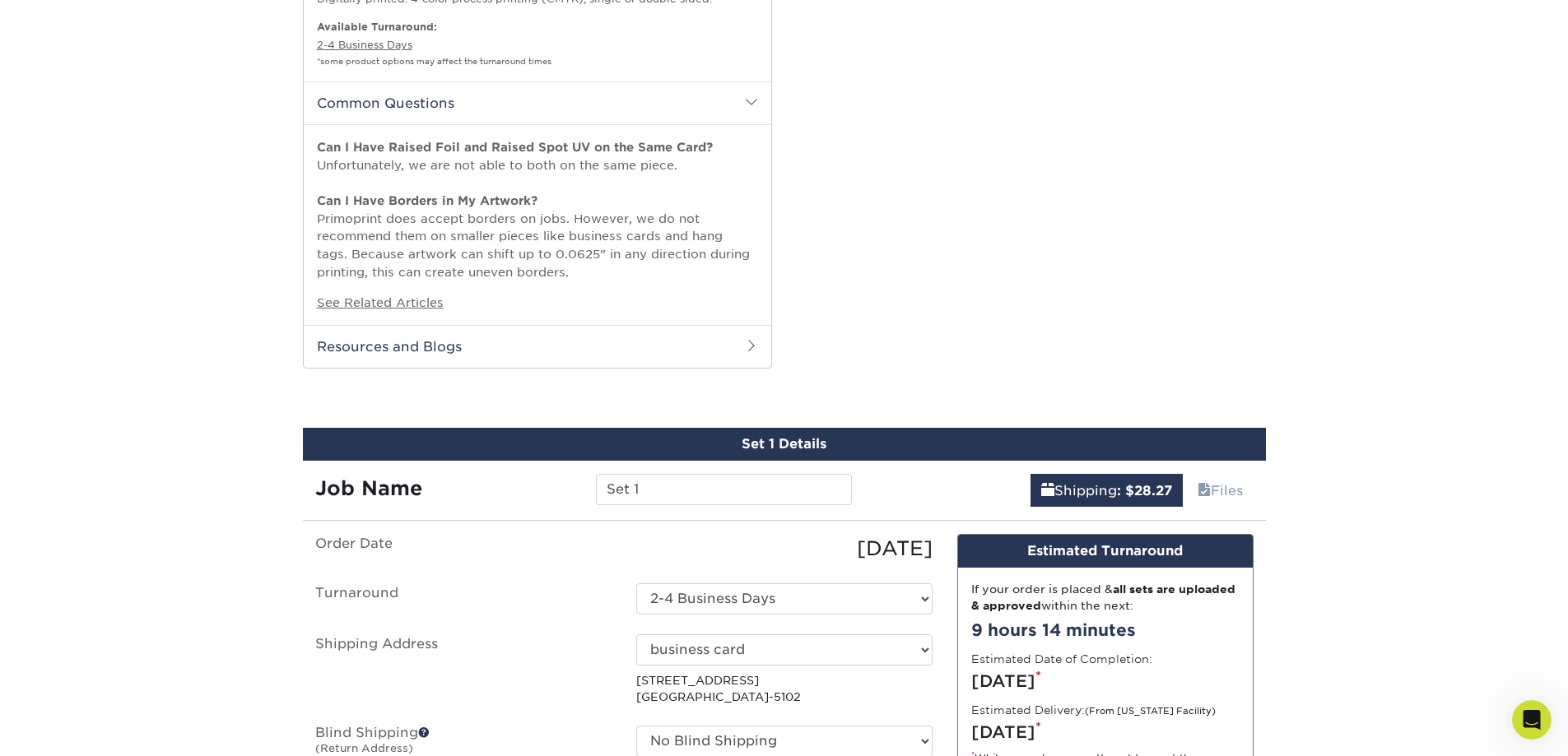
scroll to position [1152, 0]
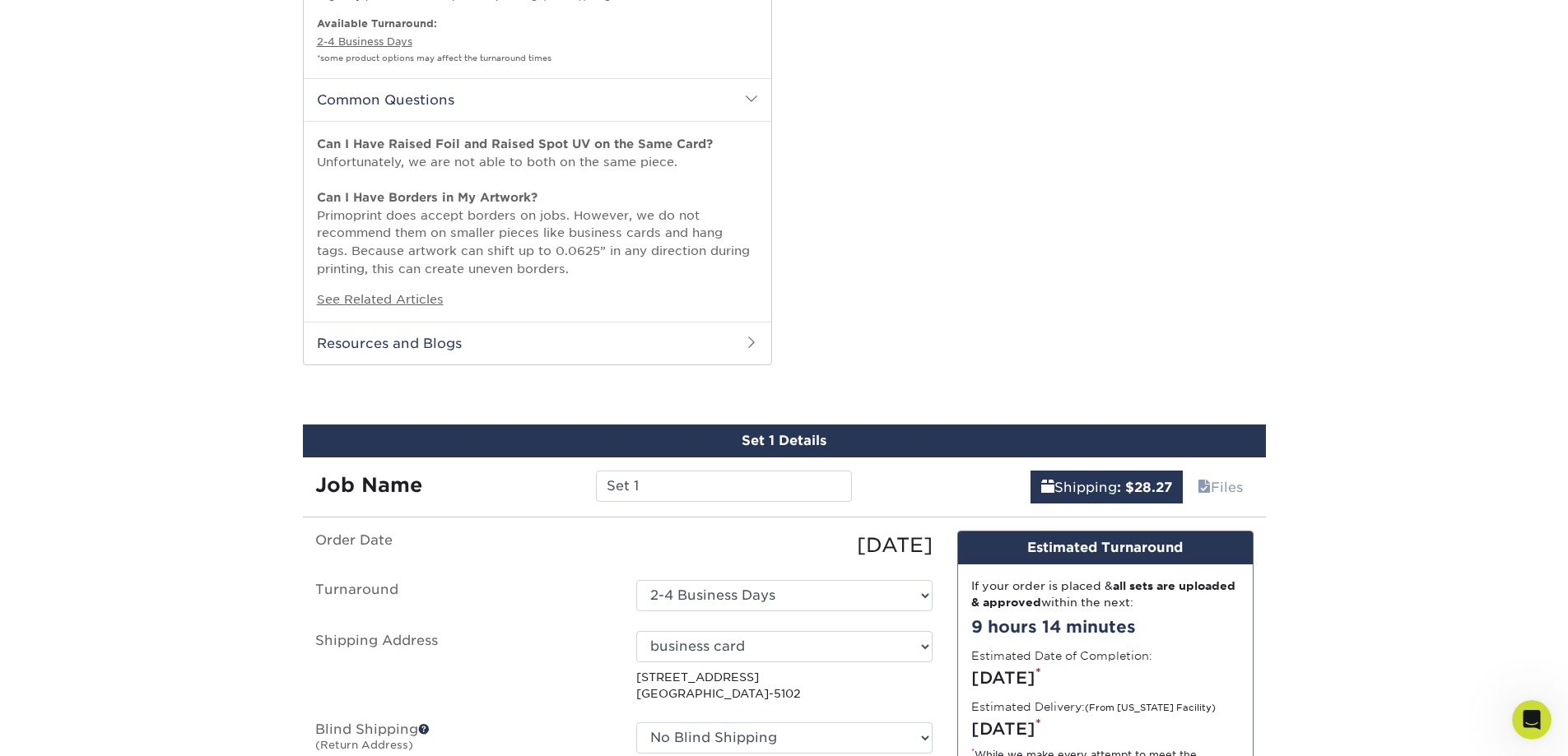
click at [460, 317] on div "Can I Have Raised Foil and Raised Spot UV on the Same Card? Unfortunately, we a…" at bounding box center [537, 221] width 467 height 200
click at [462, 339] on h2 "Resources and Blogs" at bounding box center [537, 343] width 467 height 43
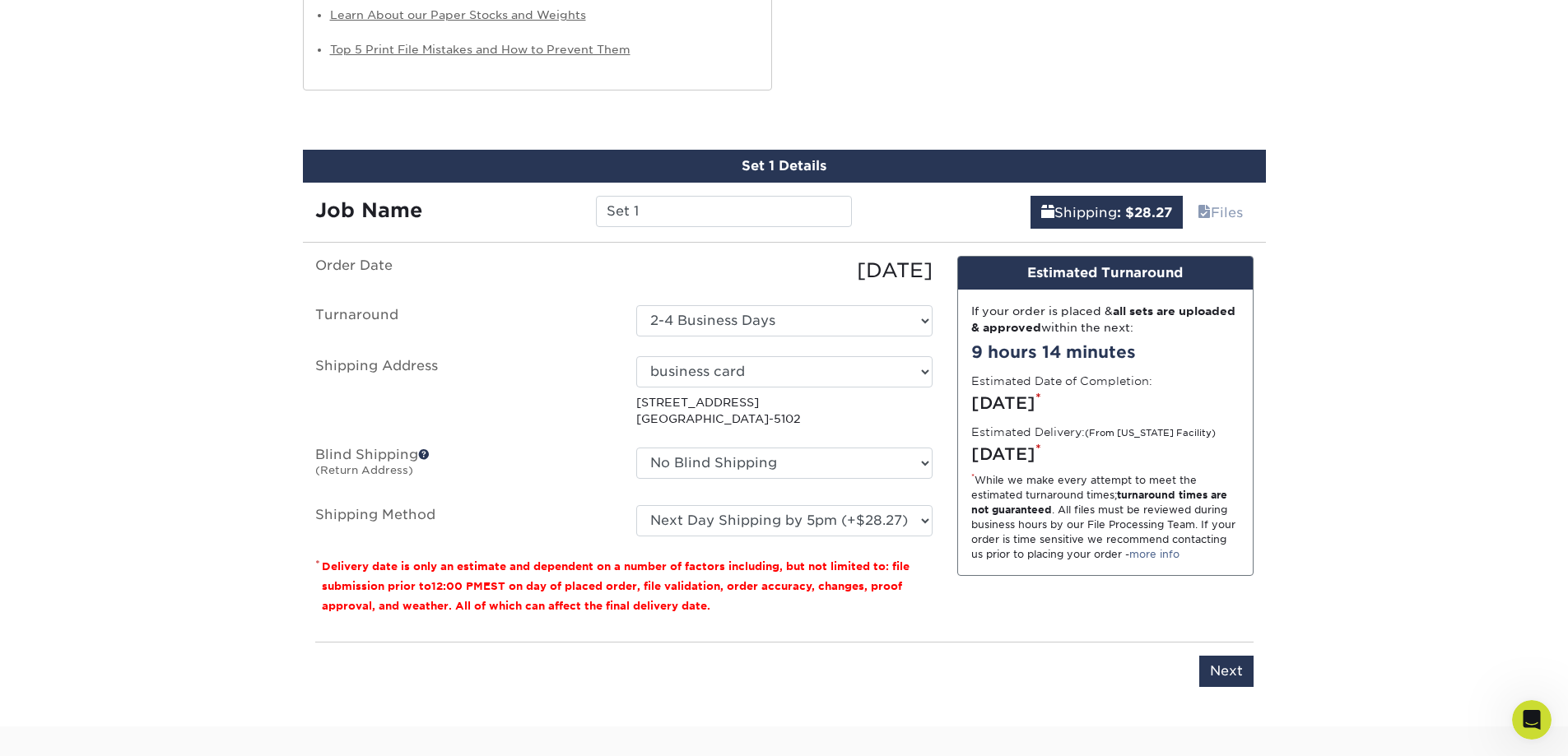
scroll to position [1891, 0]
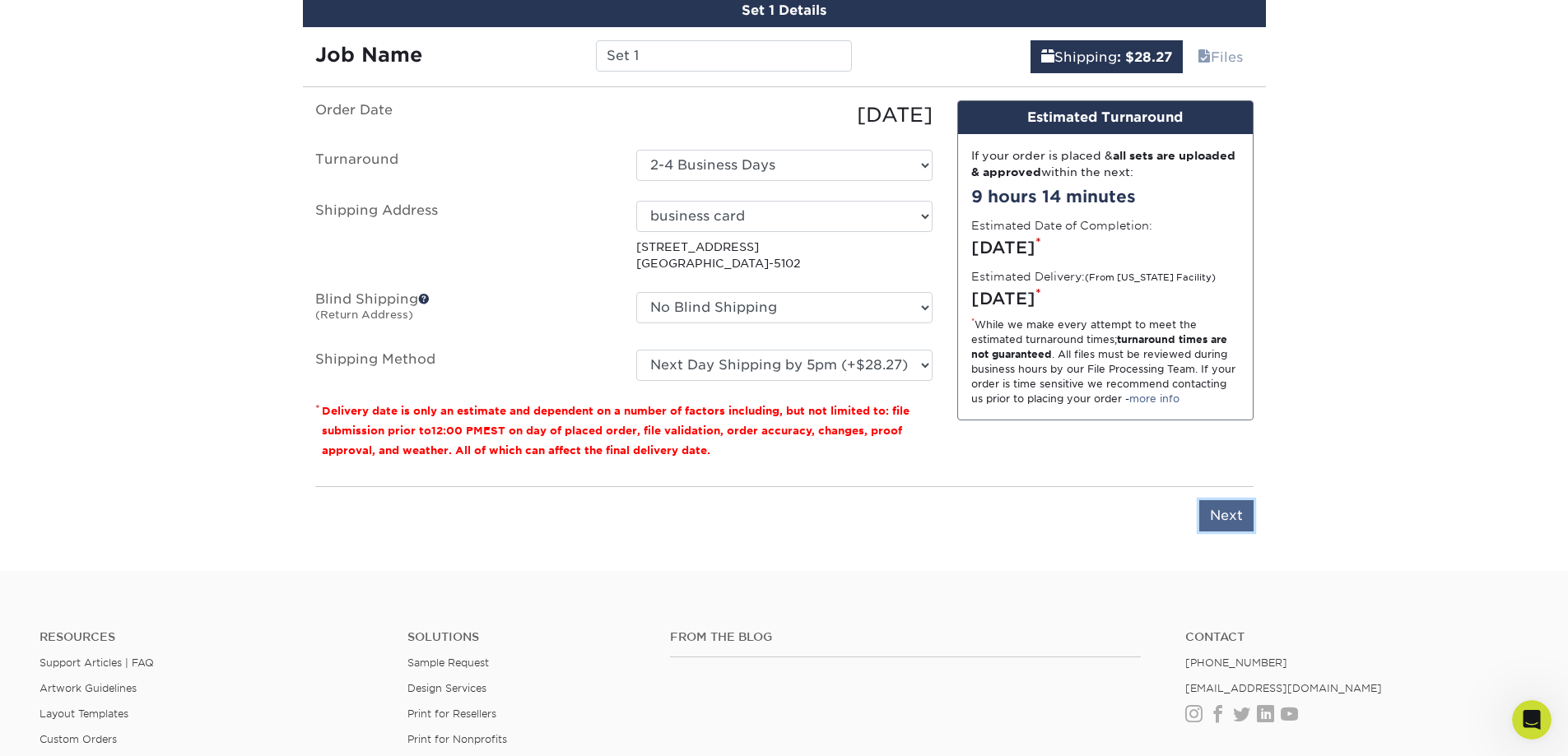
click at [1247, 521] on input "Next" at bounding box center [1226, 515] width 54 height 31
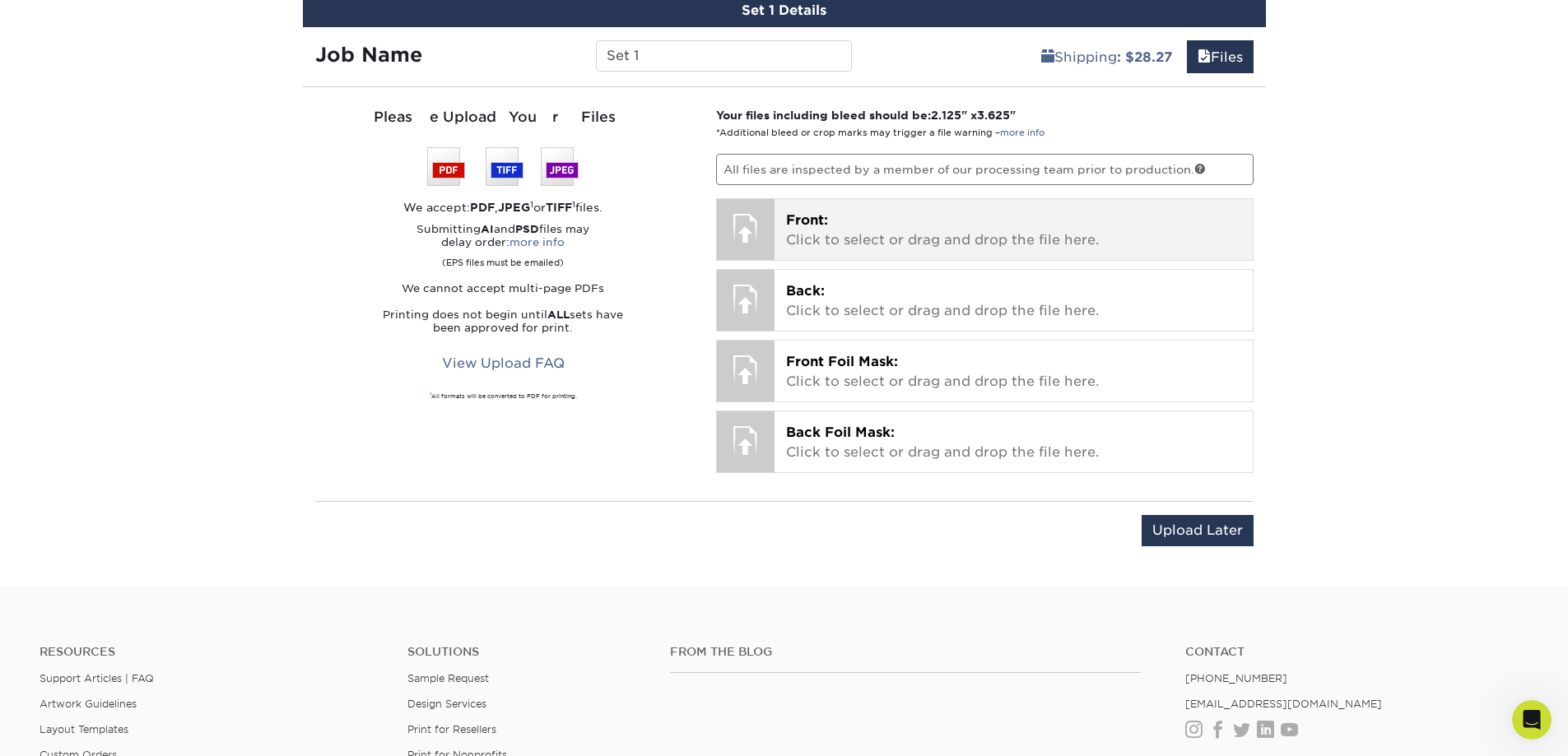
click at [865, 231] on p "Front: Click to select or drag and drop the file here." at bounding box center [1013, 230] width 455 height 40
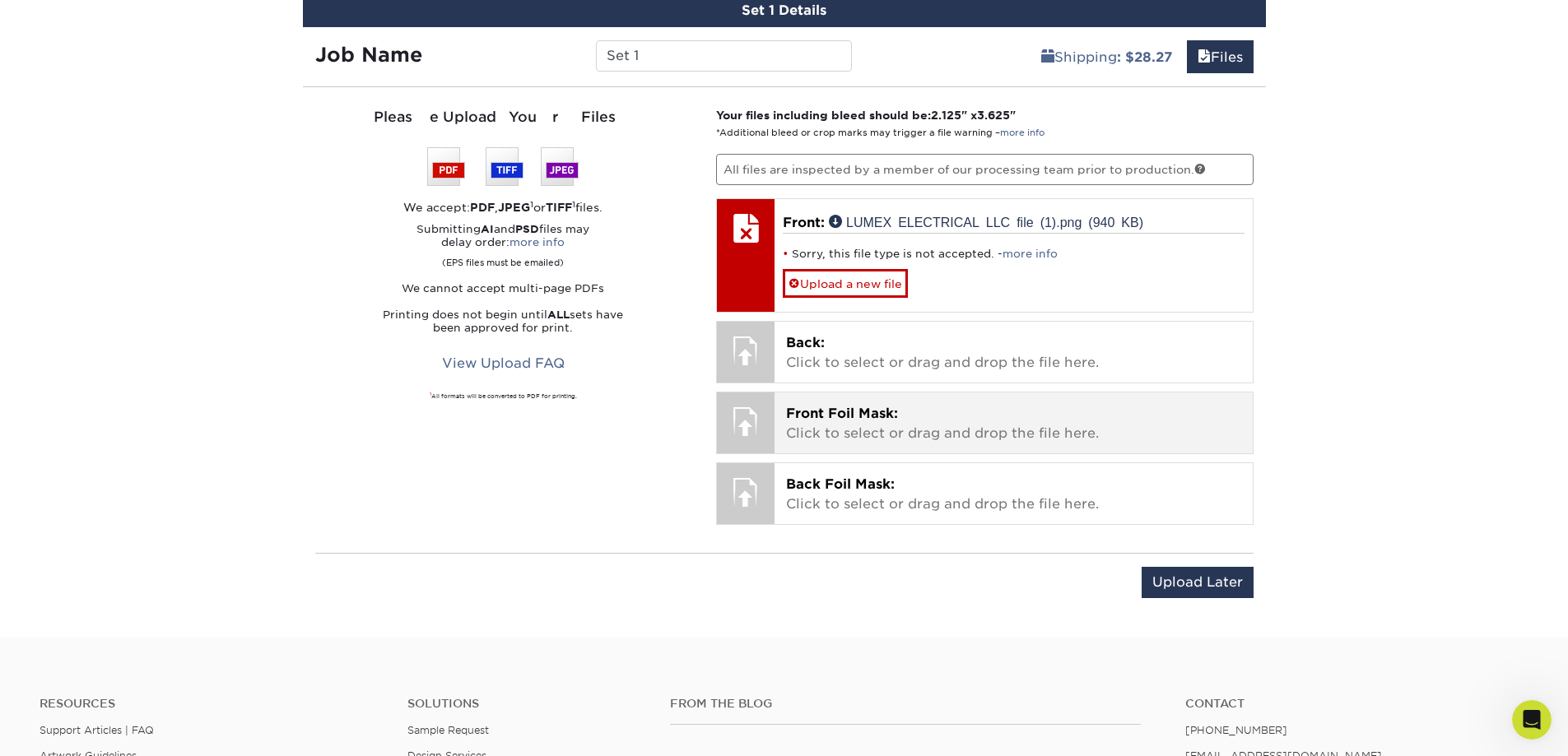
click at [875, 428] on p "Front Foil Mask: Click to select or drag and drop the file here." at bounding box center [1013, 423] width 455 height 40
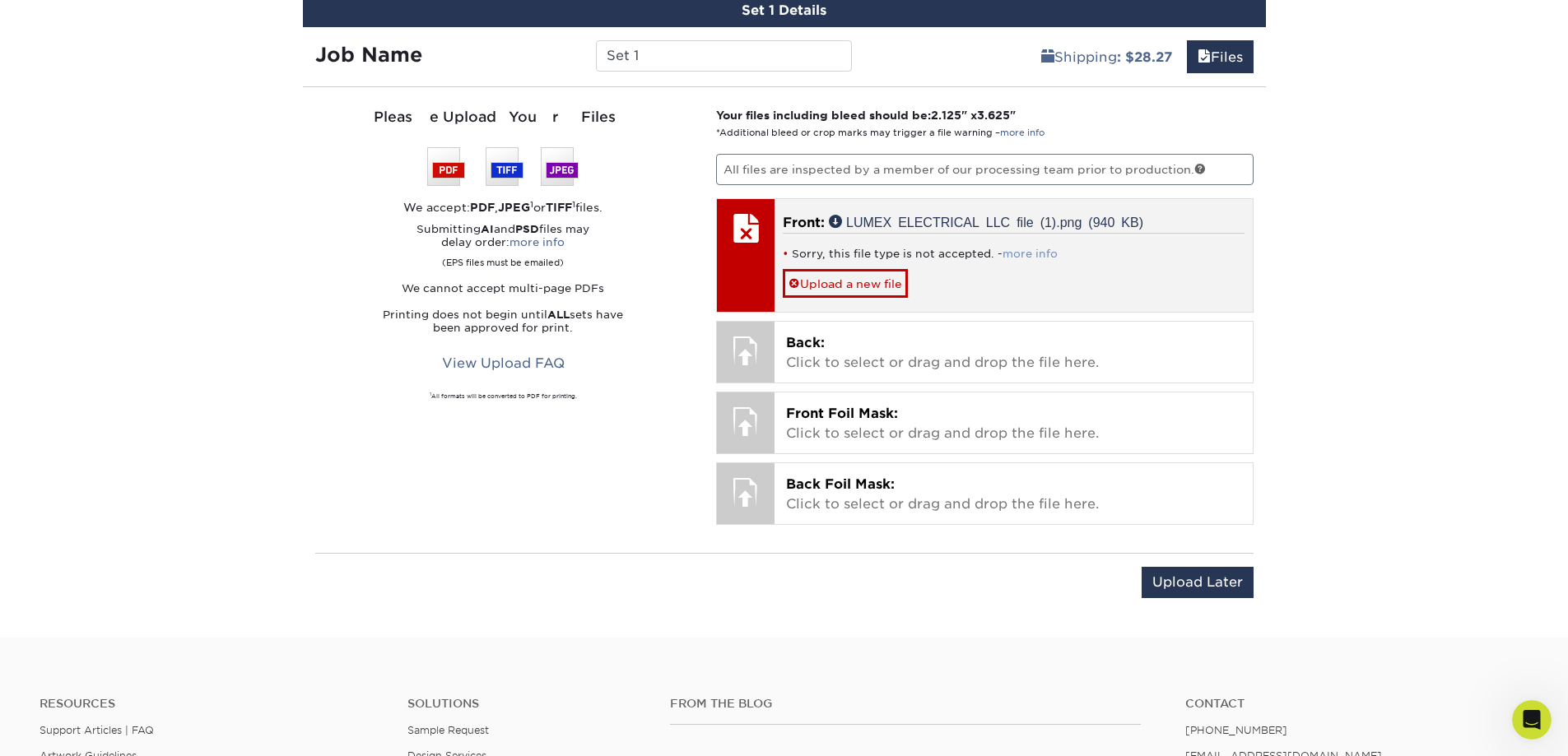
click at [1018, 255] on link "more info" at bounding box center [1029, 253] width 55 height 13
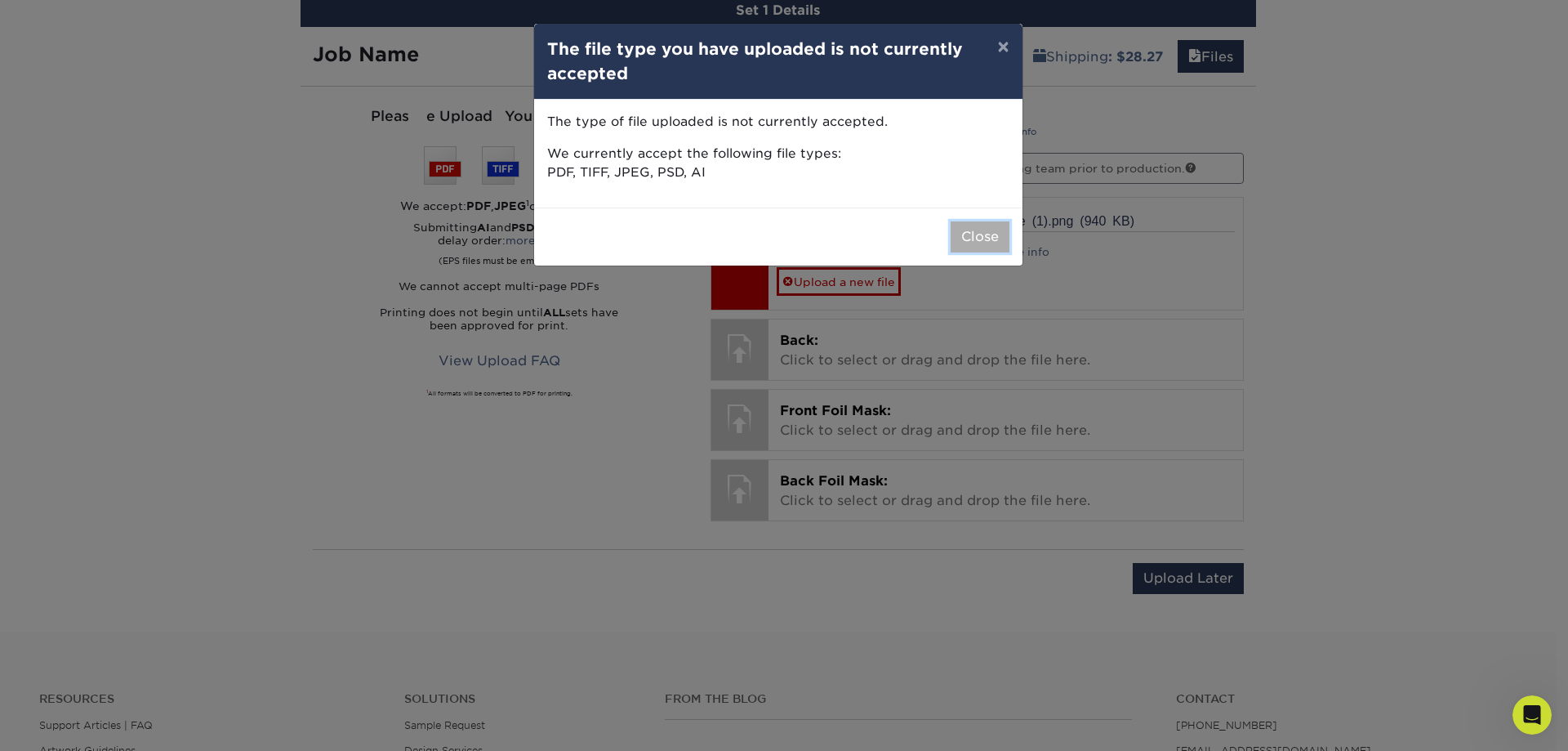
click at [966, 238] on button "Close" at bounding box center [980, 237] width 59 height 31
